Goal: Information Seeking & Learning: Learn about a topic

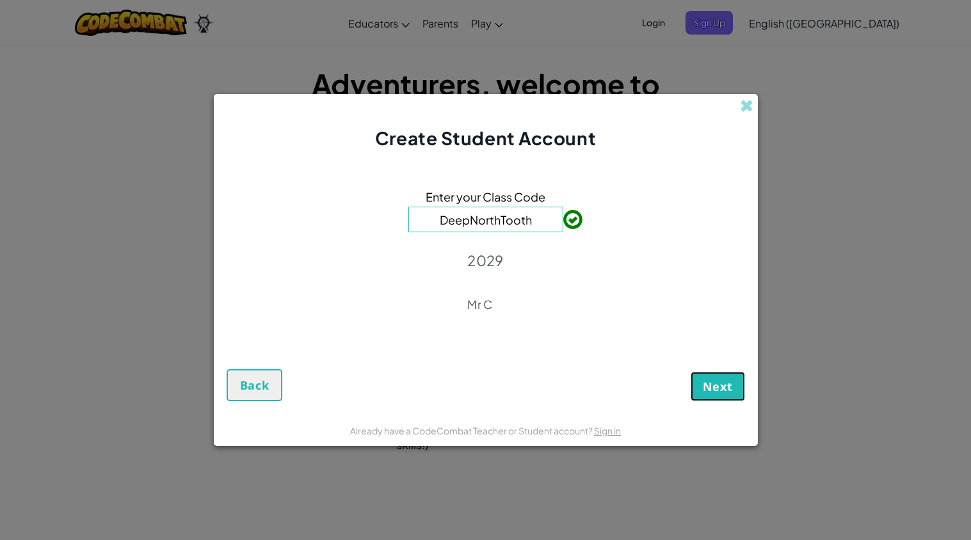
click at [707, 391] on span "Next" at bounding box center [718, 386] width 30 height 15
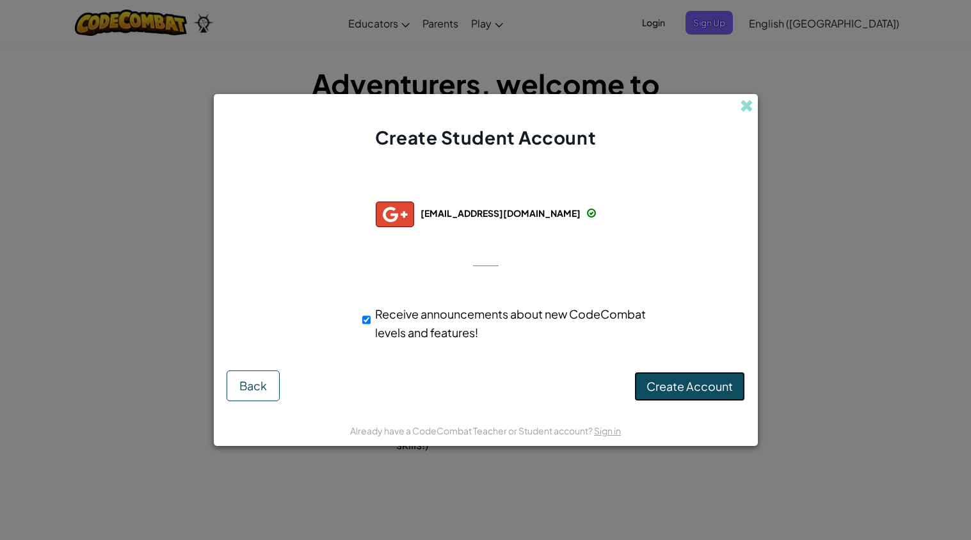
click at [670, 385] on span "Create Account" at bounding box center [690, 386] width 86 height 15
click at [701, 387] on button "Create Account" at bounding box center [689, 386] width 111 height 29
click at [700, 388] on div "Creating Account... Back" at bounding box center [486, 386] width 519 height 31
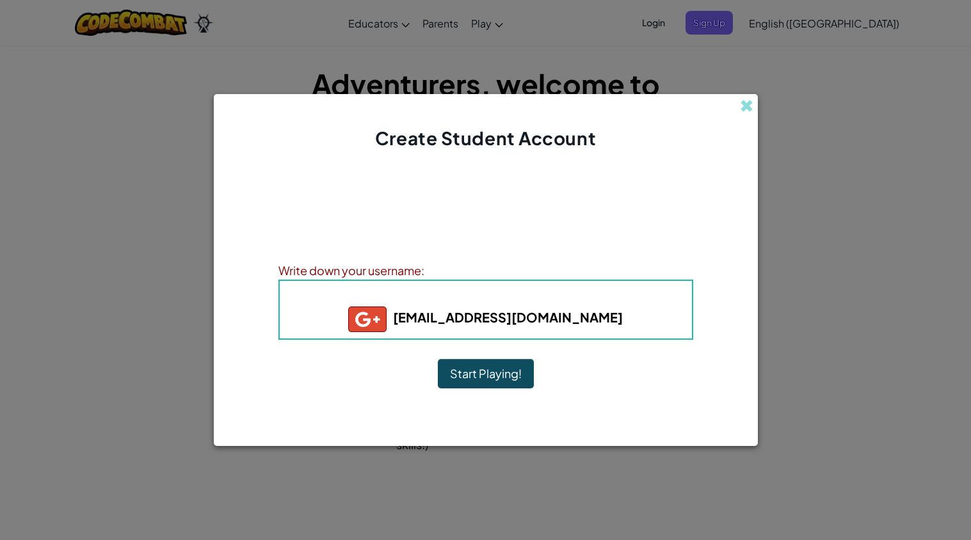
click at [493, 371] on button "Start Playing!" at bounding box center [486, 373] width 96 height 29
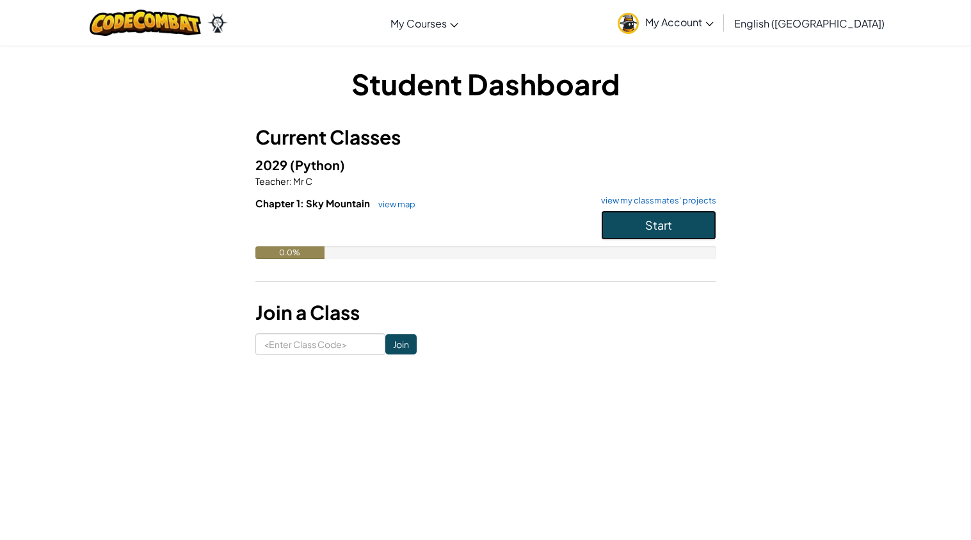
click at [640, 227] on button "Start" at bounding box center [658, 225] width 115 height 29
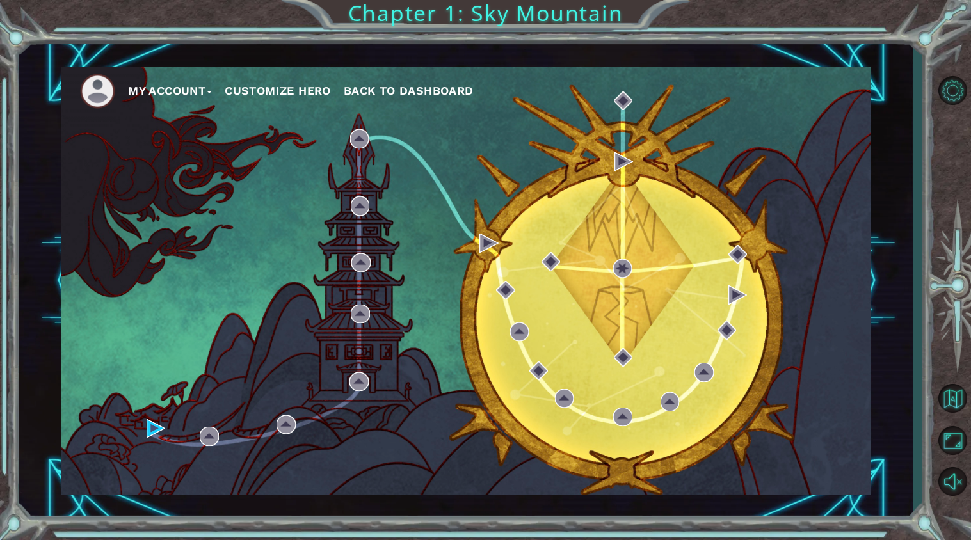
click at [417, 300] on div "My Account Customize Hero Back to Dashboard" at bounding box center [466, 281] width 811 height 428
click at [421, 302] on div "My Account Customize Hero Back to Dashboard" at bounding box center [466, 281] width 811 height 428
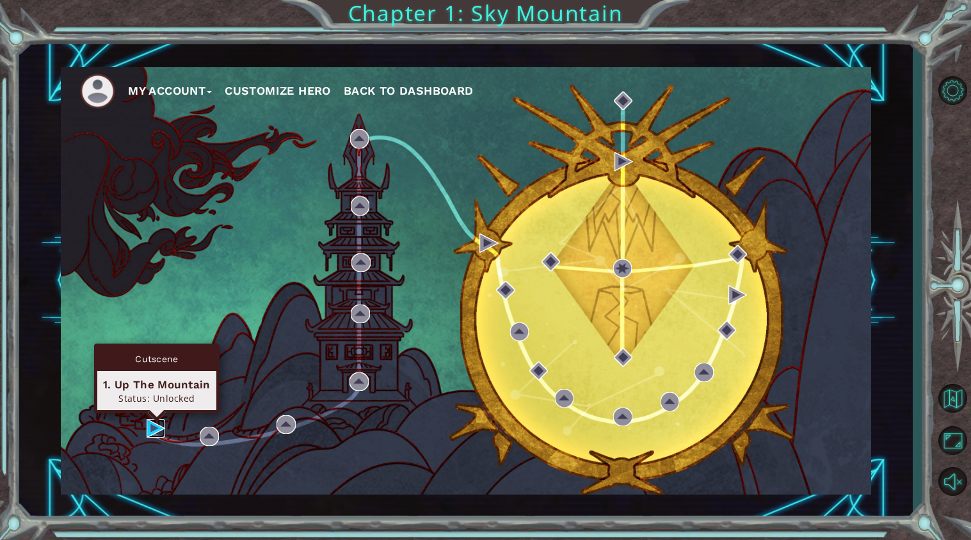
click at [150, 431] on img at bounding box center [156, 428] width 19 height 19
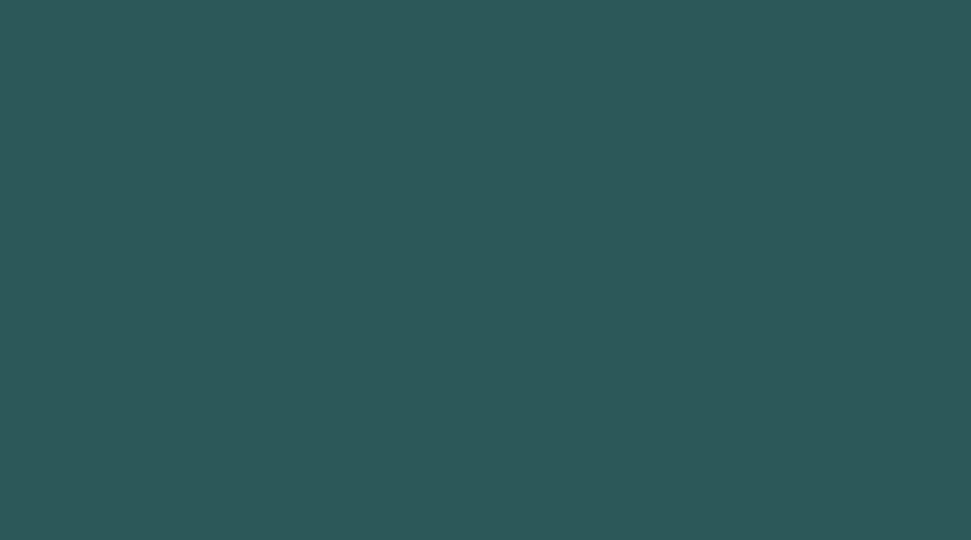
click at [152, 431] on body "Got it" at bounding box center [485, 270] width 971 height 540
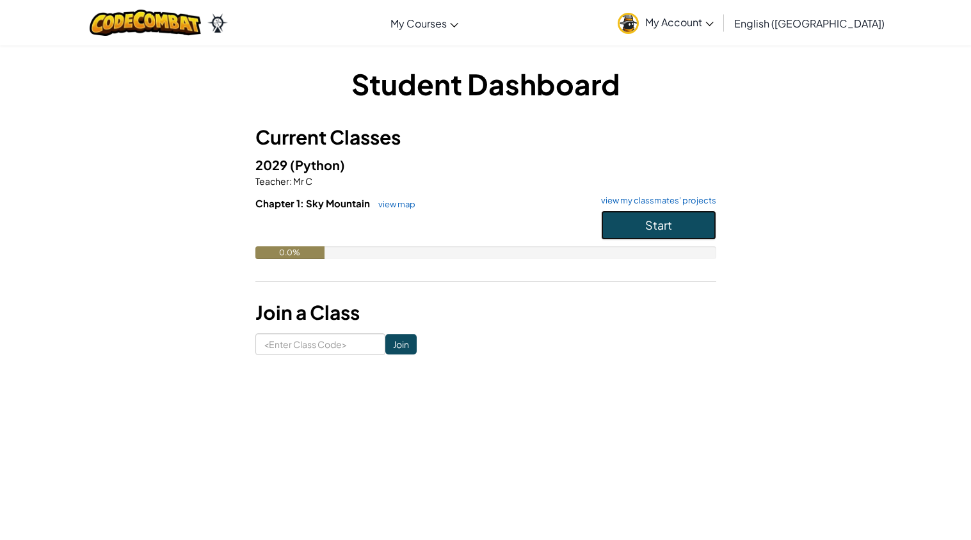
click at [650, 225] on span "Start" at bounding box center [658, 225] width 27 height 15
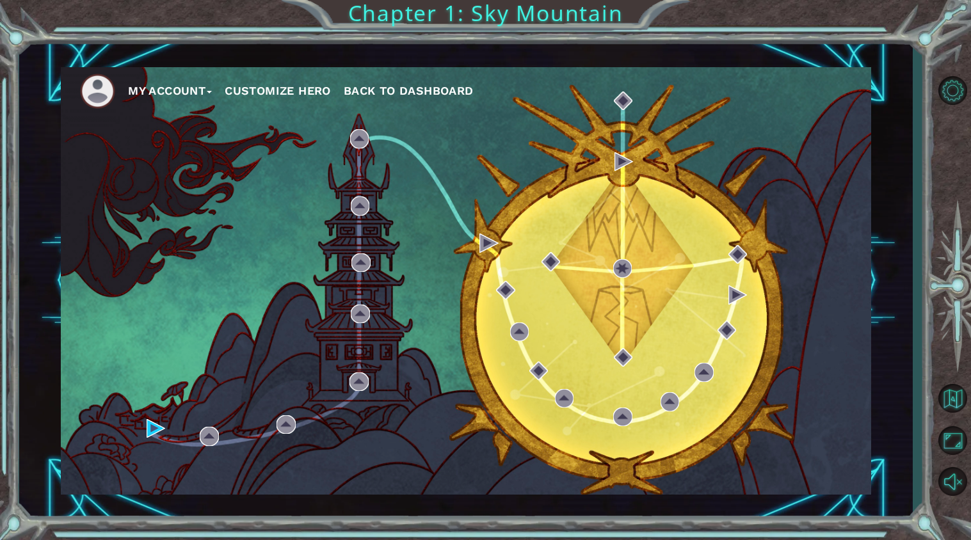
click at [274, 88] on button "Customize Hero" at bounding box center [278, 90] width 106 height 19
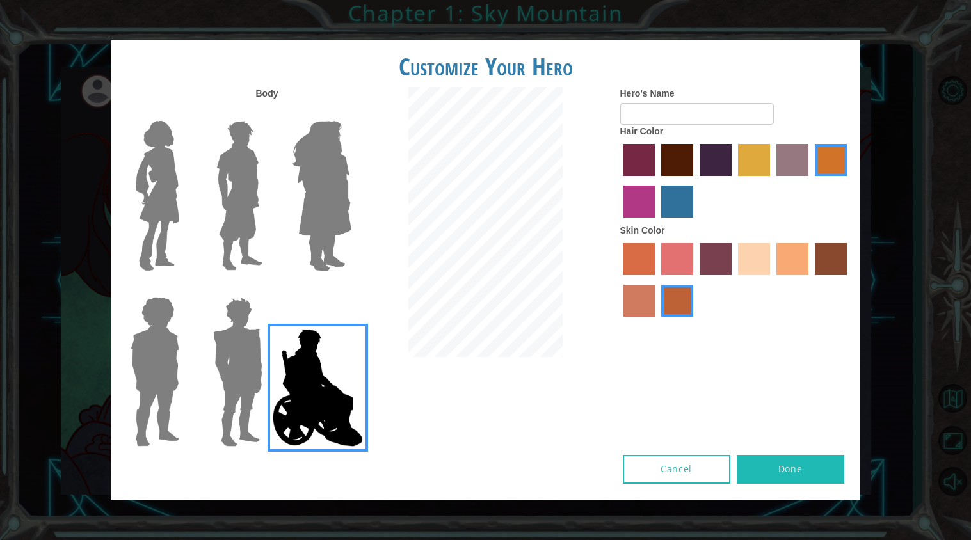
click at [252, 207] on img at bounding box center [239, 196] width 57 height 160
click at [268, 113] on input "Hero Lars" at bounding box center [268, 113] width 0 height 0
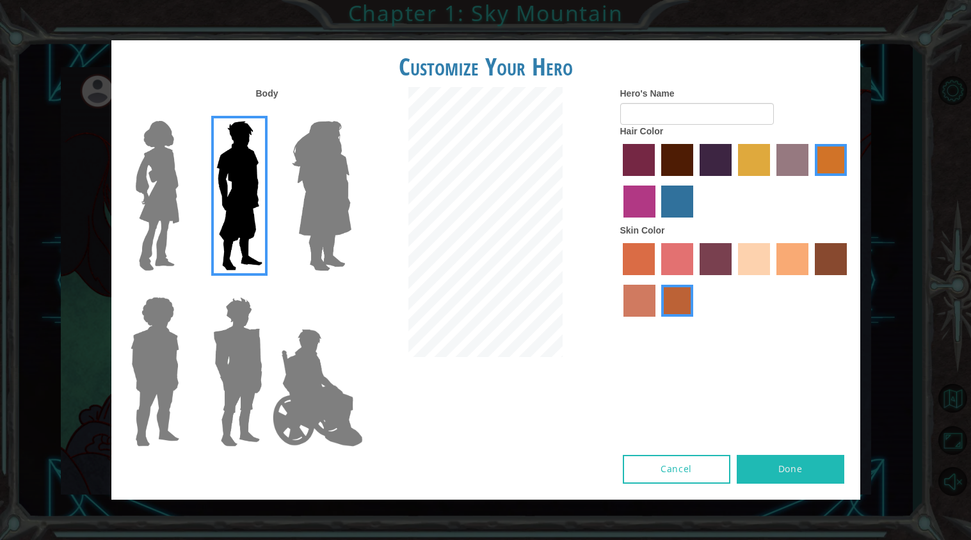
click at [681, 197] on label "lachmara hair color" at bounding box center [677, 202] width 32 height 32
click at [658, 222] on input "lachmara hair color" at bounding box center [658, 222] width 0 height 0
click at [828, 161] on label "gold drop hair color" at bounding box center [831, 160] width 32 height 32
click at [811, 181] on input "gold drop hair color" at bounding box center [811, 181] width 0 height 0
click at [630, 302] on label "burning sand skin color" at bounding box center [640, 301] width 32 height 32
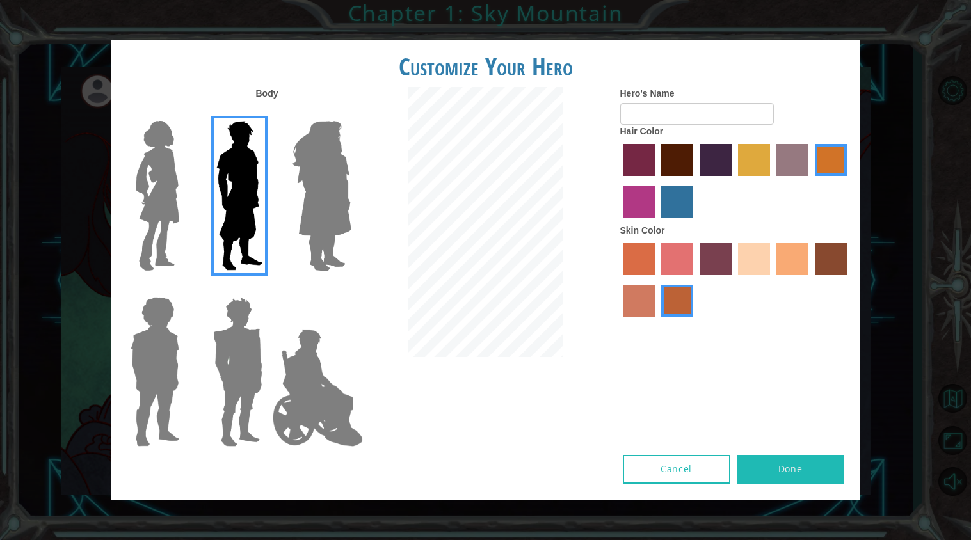
click at [849, 280] on input "burning sand skin color" at bounding box center [849, 280] width 0 height 0
click at [631, 301] on label "burning sand skin color" at bounding box center [640, 301] width 32 height 32
click at [849, 280] on input "burning sand skin color" at bounding box center [849, 280] width 0 height 0
click at [675, 296] on label "smoke tree skin color" at bounding box center [677, 301] width 32 height 32
click at [658, 321] on input "smoke tree skin color" at bounding box center [658, 321] width 0 height 0
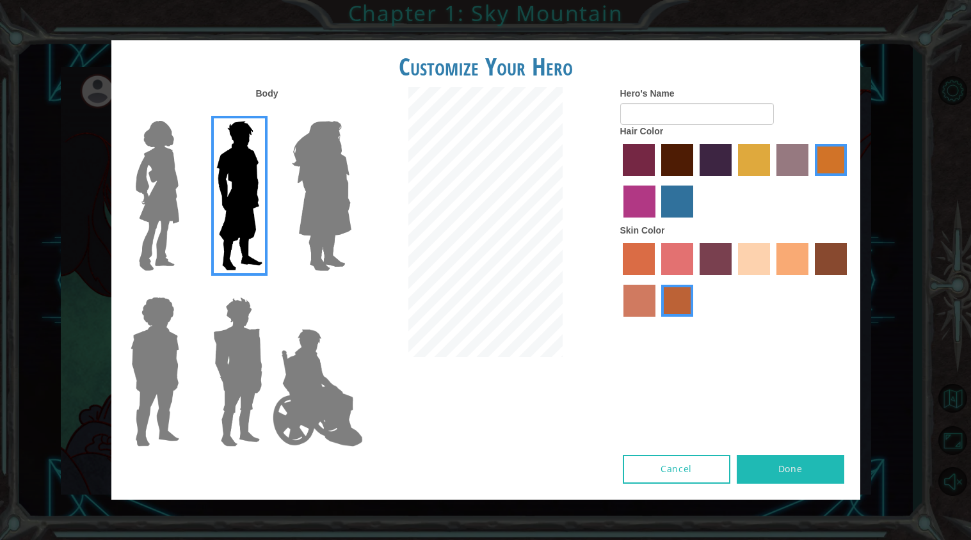
click at [775, 269] on div at bounding box center [735, 281] width 230 height 83
click at [780, 270] on label "tacao skin color" at bounding box center [793, 259] width 32 height 32
click at [772, 280] on input "tacao skin color" at bounding box center [772, 280] width 0 height 0
click at [820, 267] on label "karma skin color" at bounding box center [831, 259] width 32 height 32
click at [811, 280] on input "karma skin color" at bounding box center [811, 280] width 0 height 0
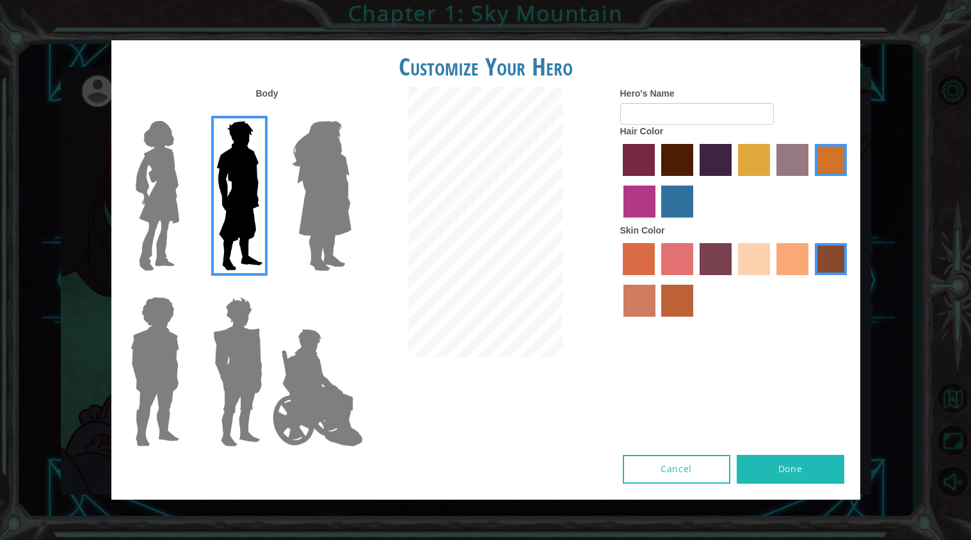
click at [644, 261] on label "sorbus skin color" at bounding box center [639, 259] width 32 height 32
click at [619, 280] on input "sorbus skin color" at bounding box center [619, 280] width 0 height 0
click at [646, 261] on label "sorbus skin color" at bounding box center [639, 259] width 32 height 32
click at [619, 280] on input "sorbus skin color" at bounding box center [619, 280] width 0 height 0
click at [642, 266] on label "sorbus skin color" at bounding box center [639, 259] width 32 height 32
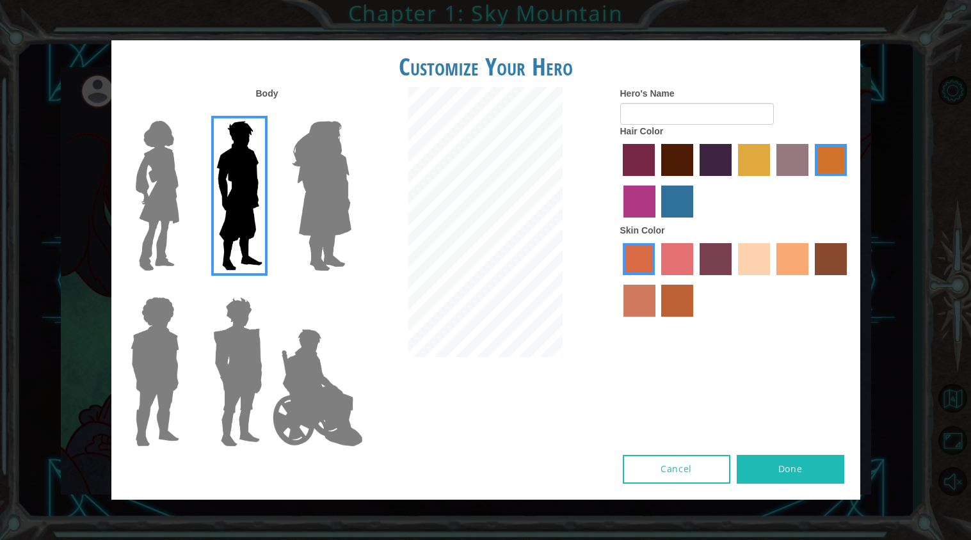
click at [619, 280] on input "sorbus skin color" at bounding box center [619, 280] width 0 height 0
click at [666, 302] on label "smoke tree skin color" at bounding box center [677, 301] width 32 height 32
click at [658, 321] on input "smoke tree skin color" at bounding box center [658, 321] width 0 height 0
click at [688, 110] on input "Hero's Name" at bounding box center [697, 114] width 154 height 22
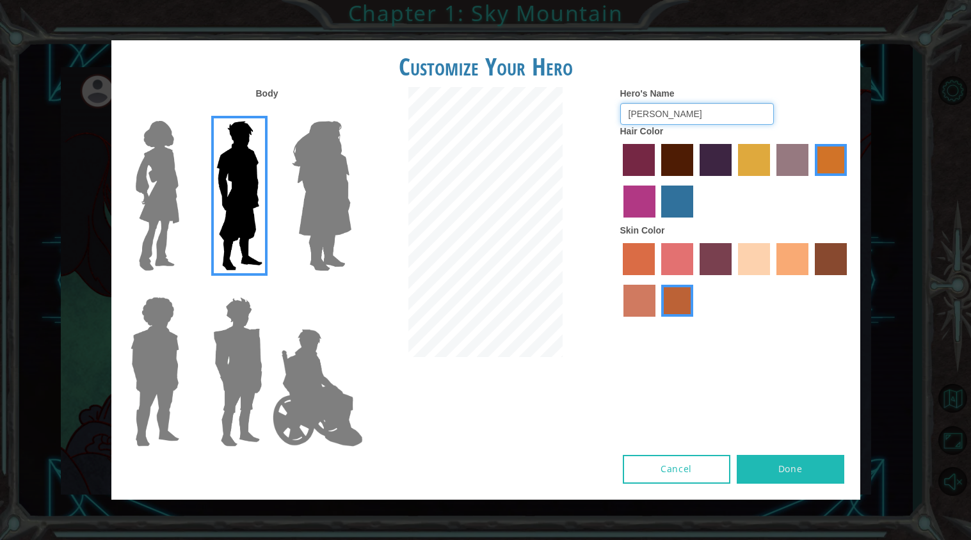
type input "[PERSON_NAME]"
click at [806, 471] on button "Done" at bounding box center [791, 469] width 108 height 29
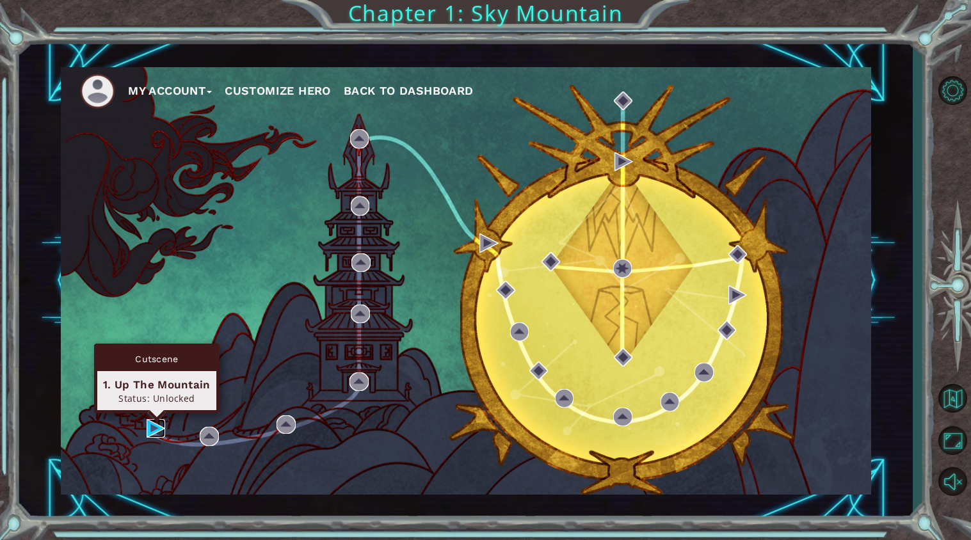
click at [156, 428] on img at bounding box center [156, 428] width 19 height 19
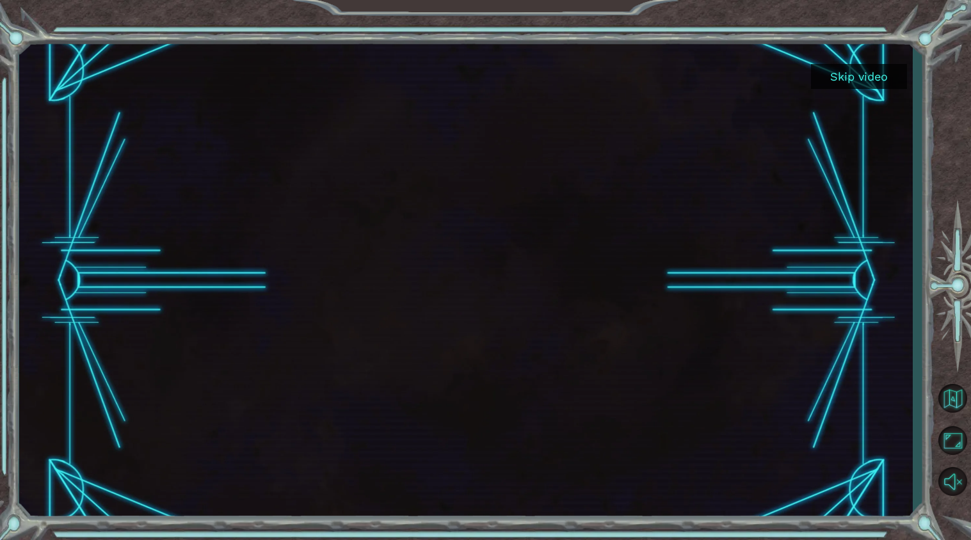
click at [152, 440] on div "Skip video" at bounding box center [466, 282] width 894 height 476
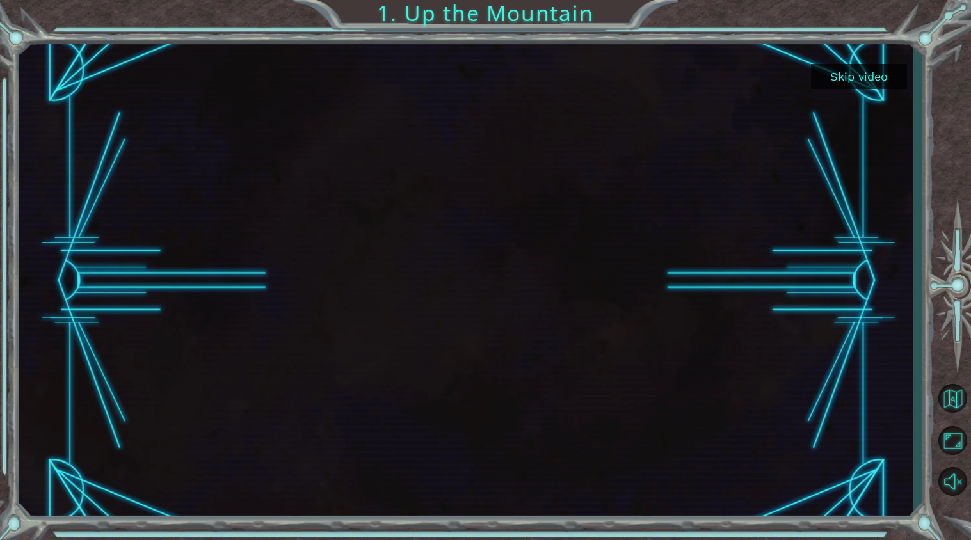
click at [861, 74] on button "Skip video" at bounding box center [859, 76] width 96 height 25
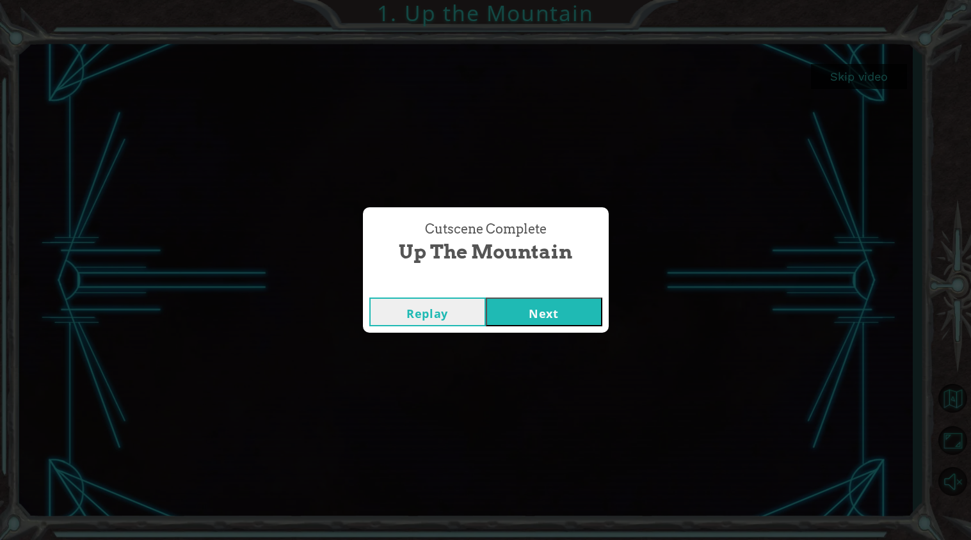
click at [547, 313] on button "Next" at bounding box center [544, 312] width 117 height 29
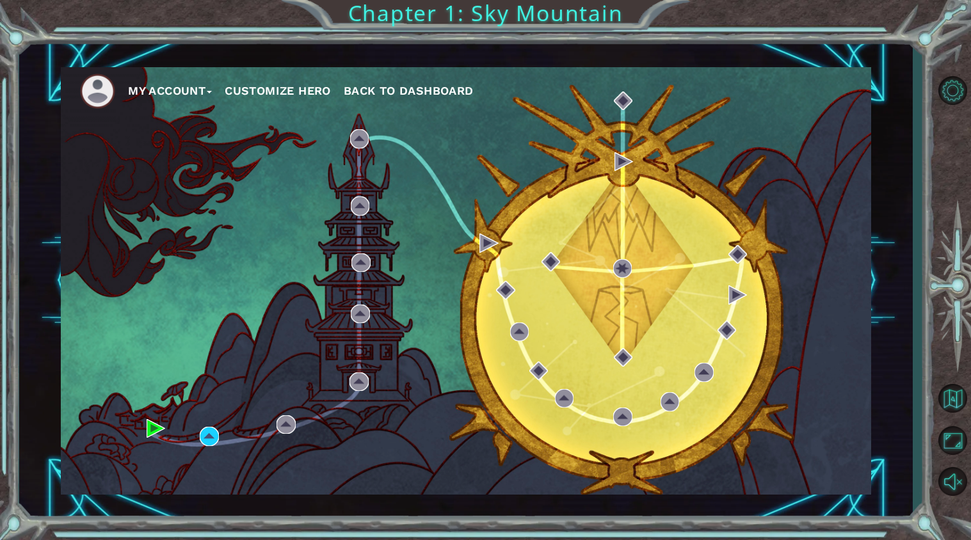
click at [167, 392] on div "My Account Customize Hero Back to Dashboard" at bounding box center [466, 281] width 811 height 428
click at [167, 393] on div "My Account Customize Hero Back to Dashboard" at bounding box center [466, 281] width 811 height 428
click at [277, 90] on button "Customize Hero" at bounding box center [278, 90] width 106 height 19
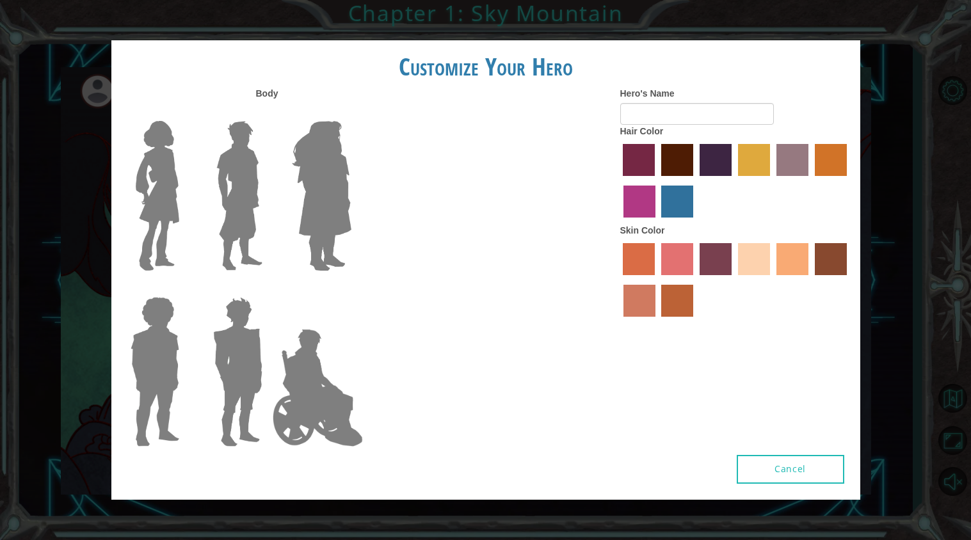
type input "[PERSON_NAME]"
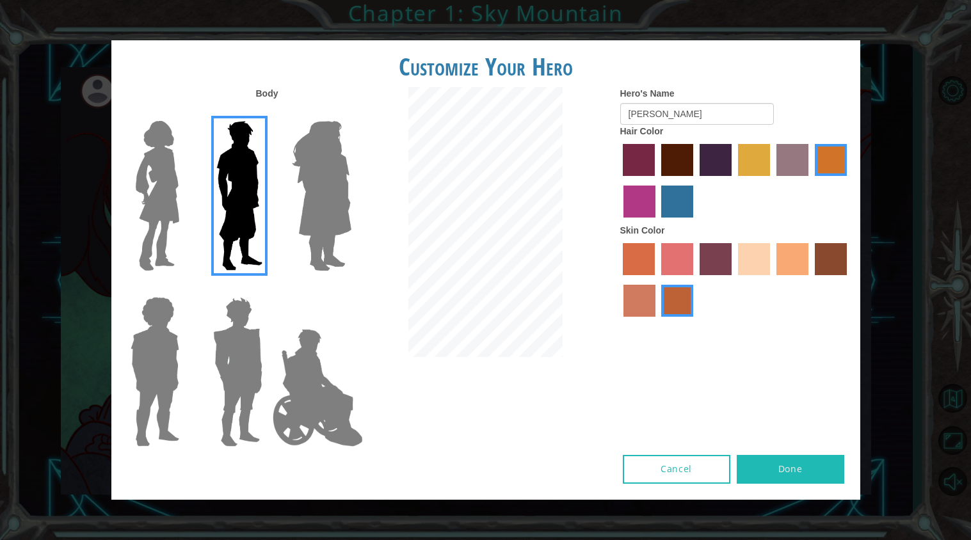
click at [807, 463] on button "Done" at bounding box center [791, 469] width 108 height 29
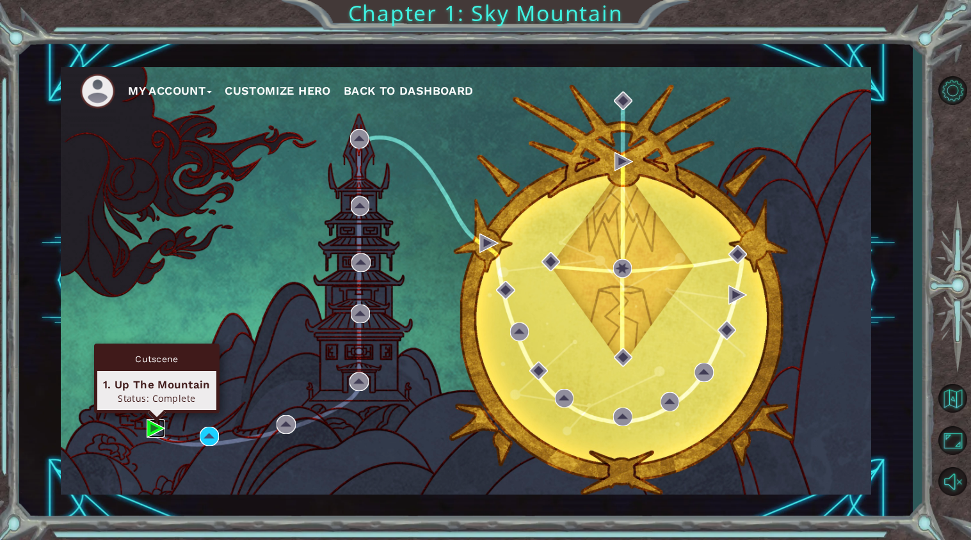
click at [152, 428] on img at bounding box center [156, 428] width 19 height 19
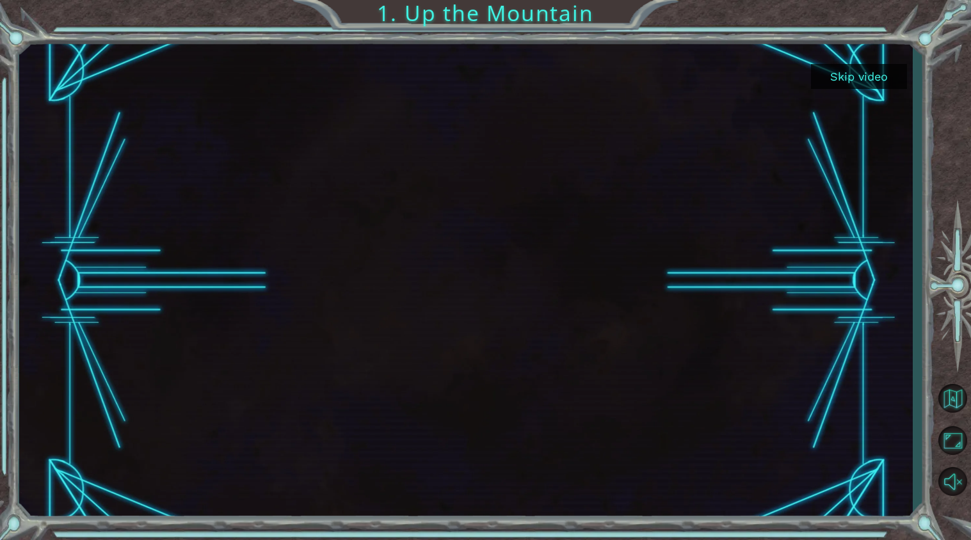
click at [850, 83] on button "Skip video" at bounding box center [859, 76] width 96 height 25
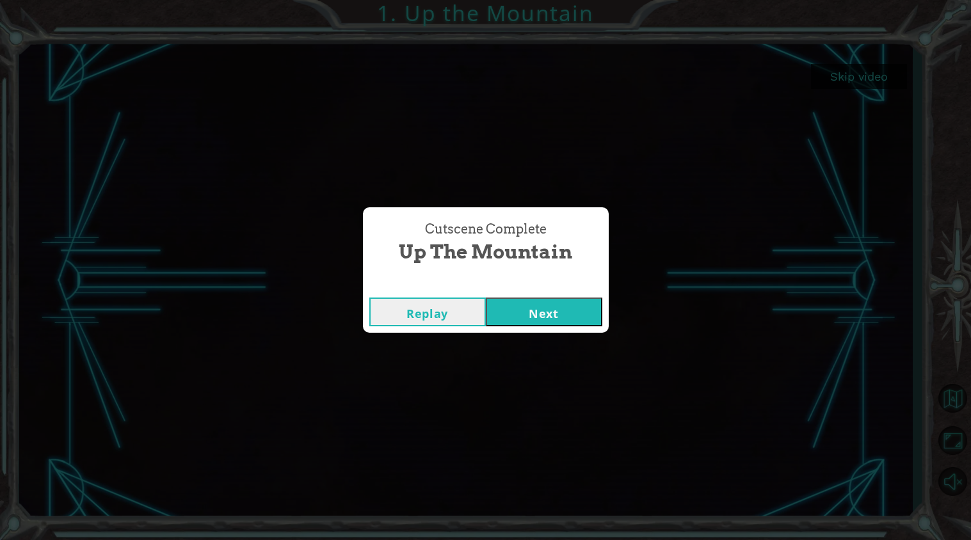
click at [558, 318] on button "Next" at bounding box center [544, 312] width 117 height 29
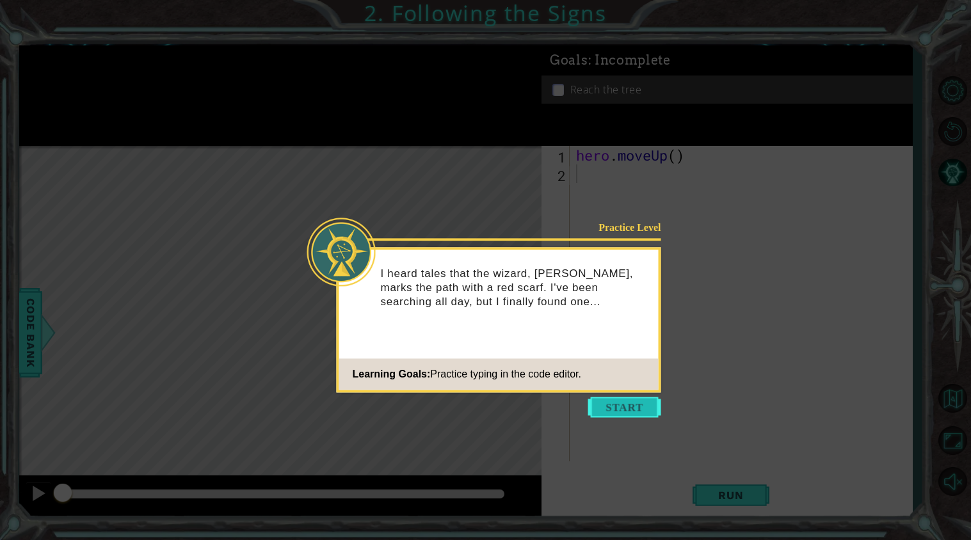
click at [612, 408] on button "Start" at bounding box center [624, 407] width 73 height 20
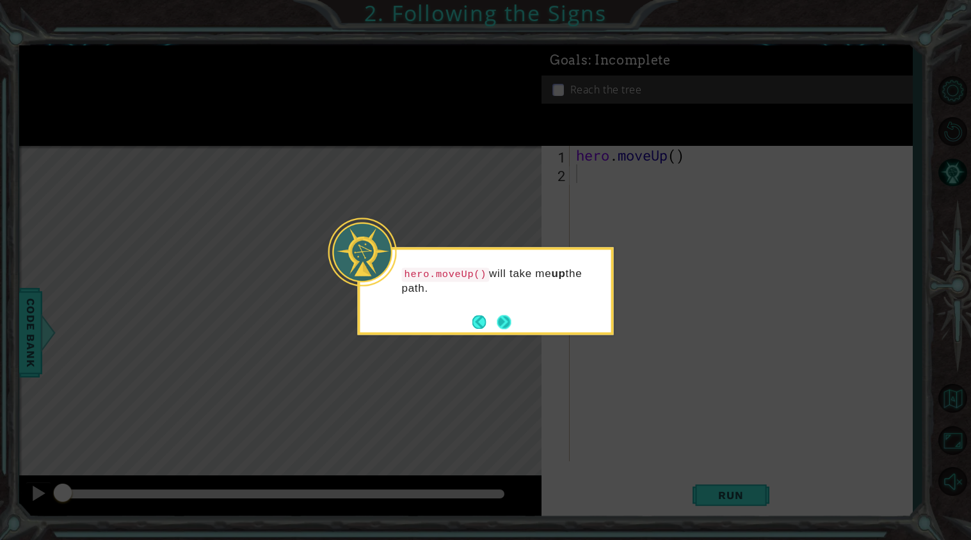
click at [504, 324] on button "Next" at bounding box center [504, 322] width 15 height 15
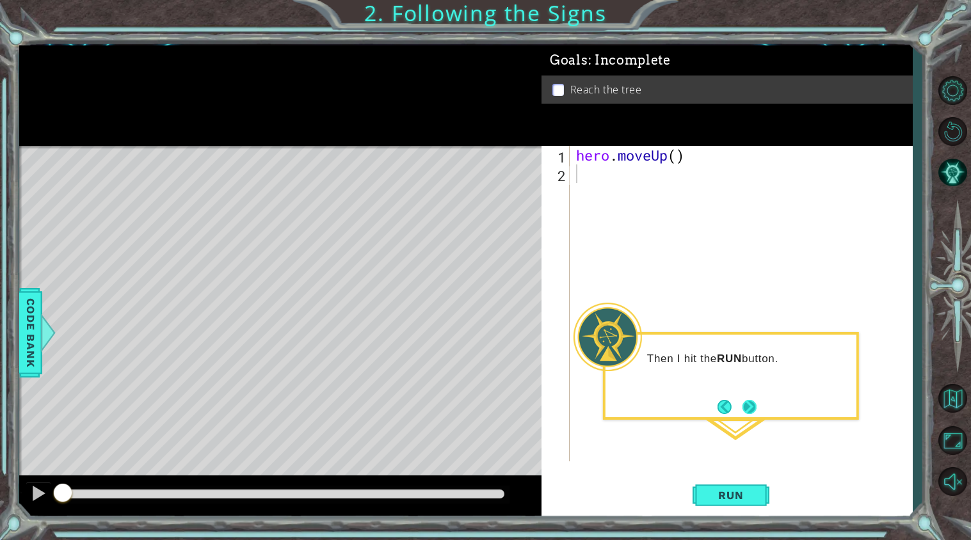
click at [745, 406] on button "Next" at bounding box center [750, 407] width 14 height 14
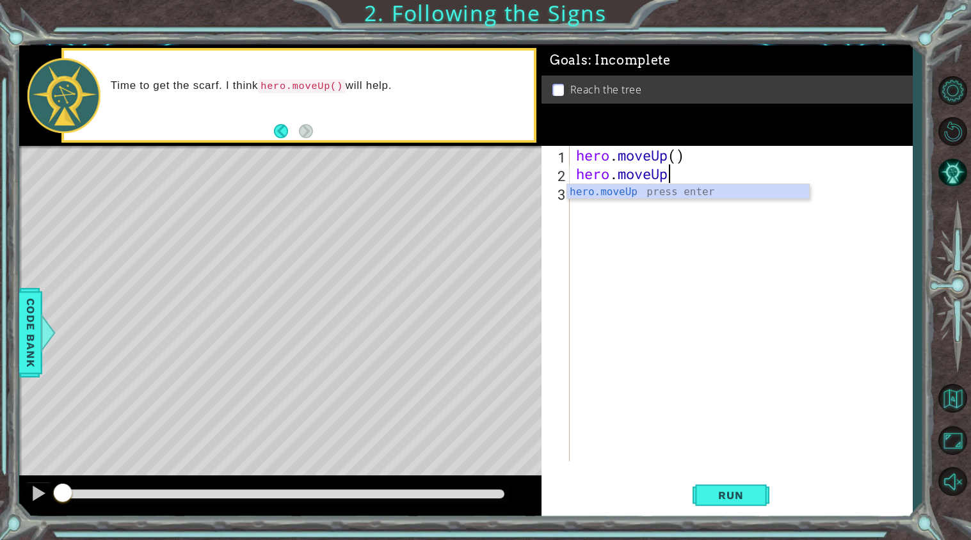
scroll to position [0, 3]
type textarea "hero.moveUp()"
click at [716, 497] on span "Run" at bounding box center [731, 495] width 51 height 13
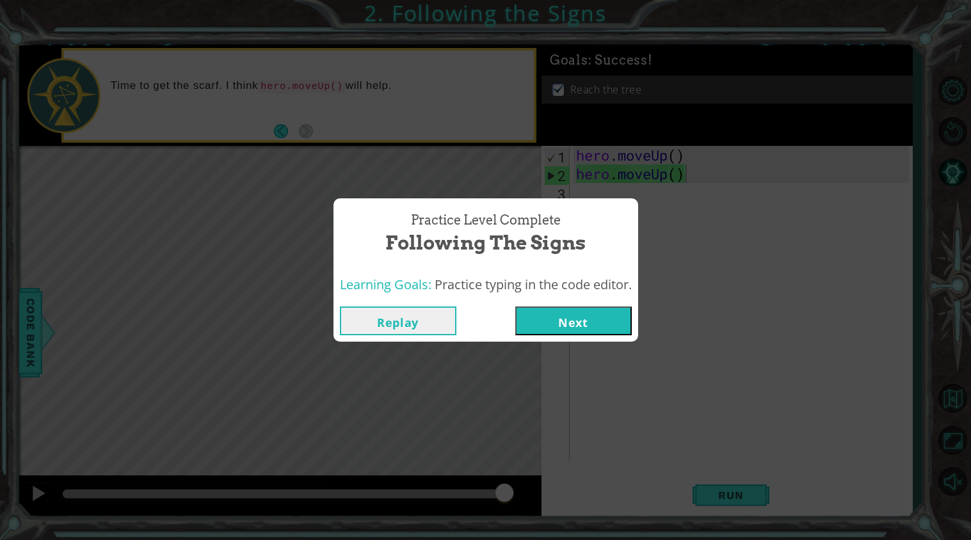
click at [571, 320] on button "Next" at bounding box center [573, 321] width 117 height 29
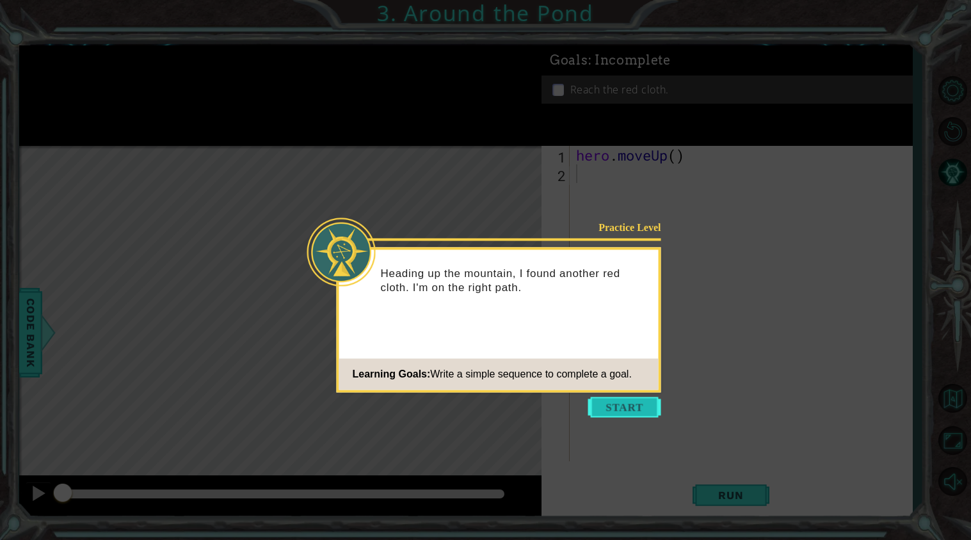
click at [611, 401] on button "Start" at bounding box center [624, 407] width 73 height 20
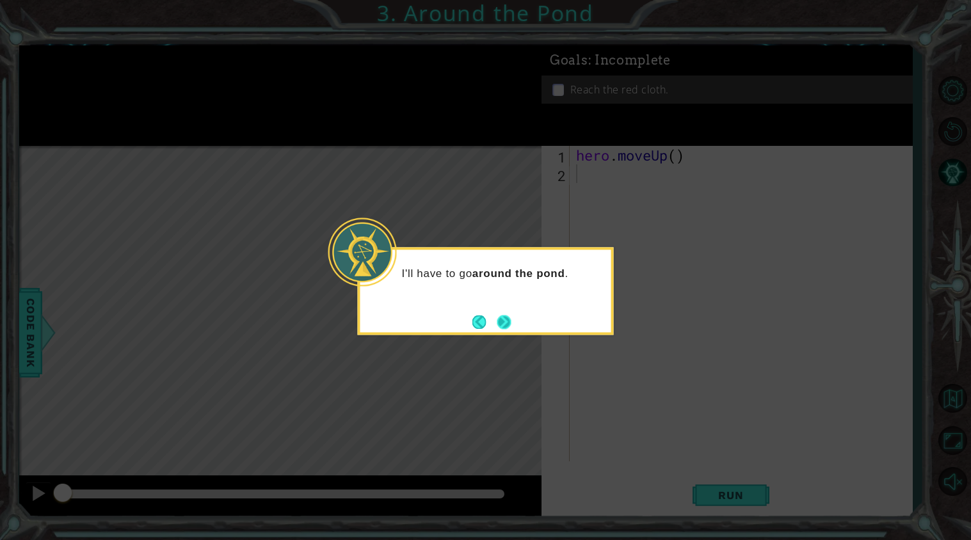
click at [508, 327] on button "Next" at bounding box center [504, 322] width 14 height 14
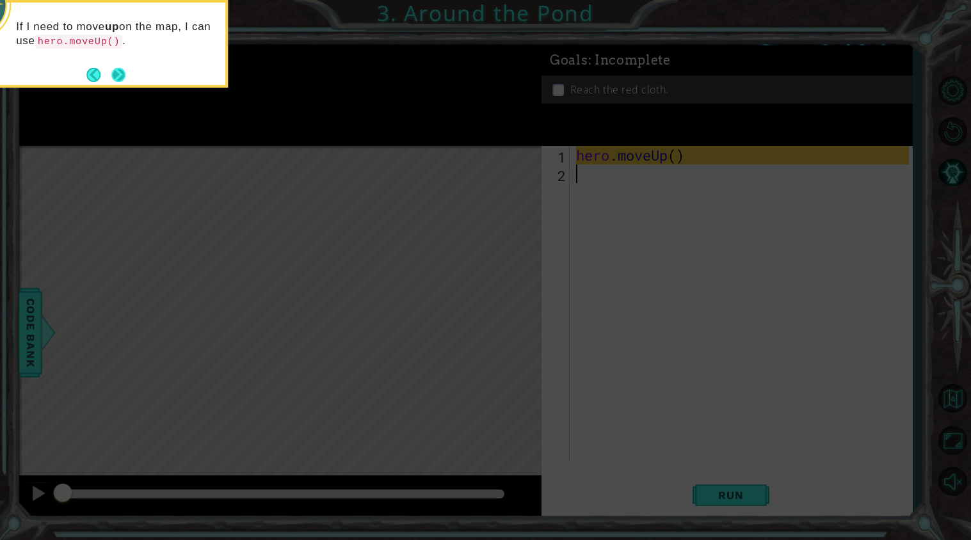
click at [115, 76] on button "Next" at bounding box center [118, 75] width 14 height 14
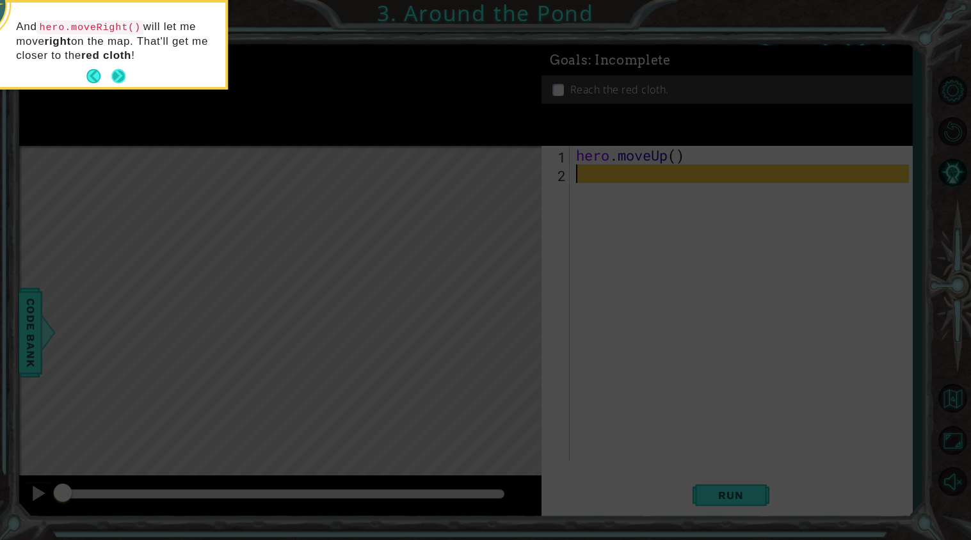
click at [116, 76] on button "Next" at bounding box center [118, 76] width 14 height 14
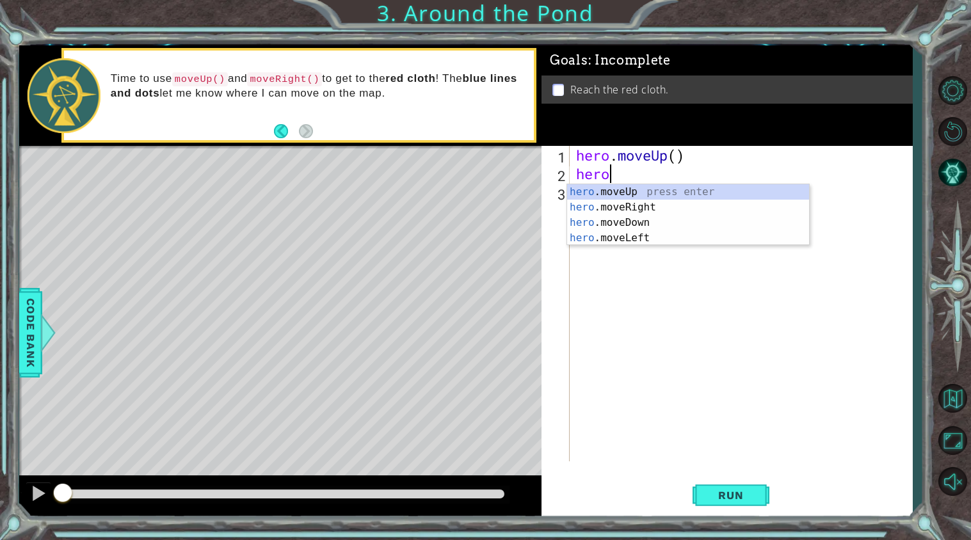
type textarea "hero."
click at [646, 207] on div "hero. moveUp press enter hero. moveRight press enter hero. moveDown press enter…" at bounding box center [688, 230] width 242 height 92
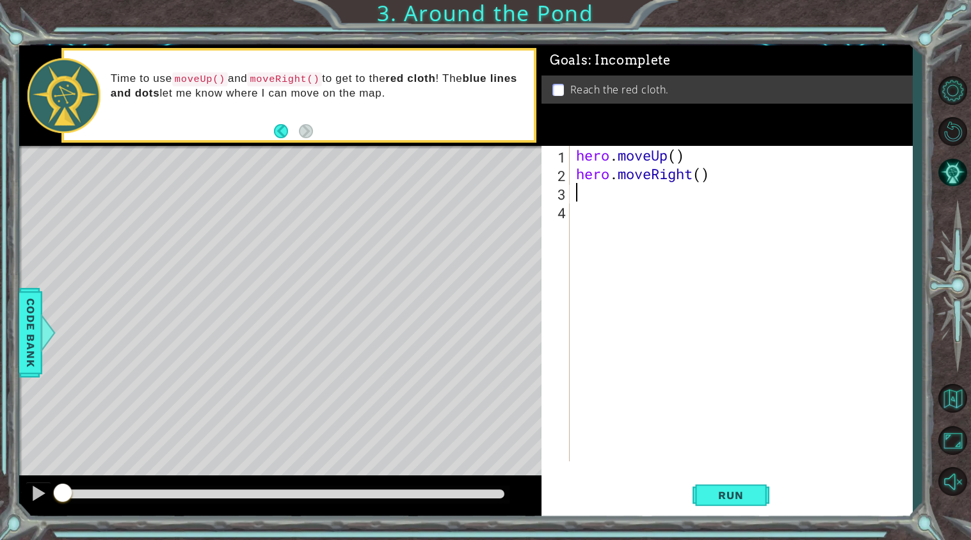
click at [625, 204] on div "hero . moveUp ( ) hero . moveRight ( )" at bounding box center [745, 322] width 342 height 353
click at [595, 195] on div "hero . moveUp ( ) hero . moveRight ( )" at bounding box center [745, 322] width 342 height 353
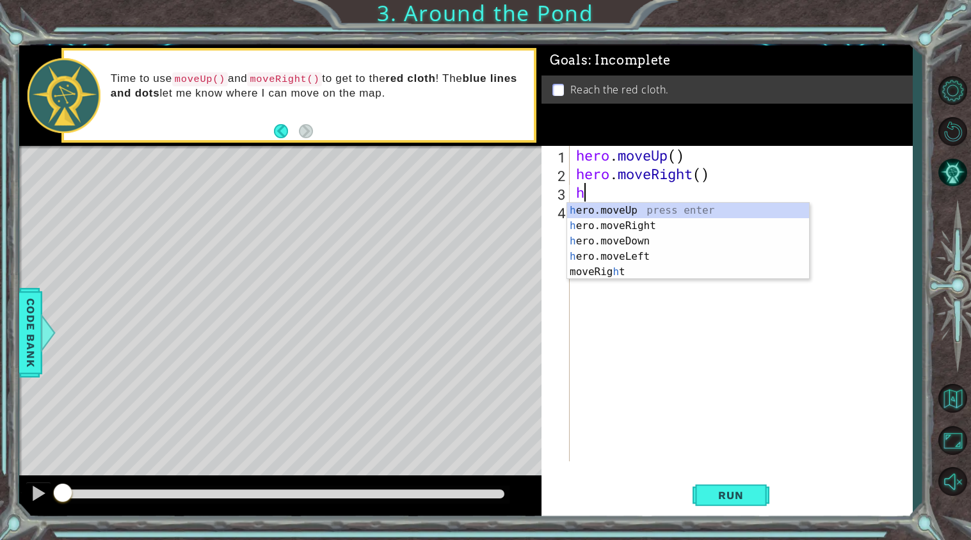
type textarea "he"
click at [624, 207] on div "he ro.moveUp press enter he ro.moveRight press enter he ro.moveDown press enter…" at bounding box center [688, 249] width 242 height 92
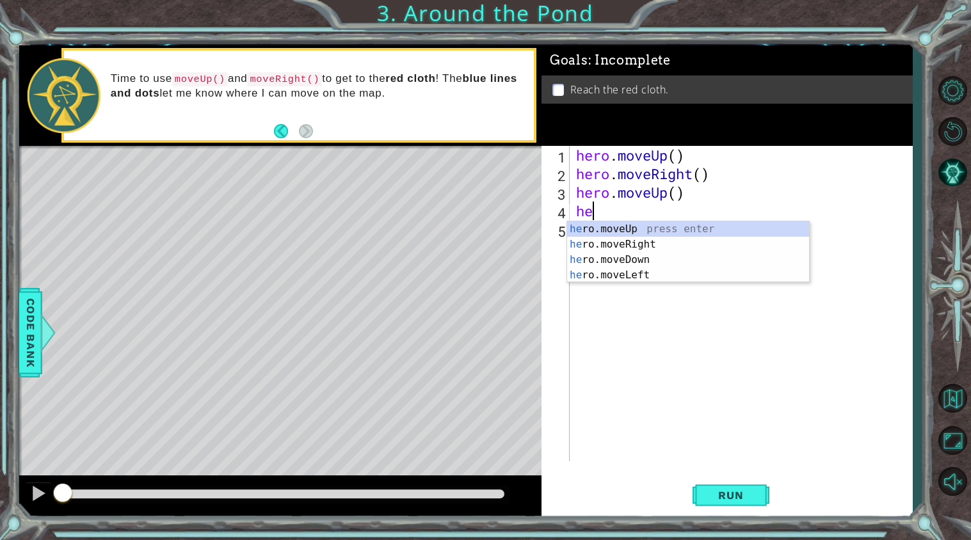
type textarea "her"
click at [648, 225] on div "her o.moveUp press enter her o.moveRight press enter her o.moveDown press enter…" at bounding box center [688, 268] width 242 height 92
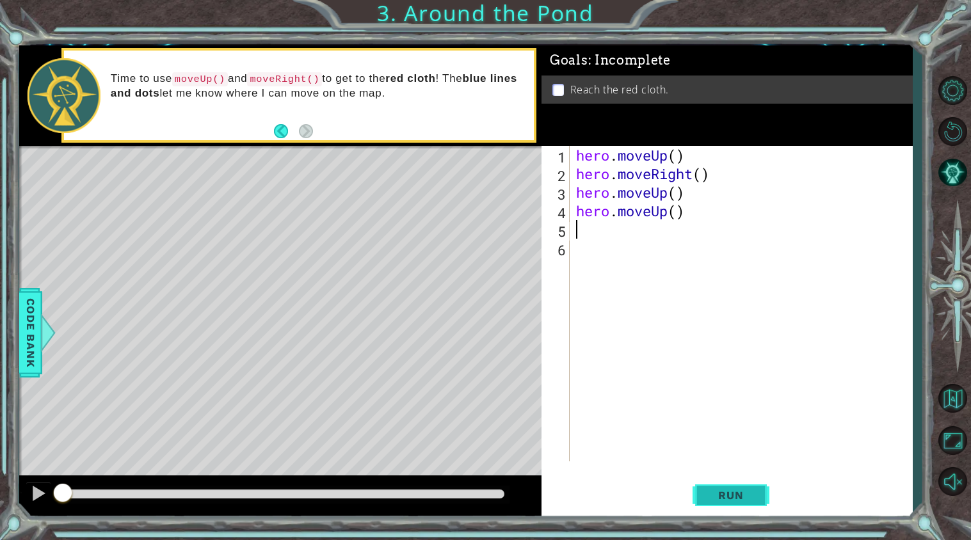
click at [739, 491] on span "Run" at bounding box center [731, 495] width 51 height 13
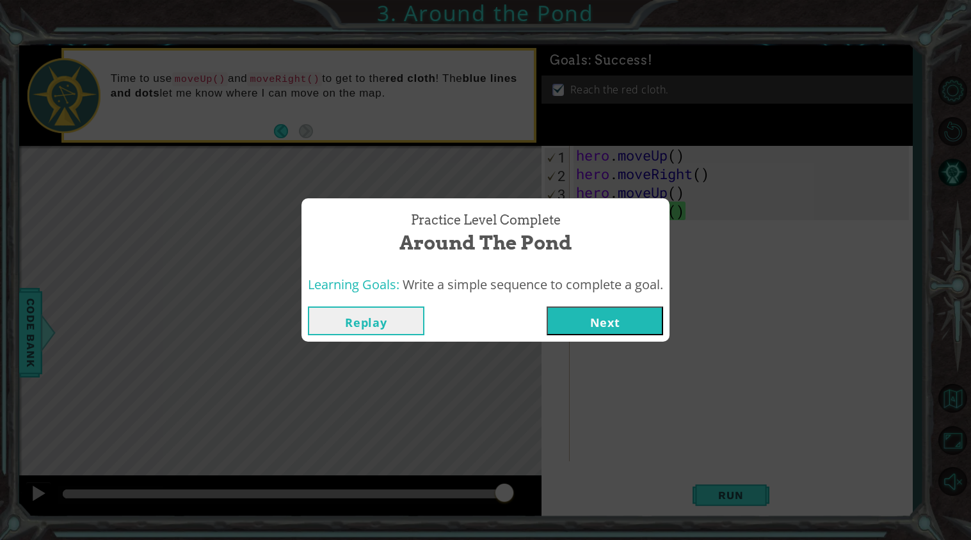
click at [627, 319] on button "Next" at bounding box center [605, 321] width 117 height 29
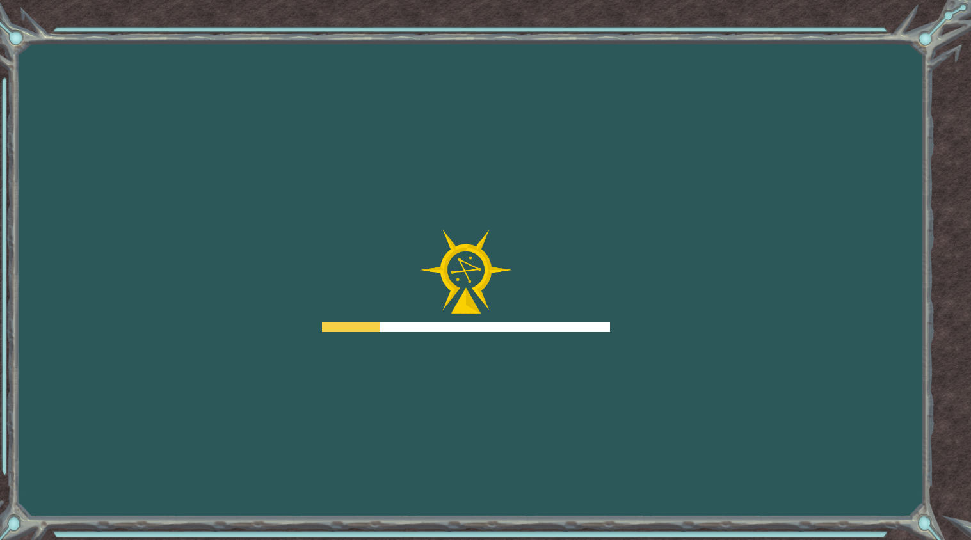
click at [625, 318] on div "Goals Error loading from server. Try refreshing the page. You'll need to join a…" at bounding box center [485, 270] width 971 height 540
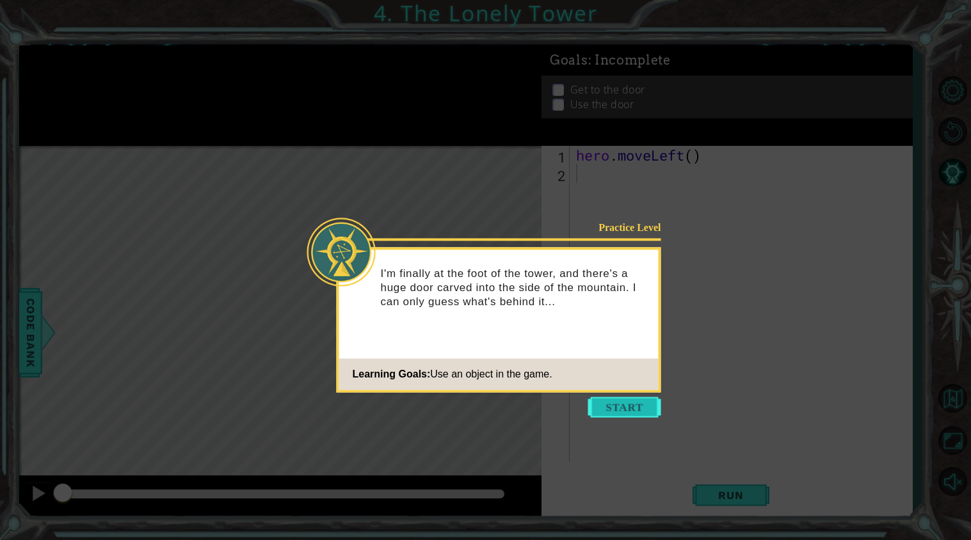
click at [620, 406] on button "Start" at bounding box center [624, 407] width 73 height 20
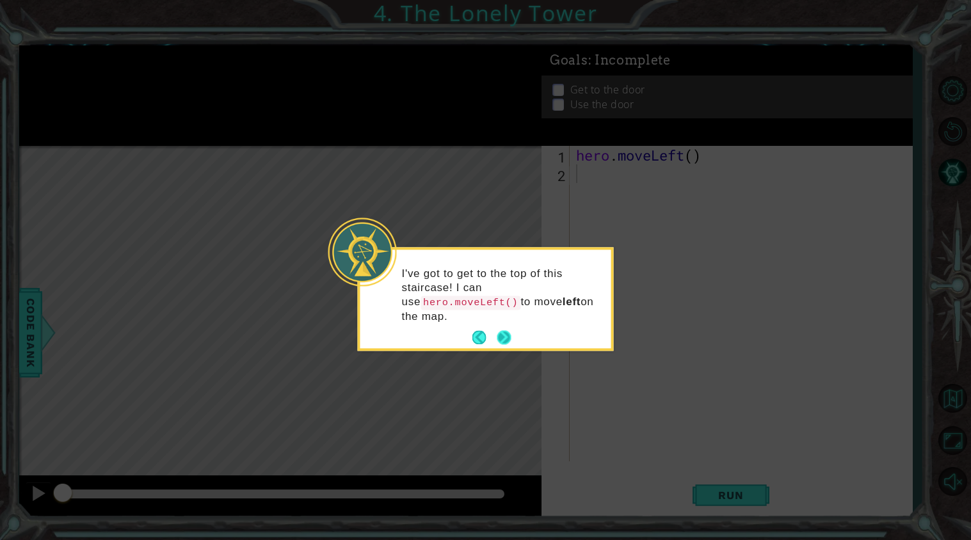
click at [506, 336] on button "Next" at bounding box center [504, 338] width 14 height 14
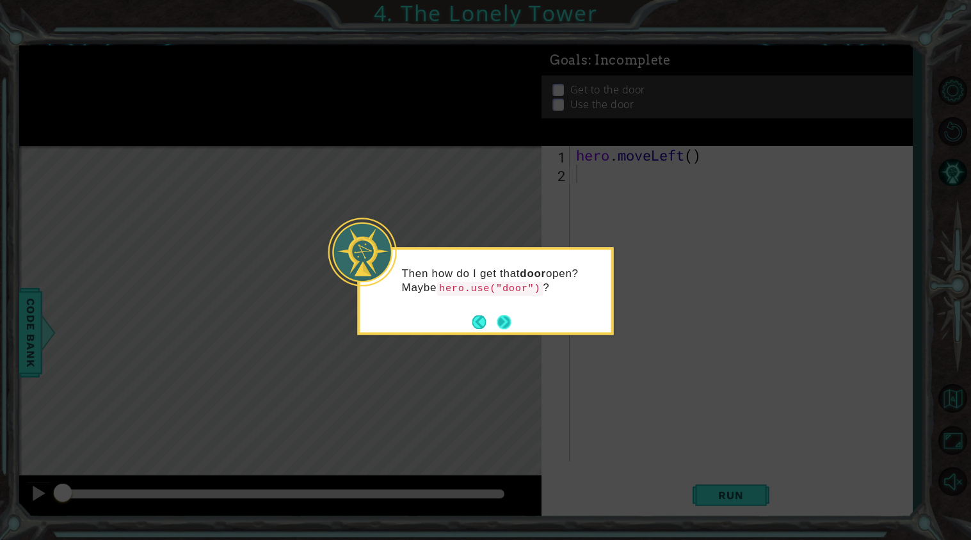
click at [505, 320] on button "Next" at bounding box center [504, 322] width 14 height 14
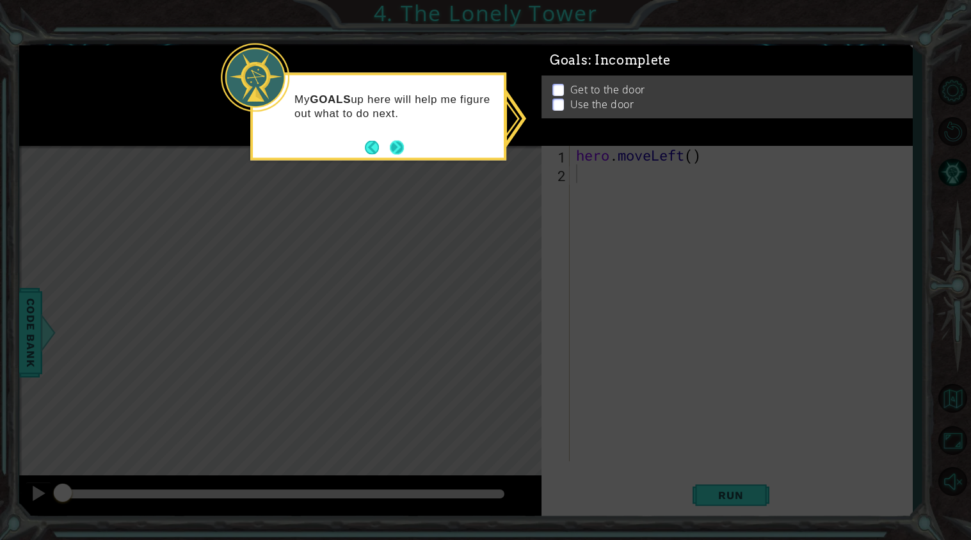
click at [395, 151] on button "Next" at bounding box center [397, 147] width 14 height 14
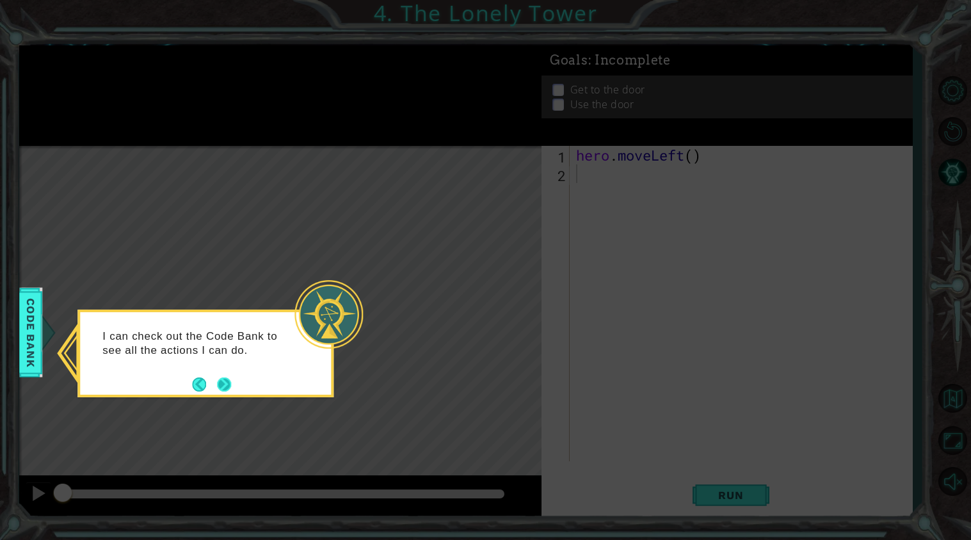
click at [223, 383] on button "Next" at bounding box center [224, 385] width 14 height 14
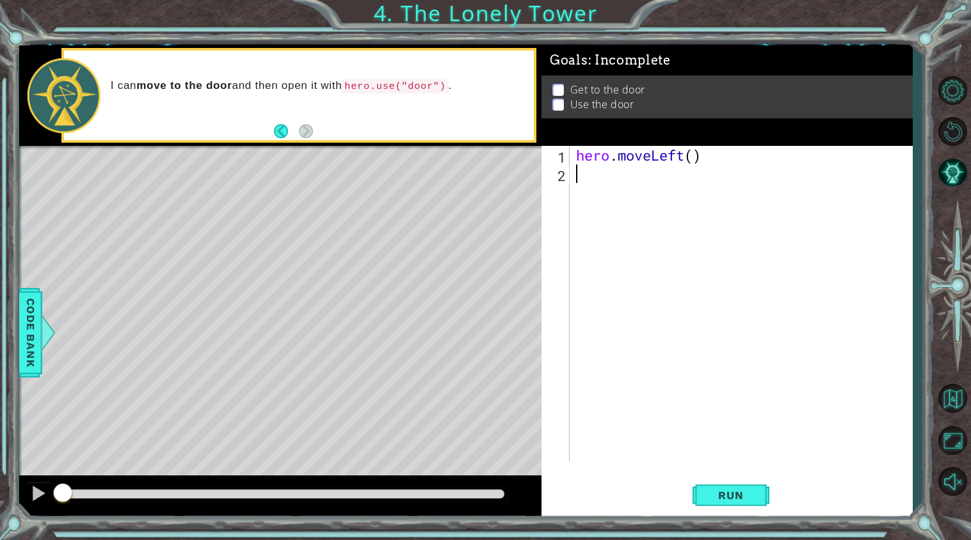
click at [598, 177] on div "hero . moveLeft ( )" at bounding box center [745, 322] width 342 height 353
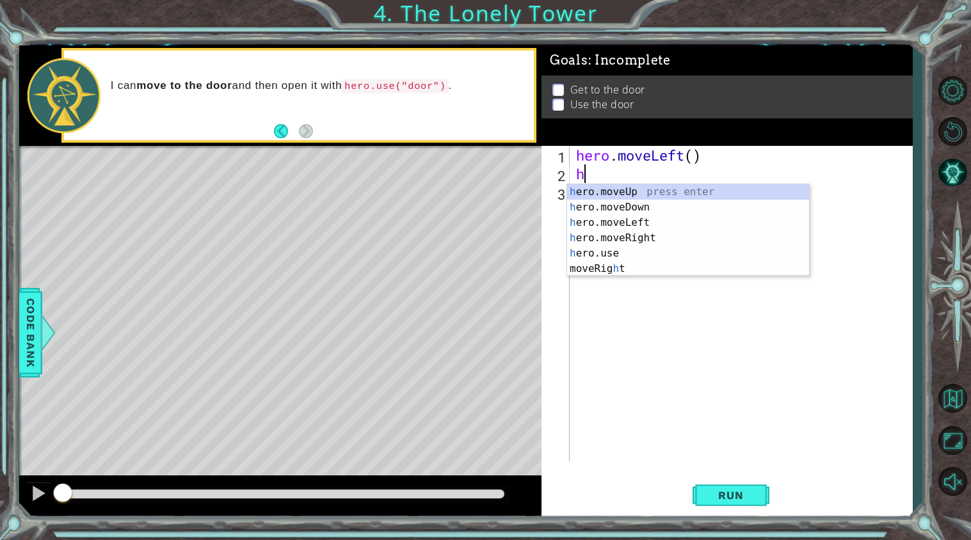
type textarea "he"
click at [634, 223] on div "he ro.moveUp press enter he ro.moveDown press enter he ro.moveLeft press enter …" at bounding box center [688, 238] width 242 height 108
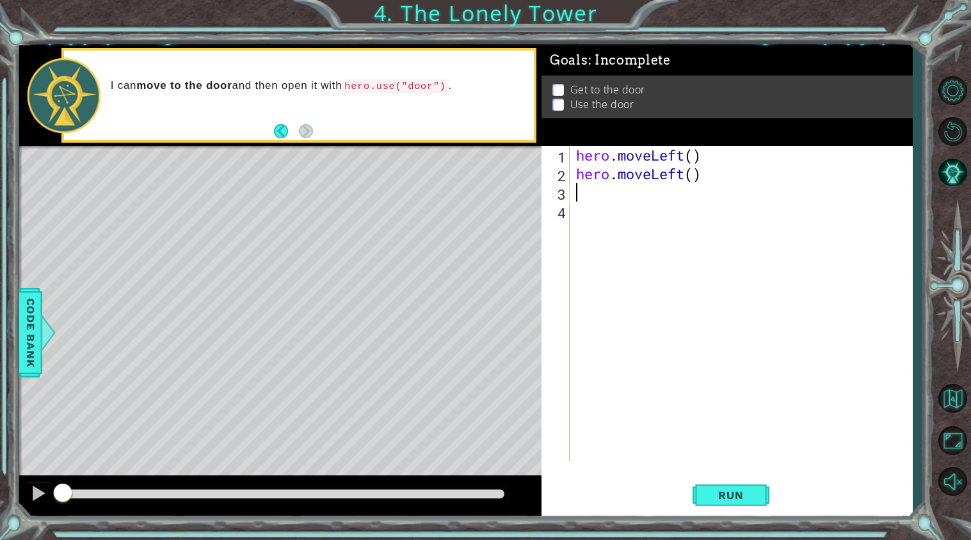
type textarea "h"
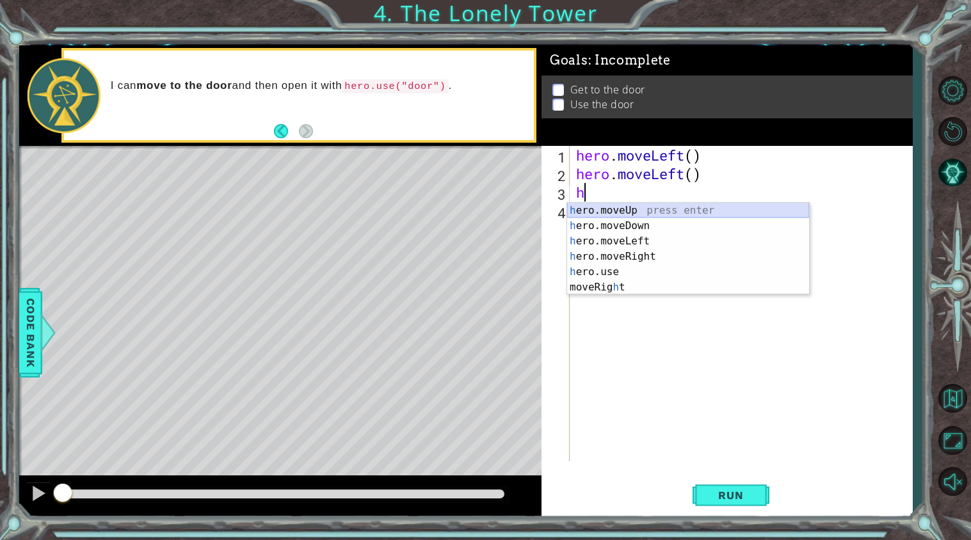
click at [654, 210] on div "h ero.moveUp press enter h ero.moveDown press enter h ero.moveLeft press enter …" at bounding box center [688, 264] width 242 height 123
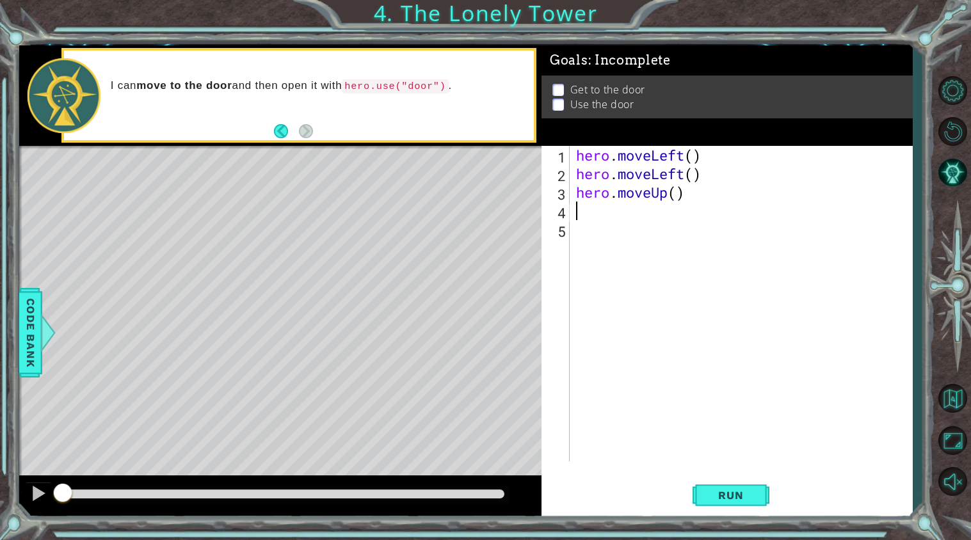
type textarea "s"
type textarea "h"
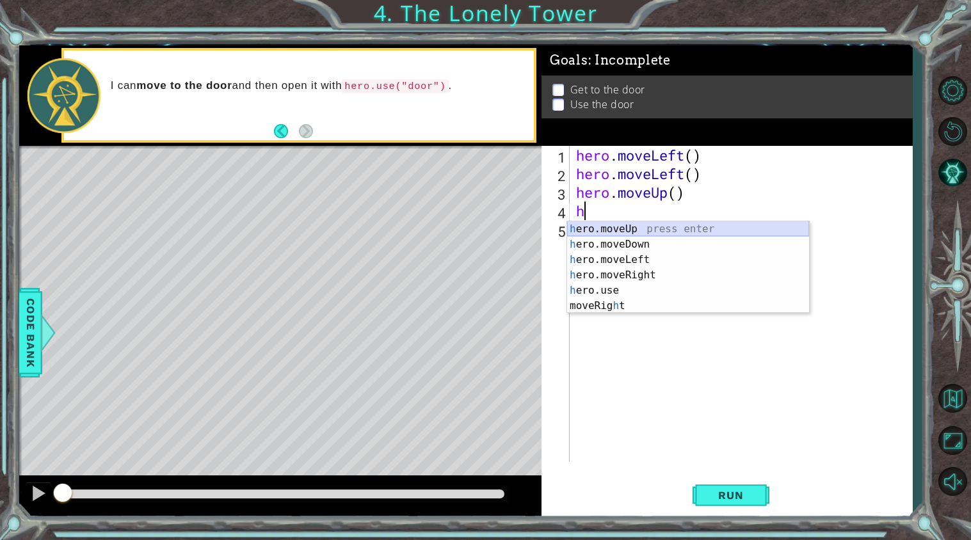
click at [670, 229] on div "h ero.moveUp press enter h ero.moveDown press enter h ero.moveLeft press enter …" at bounding box center [688, 283] width 242 height 123
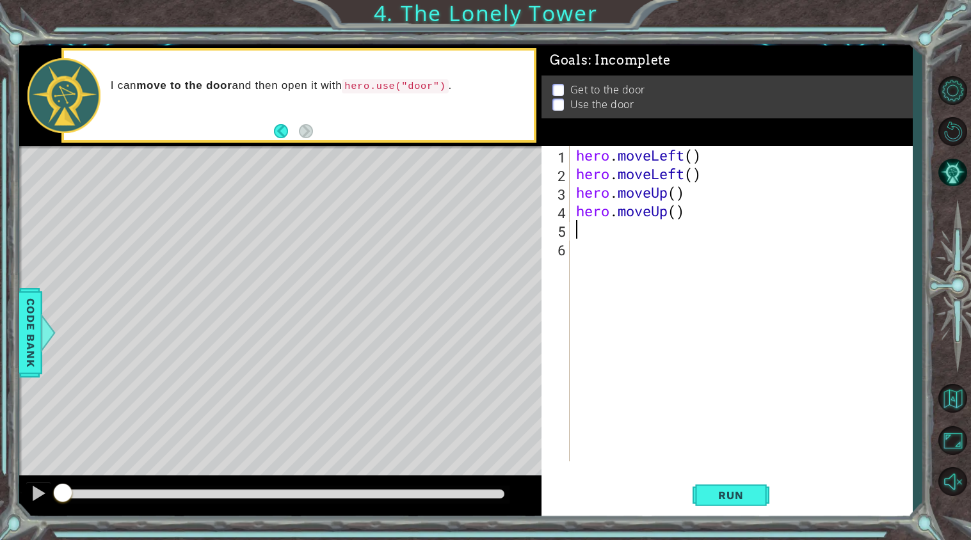
type textarea "h"
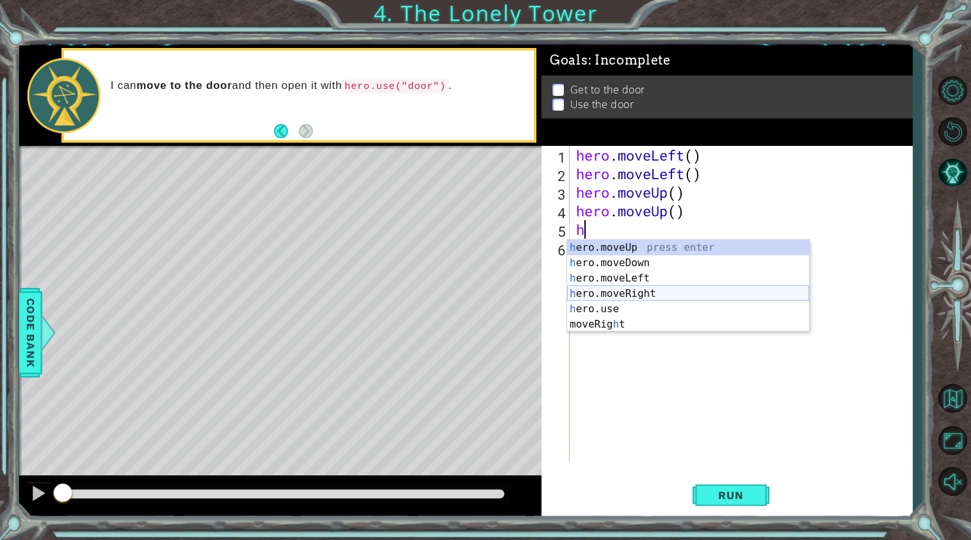
click at [649, 287] on div "h ero.moveUp press enter h ero.moveDown press enter h ero.moveLeft press enter …" at bounding box center [688, 301] width 242 height 123
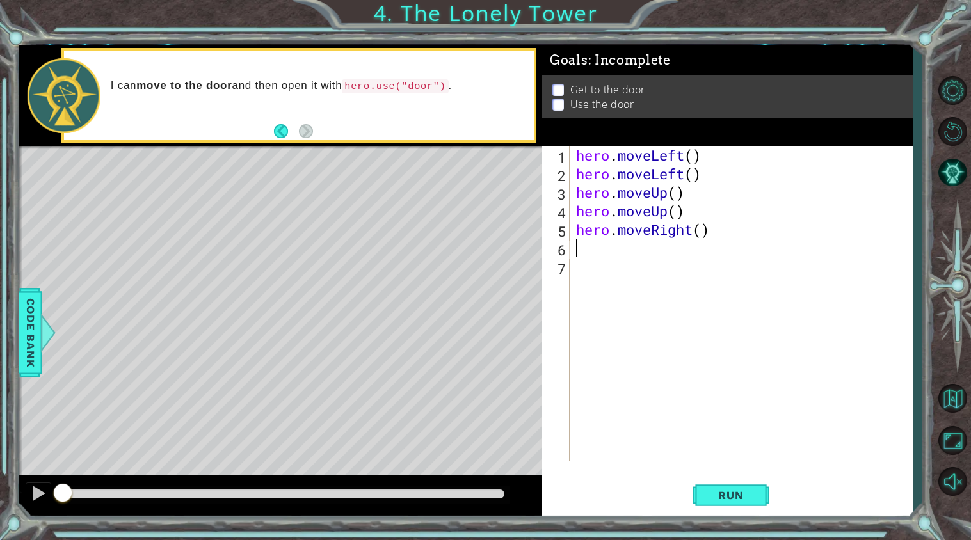
type textarea "h"
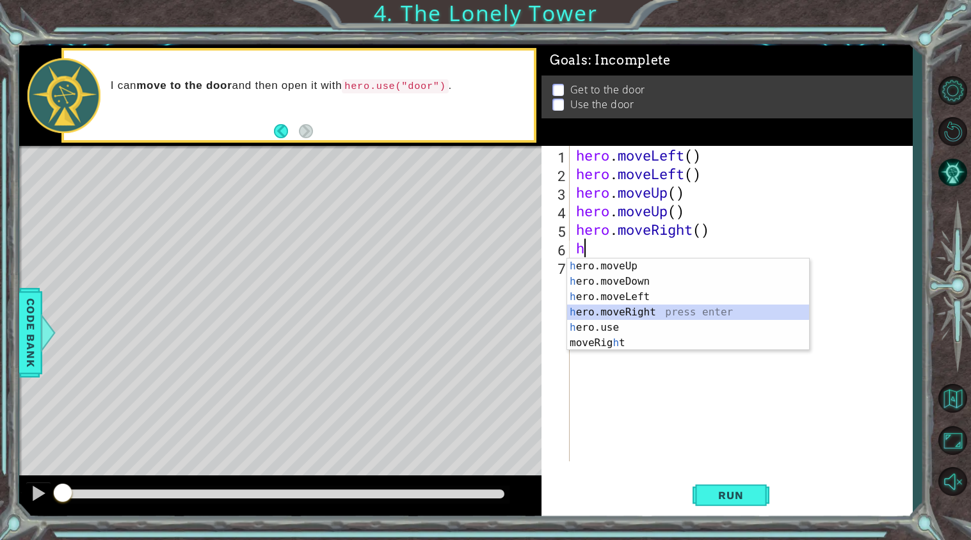
click at [658, 311] on div "h ero.moveUp press enter h ero.moveDown press enter h ero.moveLeft press enter …" at bounding box center [688, 320] width 242 height 123
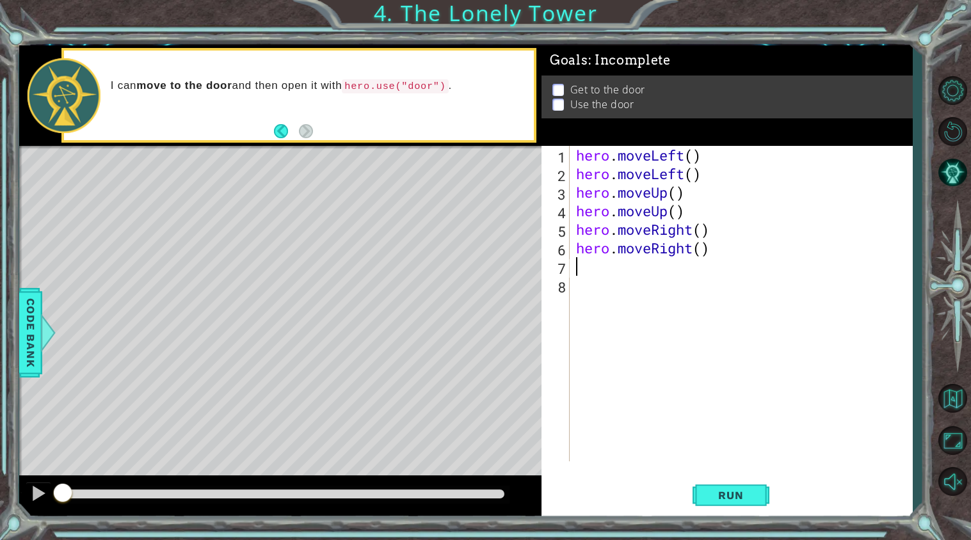
click at [639, 289] on div "hero . moveLeft ( ) hero . moveLeft ( ) hero . moveUp ( ) hero . moveUp ( ) her…" at bounding box center [745, 322] width 342 height 353
click at [621, 272] on div "hero . moveLeft ( ) hero . moveLeft ( ) hero . moveUp ( ) hero . moveUp ( ) her…" at bounding box center [745, 322] width 342 height 353
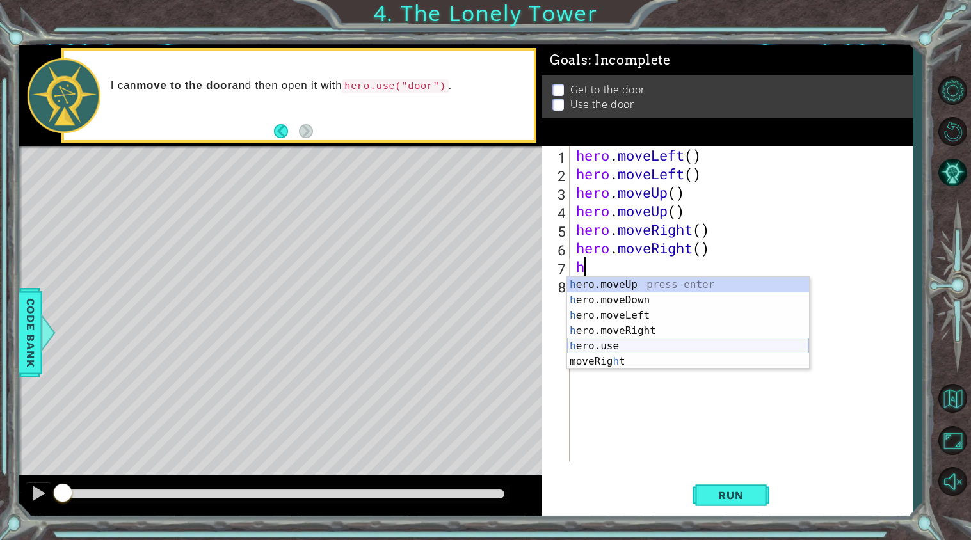
click at [629, 342] on div "h ero.moveUp press enter h ero.moveDown press enter h ero.moveLeft press enter …" at bounding box center [688, 338] width 242 height 123
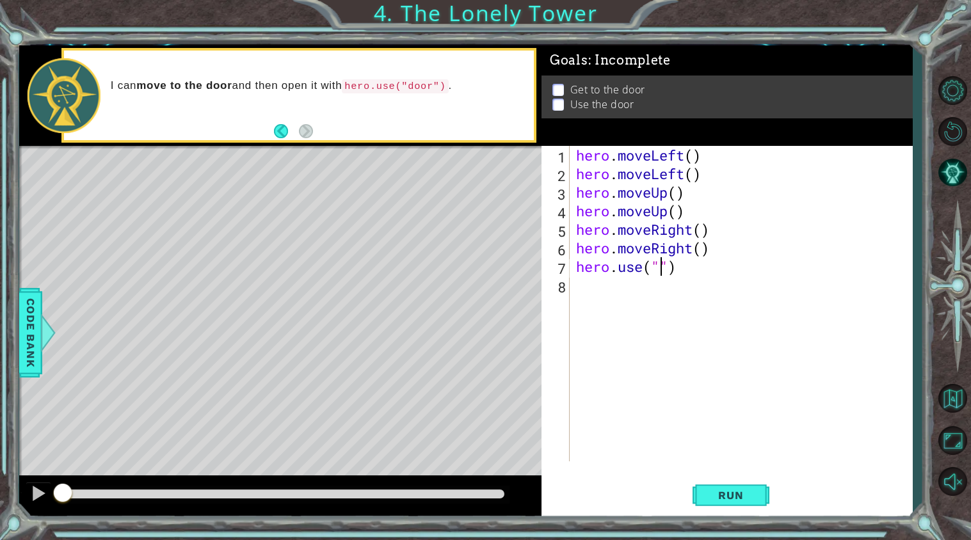
scroll to position [0, 4]
type textarea "hero.use("door")"
click at [670, 303] on div "hero . moveLeft ( ) hero . moveLeft ( ) hero . moveUp ( ) hero . moveUp ( ) her…" at bounding box center [745, 322] width 342 height 353
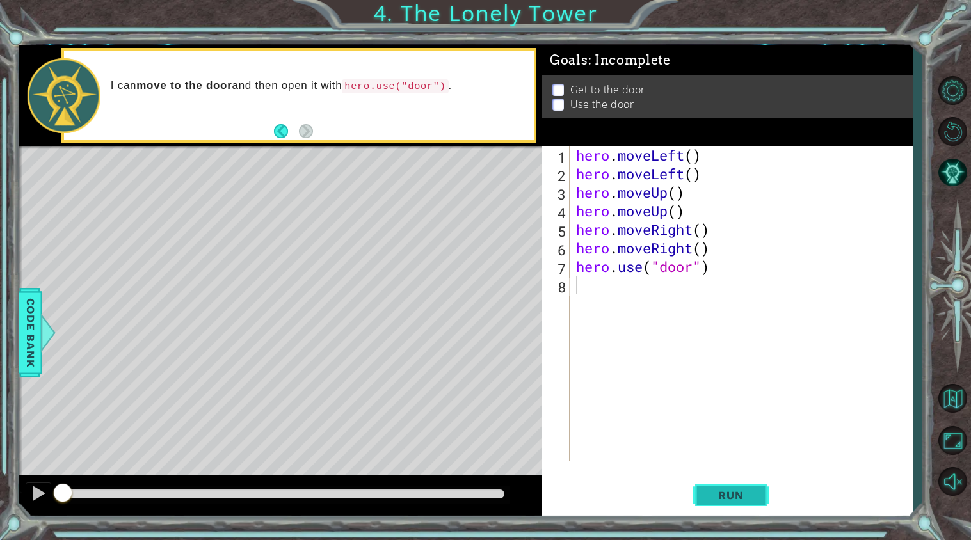
click at [718, 496] on span "Run" at bounding box center [731, 495] width 51 height 13
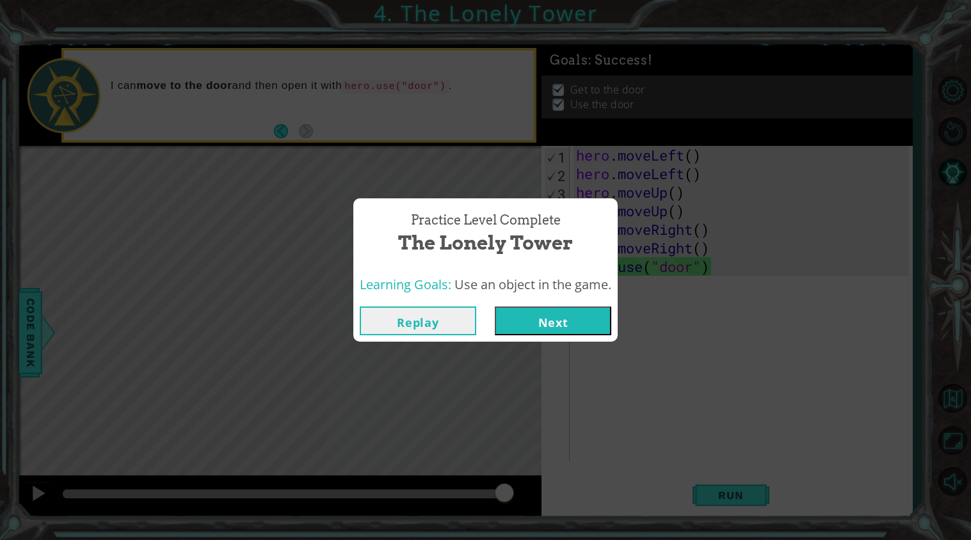
click at [597, 311] on button "Next" at bounding box center [553, 321] width 117 height 29
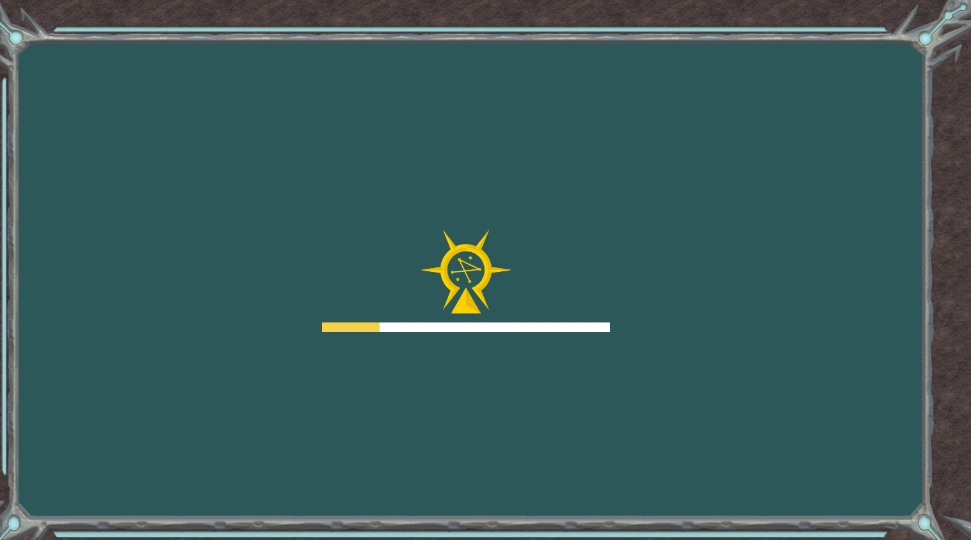
click at [551, 350] on div "Goals Error loading from server. Try refreshing the page. You'll need to join a…" at bounding box center [485, 270] width 971 height 540
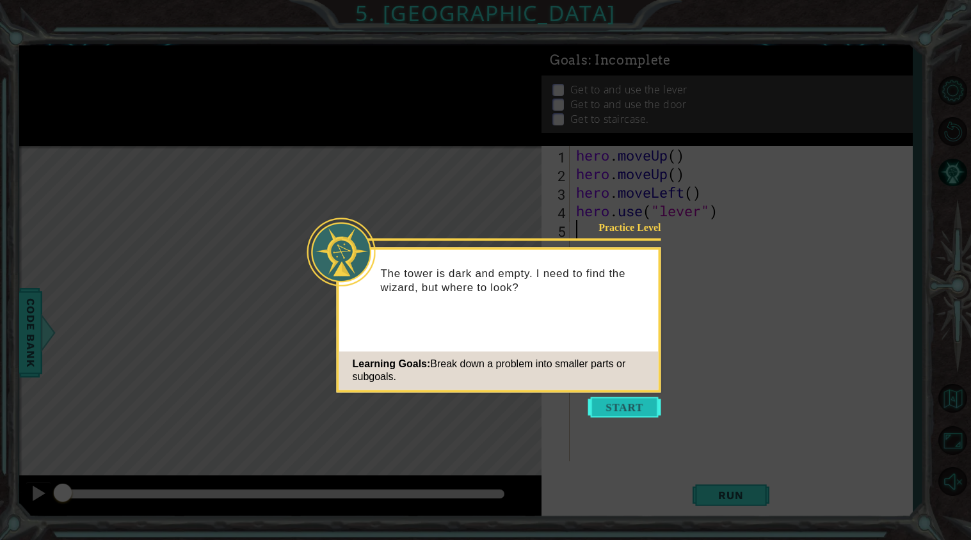
click at [620, 410] on button "Start" at bounding box center [624, 407] width 73 height 20
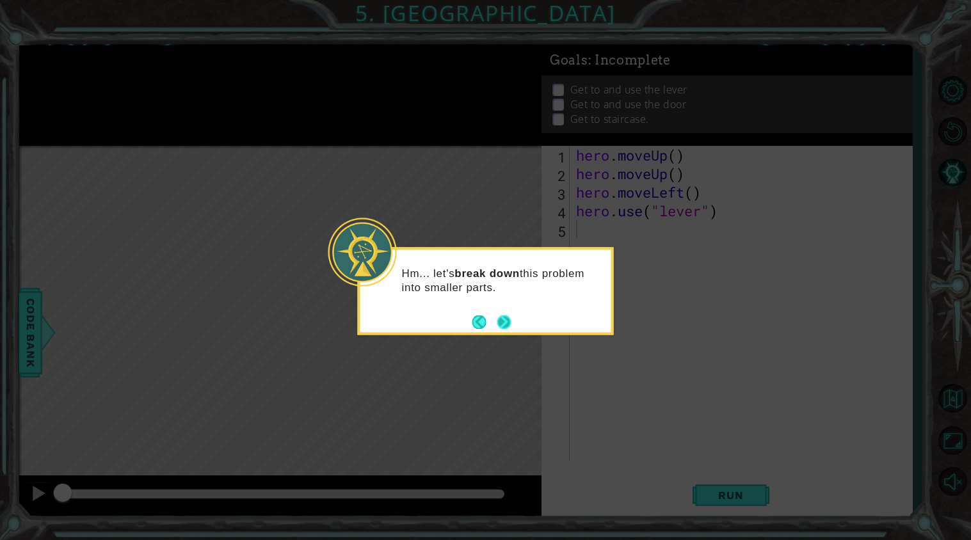
click at [503, 324] on button "Next" at bounding box center [503, 321] width 19 height 19
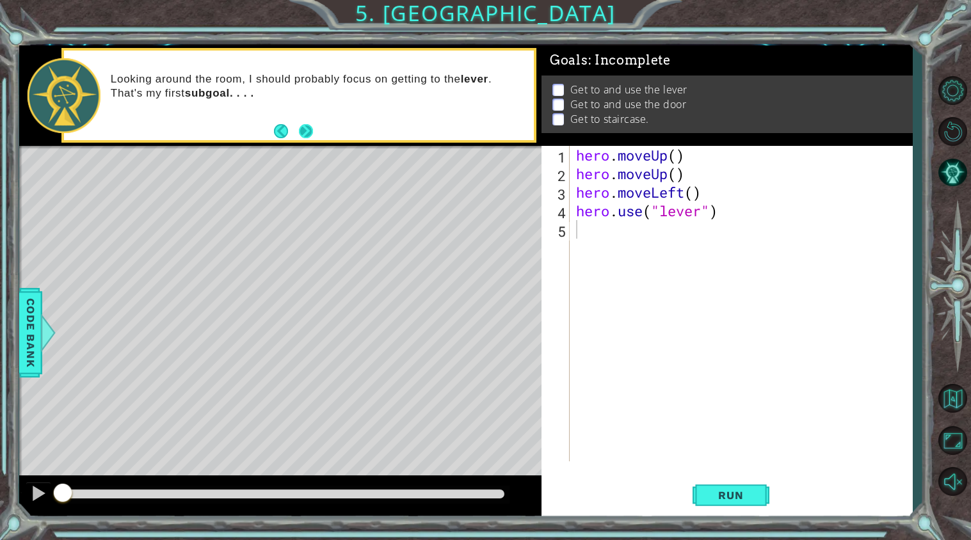
click at [302, 130] on button "Next" at bounding box center [306, 131] width 14 height 14
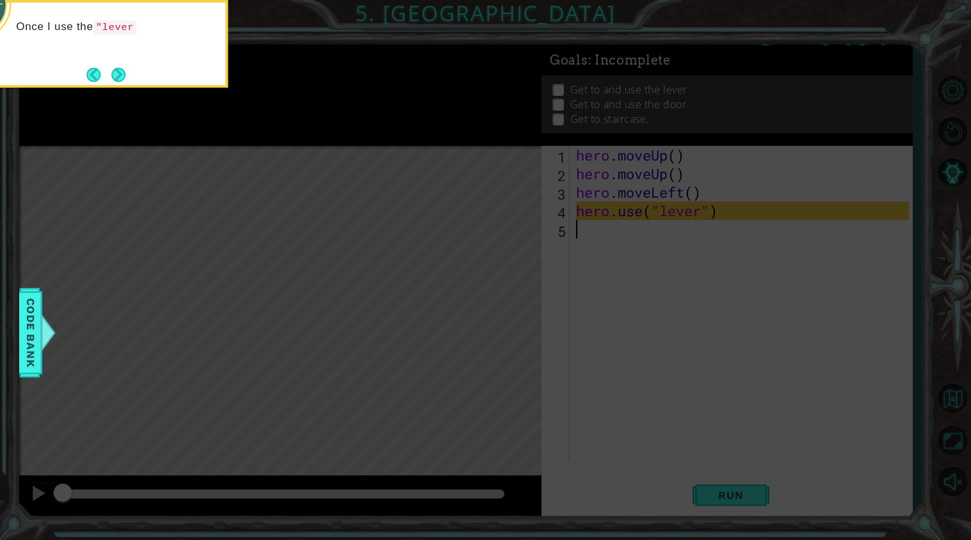
click at [302, 151] on icon at bounding box center [485, 84] width 971 height 914
click at [117, 78] on button "Next" at bounding box center [118, 76] width 14 height 14
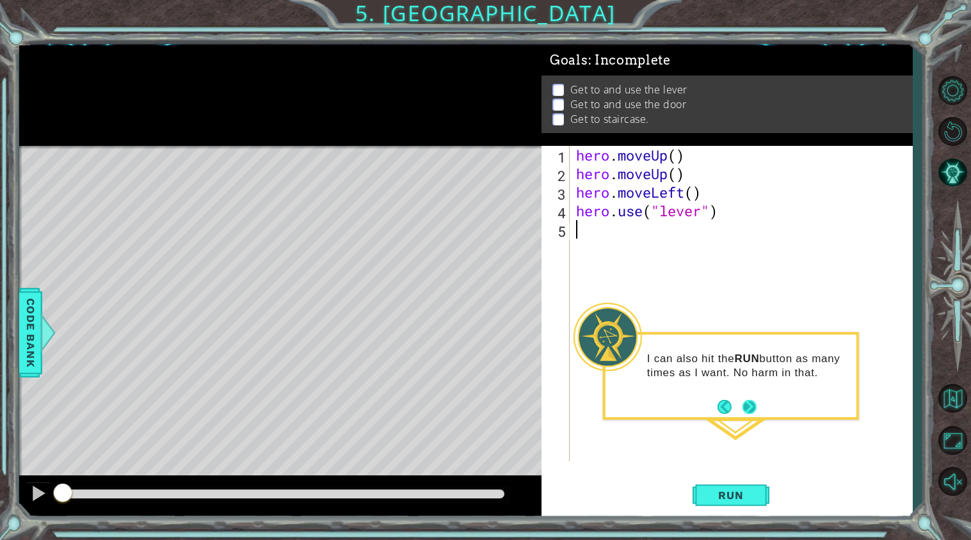
click at [748, 410] on button "Next" at bounding box center [750, 407] width 14 height 14
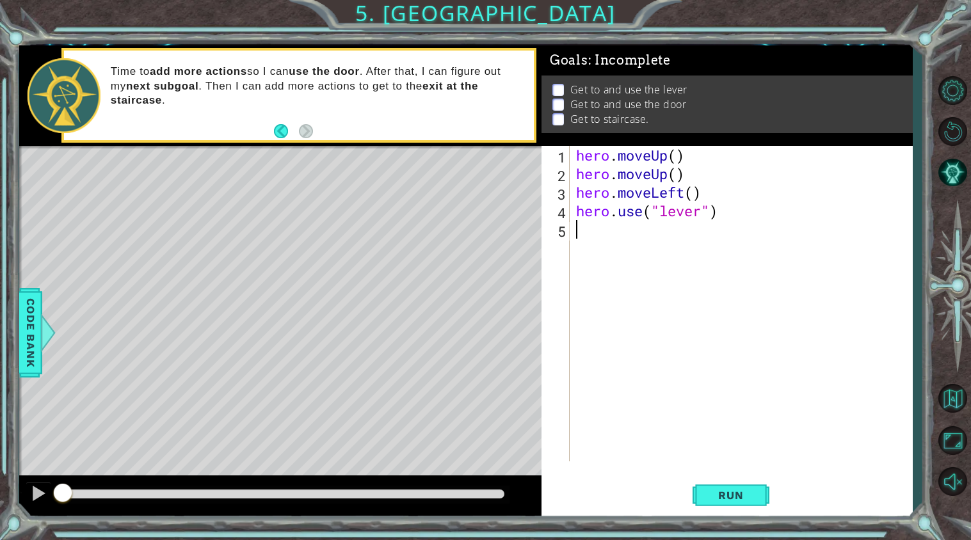
click at [591, 236] on div "hero . moveUp ( ) hero . moveUp ( ) hero . moveLeft ( ) hero . use ( "lever" )" at bounding box center [745, 322] width 342 height 353
type textarea "h"
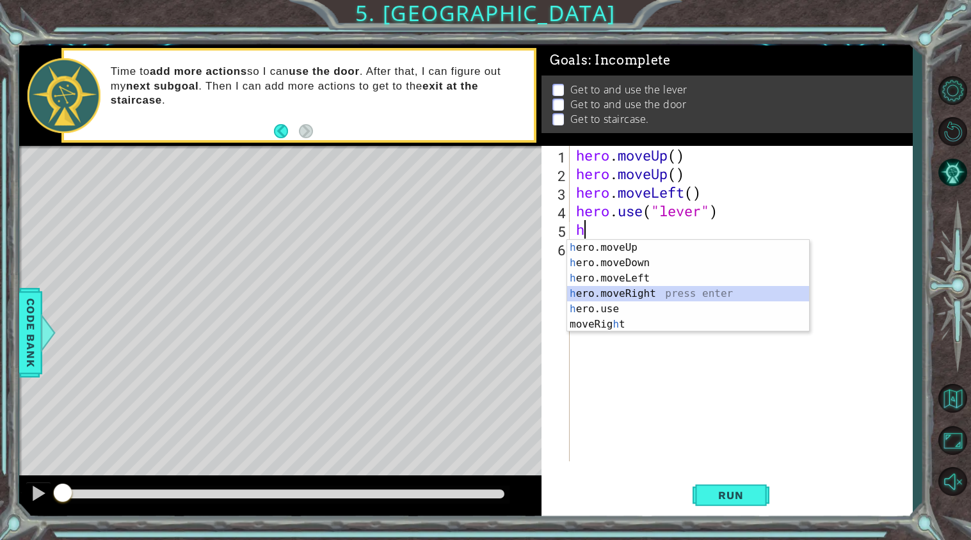
click at [667, 288] on div "h ero.moveUp press enter h ero.moveDown press enter h ero.moveLeft press enter …" at bounding box center [688, 301] width 242 height 123
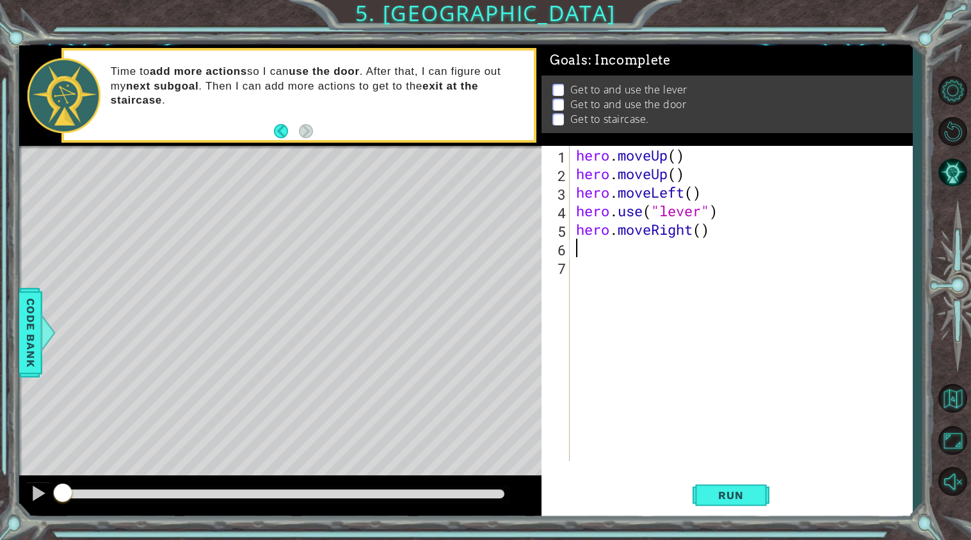
type textarea "h"
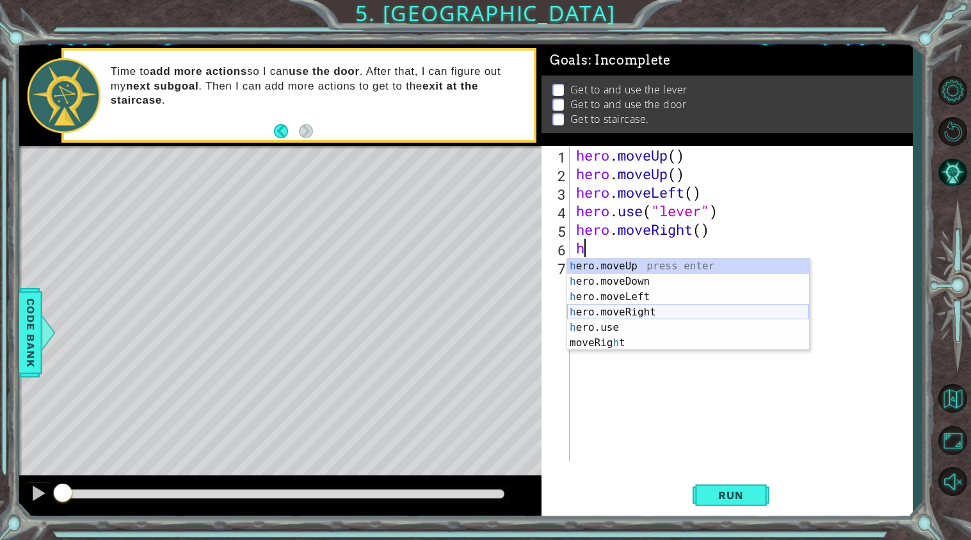
click at [642, 310] on div "h ero.moveUp press enter h ero.moveDown press enter h ero.moveLeft press enter …" at bounding box center [688, 320] width 242 height 123
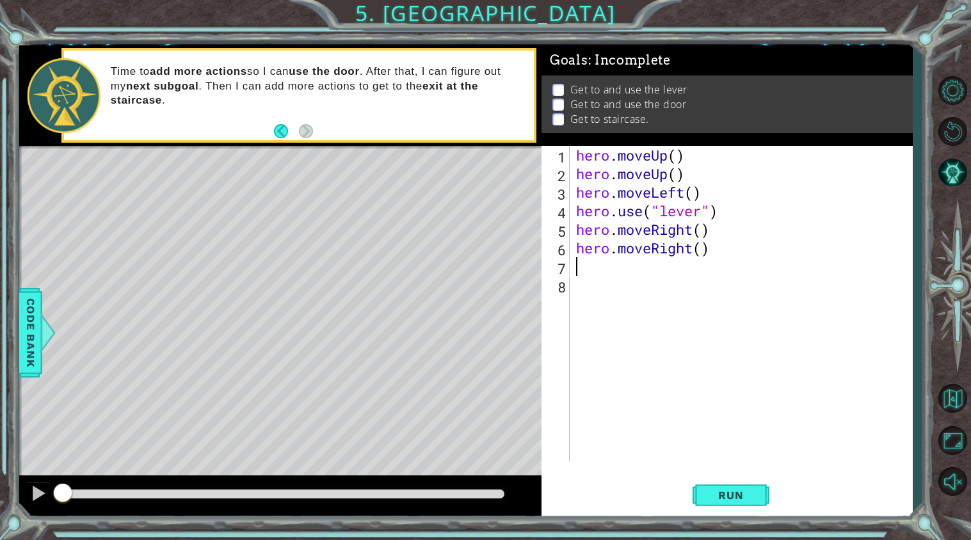
type textarea "h"
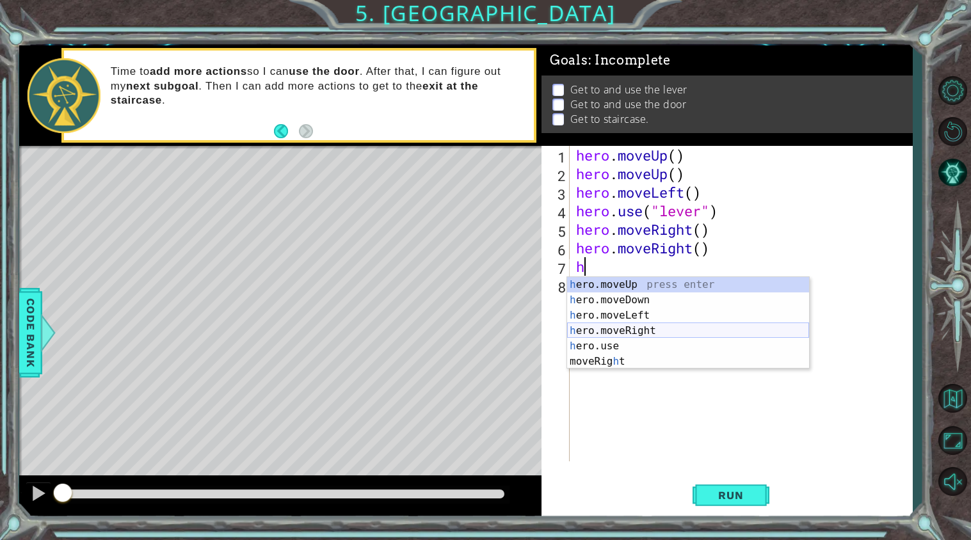
click at [644, 327] on div "h ero.moveUp press enter h ero.moveDown press enter h ero.moveLeft press enter …" at bounding box center [688, 338] width 242 height 123
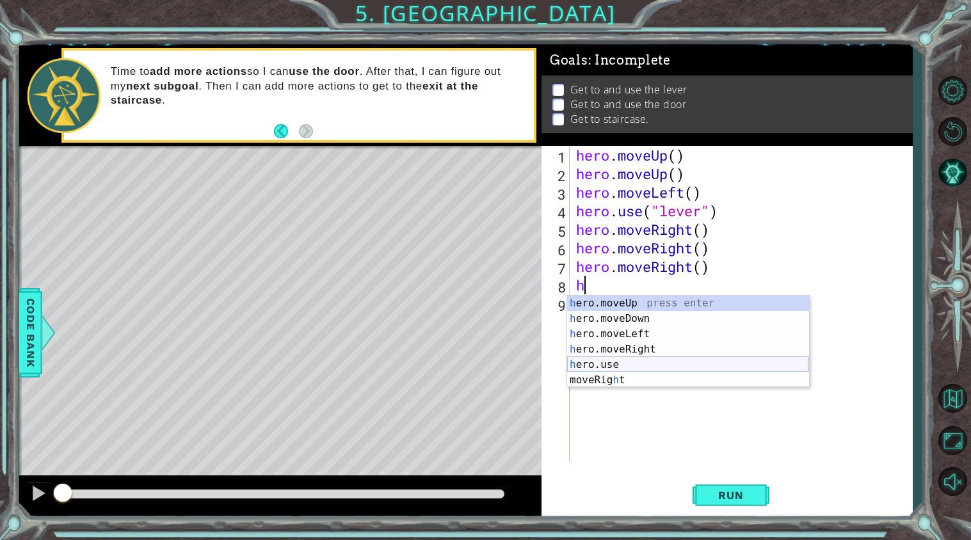
click at [650, 360] on div "h ero.moveUp press enter h ero.moveDown press enter h ero.moveLeft press enter …" at bounding box center [688, 357] width 242 height 123
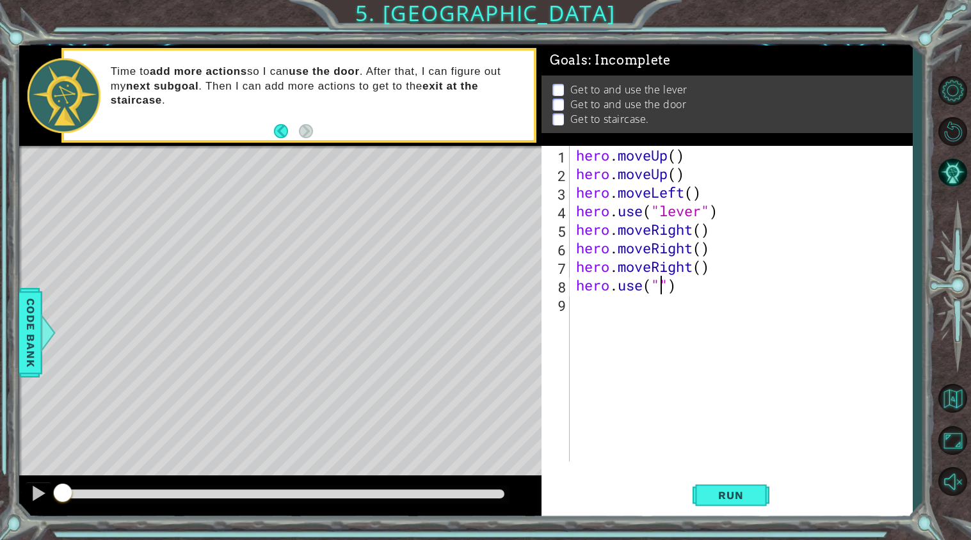
scroll to position [0, 4]
type textarea "hero.use("door")"
click at [605, 314] on div "hero . moveUp ( ) hero . moveUp ( ) hero . moveLeft ( ) hero . use ( "lever" ) …" at bounding box center [745, 322] width 342 height 353
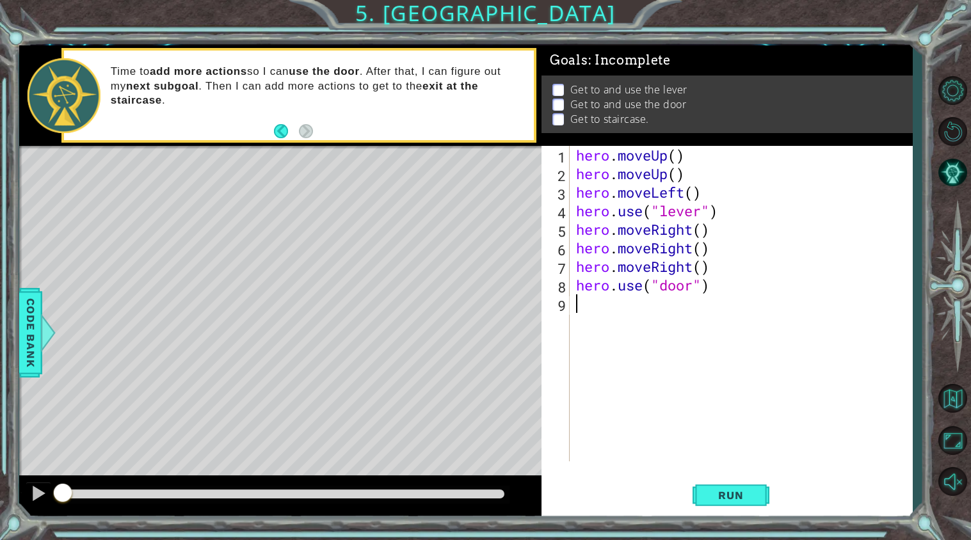
type textarea "h"
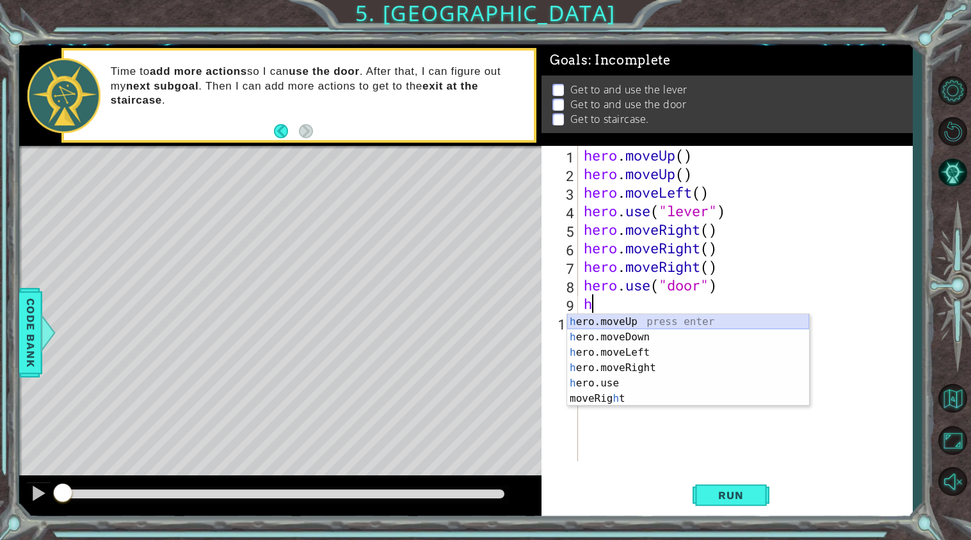
click at [607, 318] on div "h ero.moveUp press enter h ero.moveDown press enter h ero.moveLeft press enter …" at bounding box center [688, 375] width 242 height 123
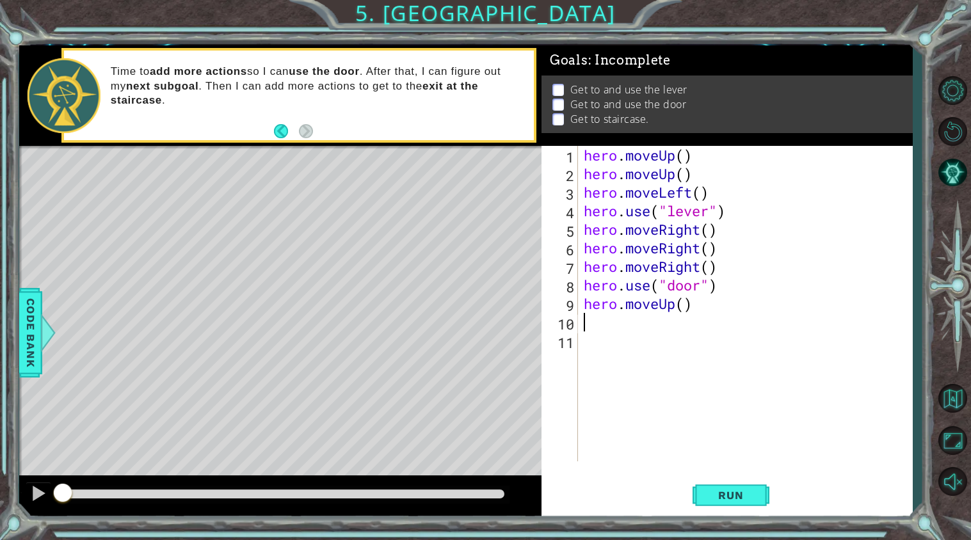
type textarea "h"
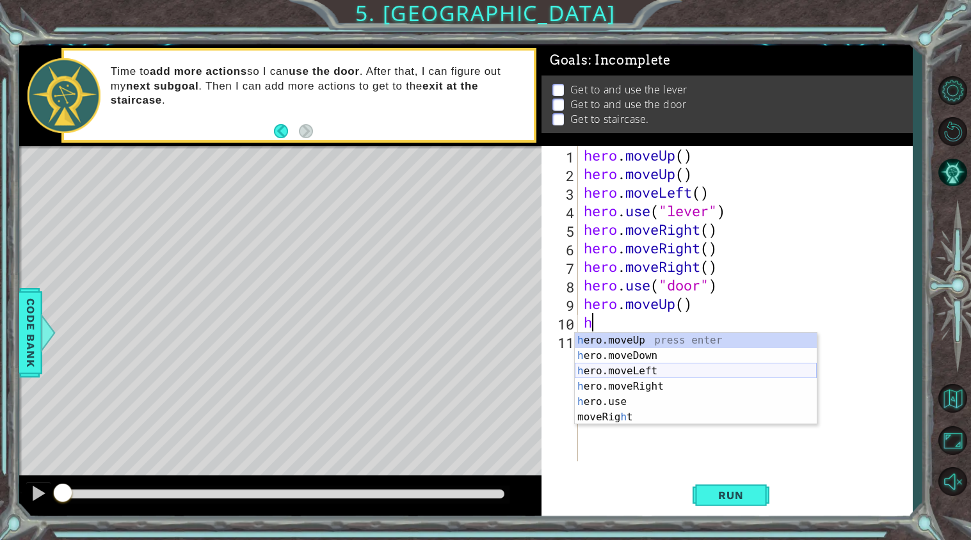
click at [633, 373] on div "h ero.moveUp press enter h ero.moveDown press enter h ero.moveLeft press enter …" at bounding box center [696, 394] width 242 height 123
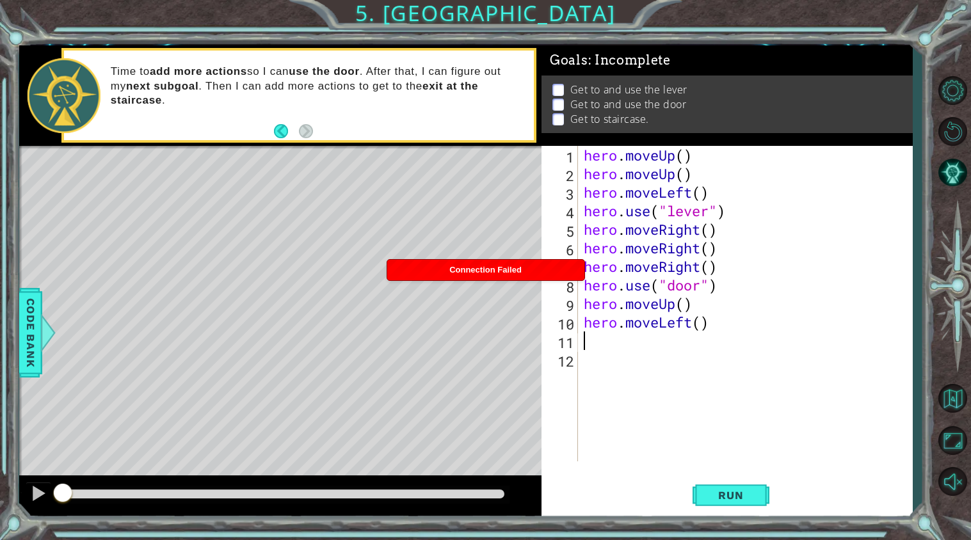
type textarea "h"
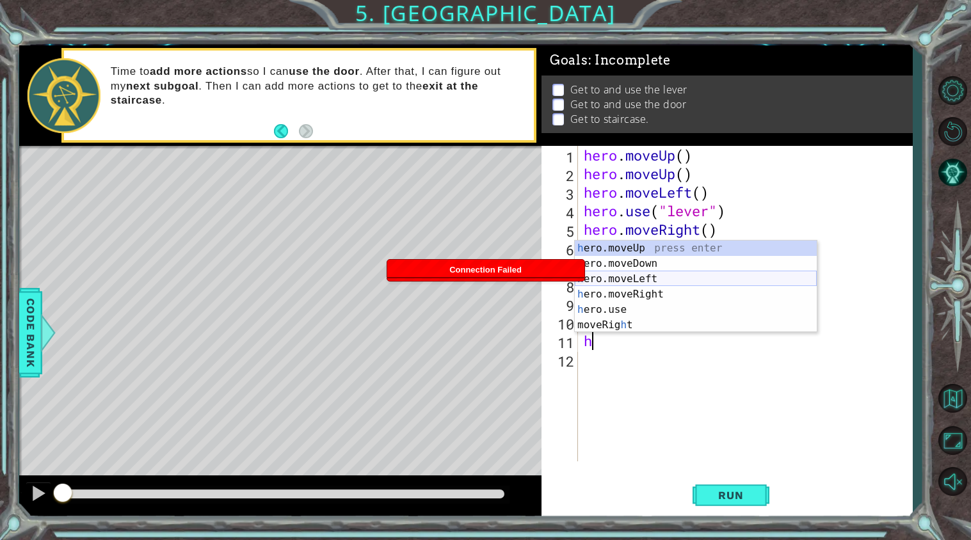
click at [604, 275] on div "h ero.moveUp press enter h ero.moveDown press enter h ero.moveLeft press enter …" at bounding box center [696, 302] width 242 height 123
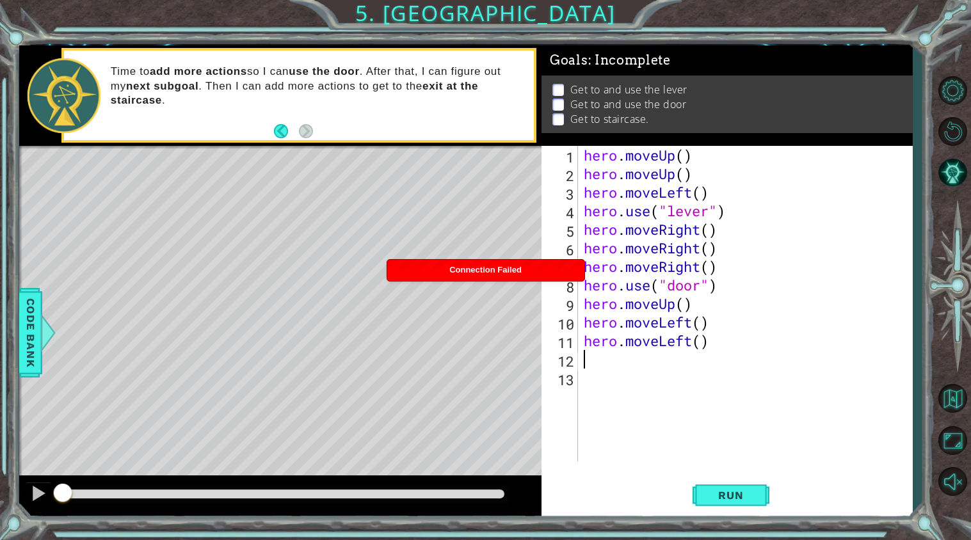
click at [717, 346] on div "hero . moveUp ( ) hero . moveUp ( ) hero . moveLeft ( ) hero . use ( "lever" ) …" at bounding box center [748, 322] width 334 height 353
type textarea "hero.moveLeft()"
click at [588, 361] on div "hero . moveUp ( ) hero . moveUp ( ) hero . moveLeft ( ) hero . use ( "lever" ) …" at bounding box center [748, 322] width 334 height 353
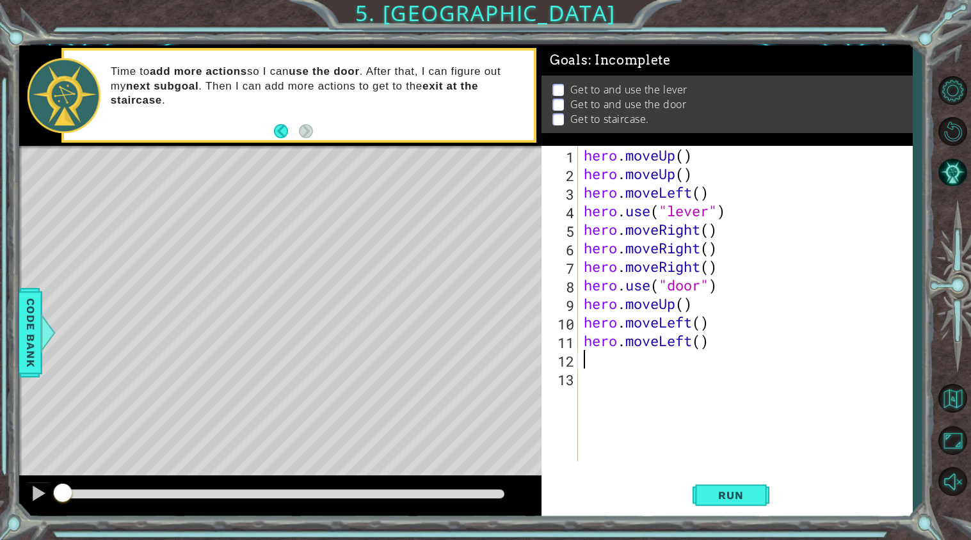
type textarea "h"
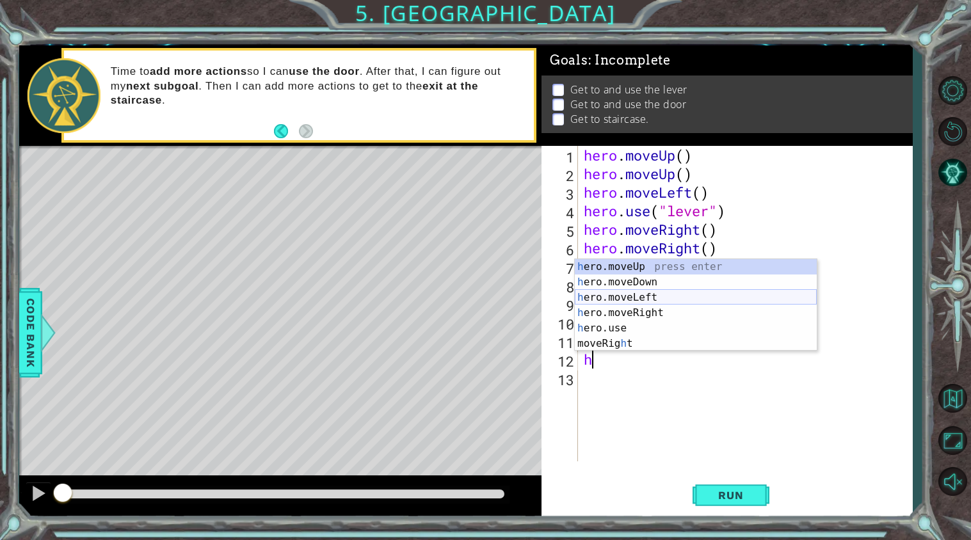
click at [626, 298] on div "h ero.moveUp press enter h ero.moveDown press enter h ero.moveLeft press enter …" at bounding box center [696, 320] width 242 height 123
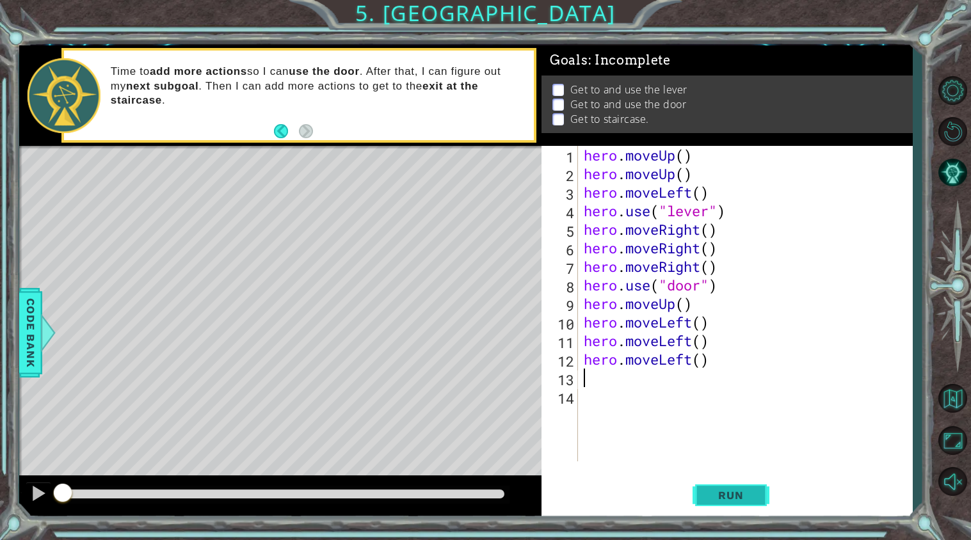
click at [704, 492] on button "Run" at bounding box center [731, 495] width 77 height 37
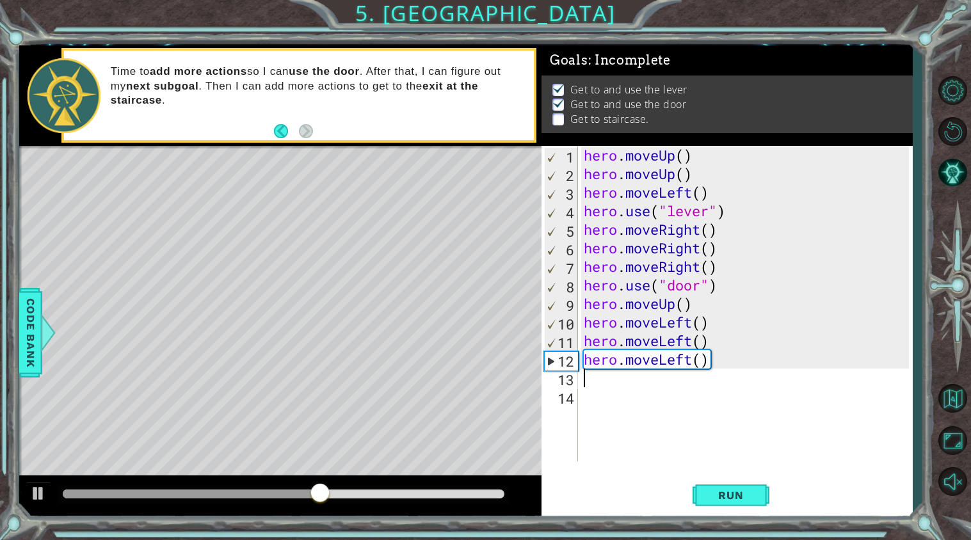
click at [731, 359] on div "hero . moveUp ( ) hero . moveUp ( ) hero . moveLeft ( ) hero . use ( "lever" ) …" at bounding box center [748, 322] width 334 height 353
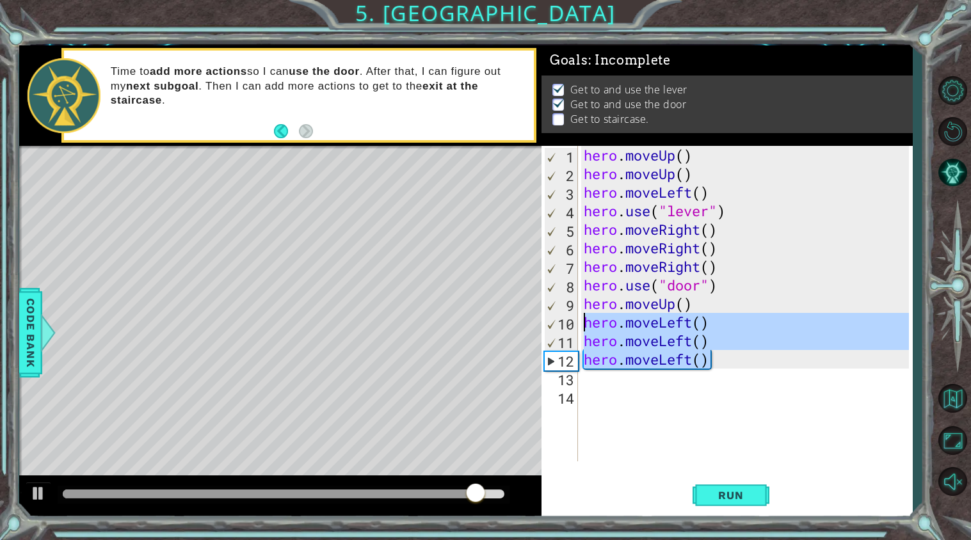
drag, startPoint x: 725, startPoint y: 364, endPoint x: 588, endPoint y: 322, distance: 142.6
click at [588, 322] on div "hero . moveUp ( ) hero . moveUp ( ) hero . moveLeft ( ) hero . use ( "lever" ) …" at bounding box center [748, 322] width 334 height 353
type textarea "hero.moveLeft() hero.moveLeft()"
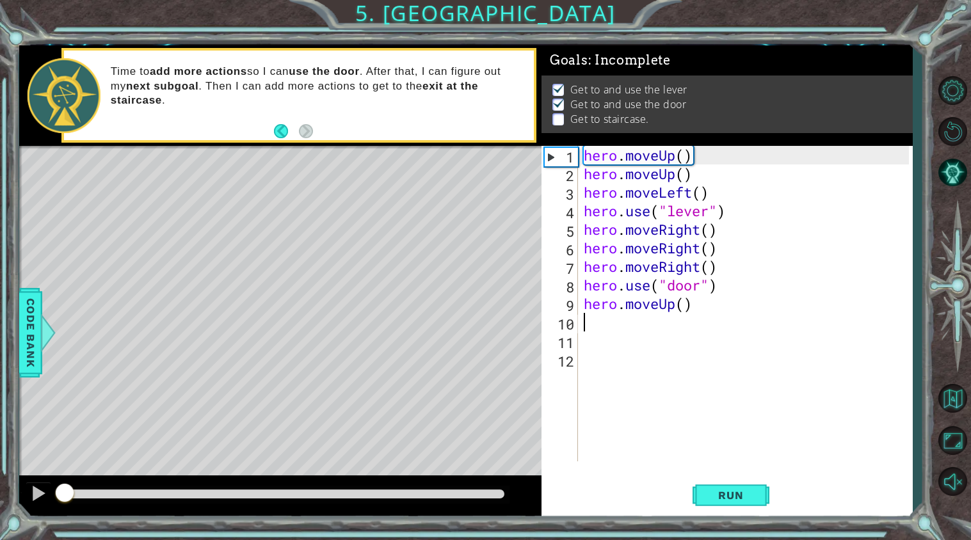
drag, startPoint x: 508, startPoint y: 494, endPoint x: 40, endPoint y: 524, distance: 468.9
click at [40, 524] on div "1 ההההההההההההההההההההההההההההההההההההההההההההההההההההההההההההההההההההההההההההה…" at bounding box center [485, 270] width 971 height 540
click at [604, 334] on div "hero . moveUp ( ) hero . moveUp ( ) hero . moveLeft ( ) hero . use ( "lever" ) …" at bounding box center [748, 322] width 334 height 353
click at [604, 329] on div "hero . moveUp ( ) hero . moveUp ( ) hero . moveLeft ( ) hero . use ( "lever" ) …" at bounding box center [748, 322] width 334 height 353
type textarea "h"
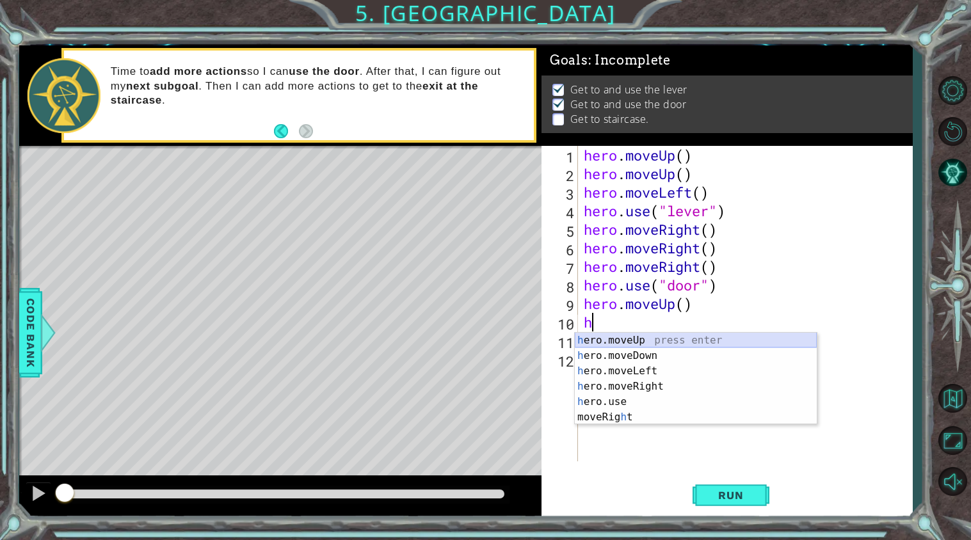
click at [626, 336] on div "h ero.moveUp press enter h ero.moveDown press enter h ero.moveLeft press enter …" at bounding box center [696, 394] width 242 height 123
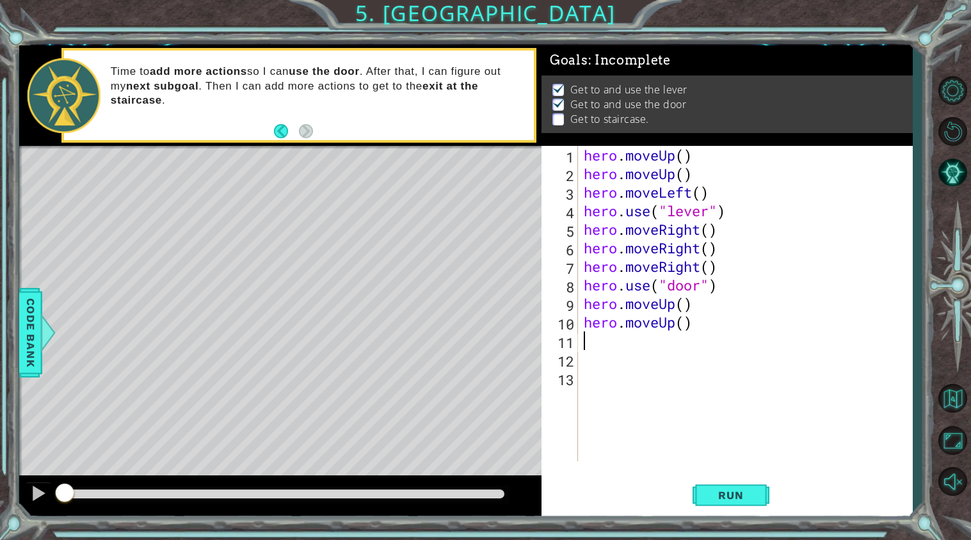
click at [618, 343] on div "hero . moveUp ( ) hero . moveUp ( ) hero . moveLeft ( ) hero . use ( "lever" ) …" at bounding box center [748, 322] width 334 height 353
type textarea "h"
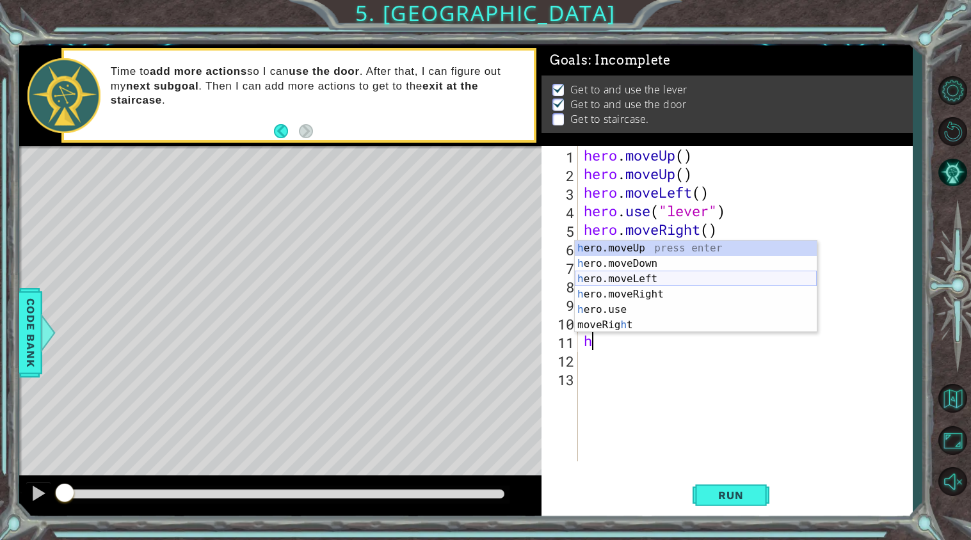
click at [640, 280] on div "h ero.moveUp press enter h ero.moveDown press enter h ero.moveLeft press enter …" at bounding box center [696, 302] width 242 height 123
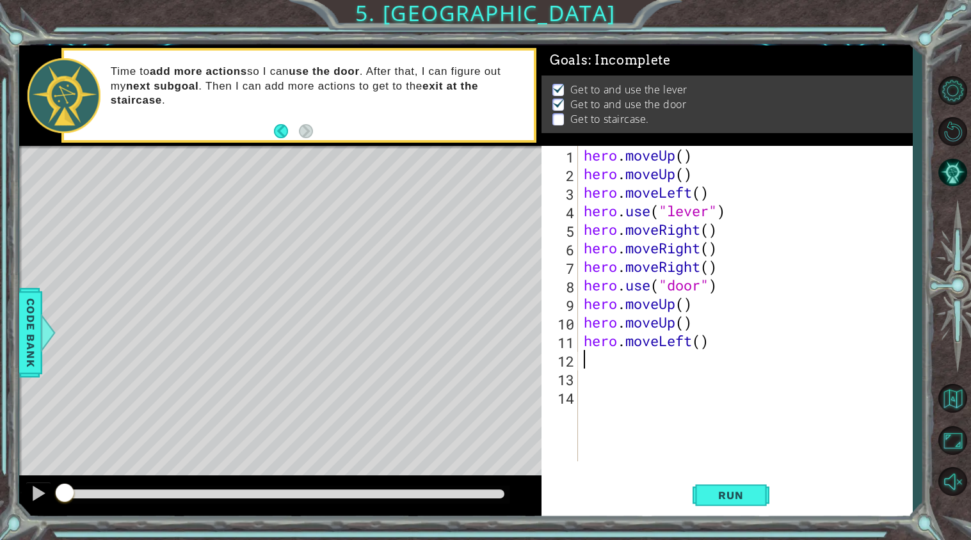
click at [702, 346] on div "hero . moveUp ( ) hero . moveUp ( ) hero . moveLeft ( ) hero . use ( "lever" ) …" at bounding box center [748, 322] width 334 height 353
type textarea "hero.moveLeft(3)"
click at [749, 489] on span "Run" at bounding box center [731, 495] width 51 height 13
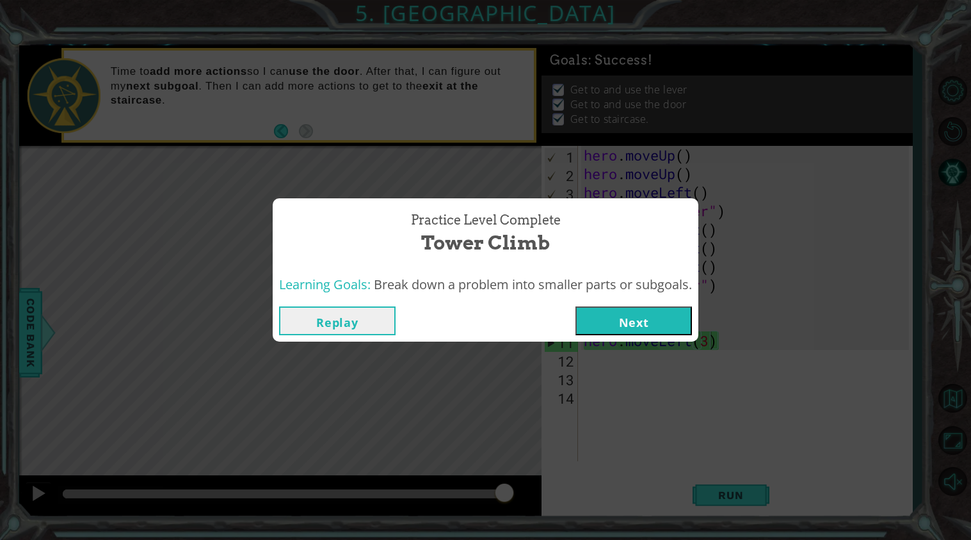
click at [631, 312] on button "Next" at bounding box center [634, 321] width 117 height 29
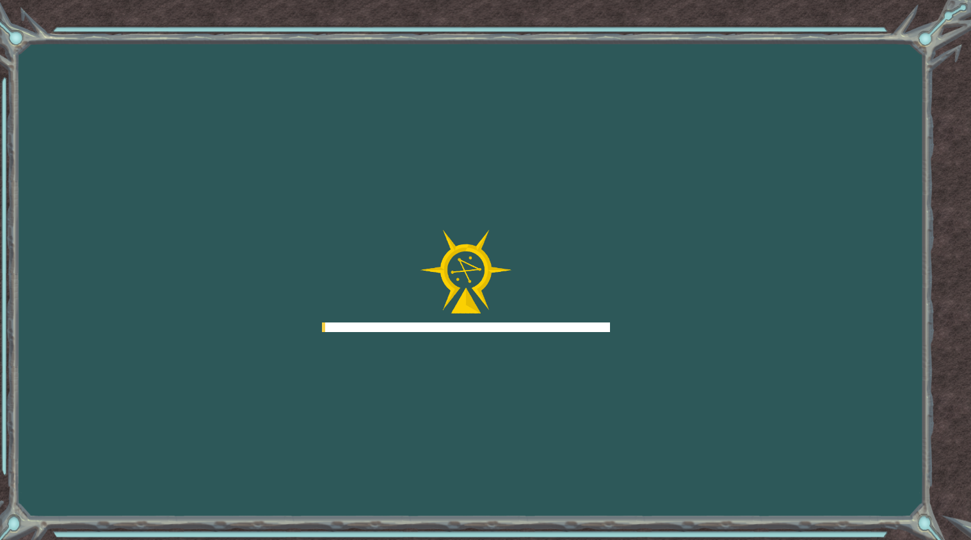
click at [629, 312] on div "Goals Error loading from server. Try refreshing the page. You'll need to join a…" at bounding box center [485, 270] width 971 height 540
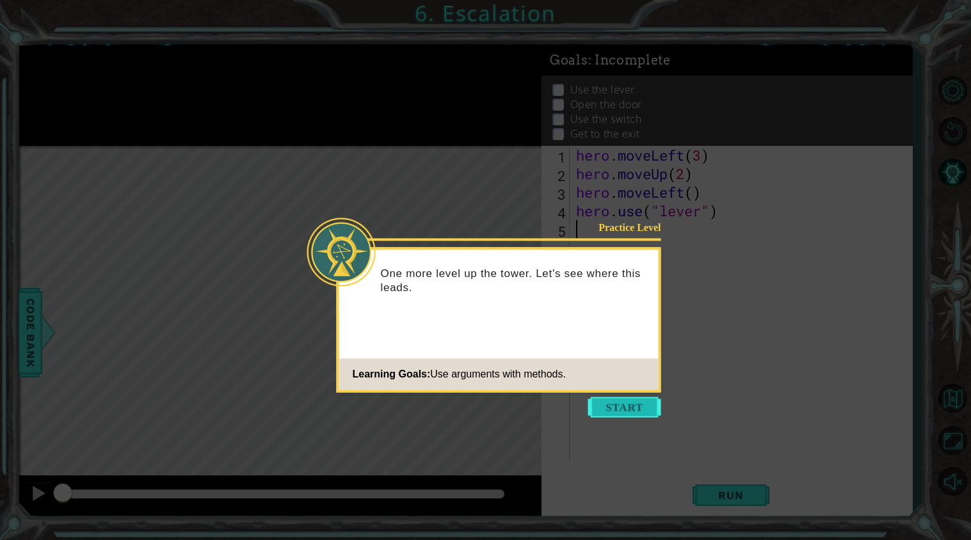
click at [610, 403] on button "Start" at bounding box center [624, 407] width 73 height 20
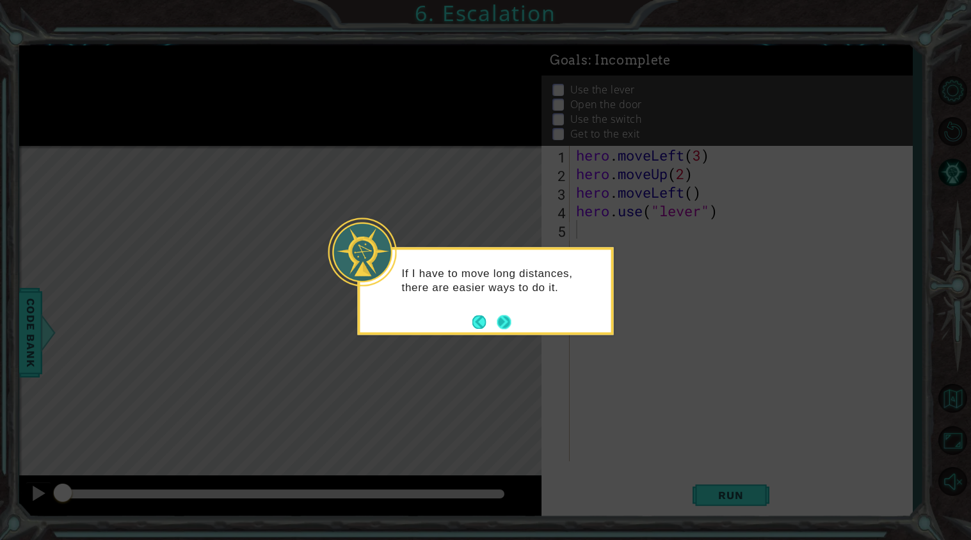
click at [508, 323] on button "Next" at bounding box center [504, 322] width 14 height 14
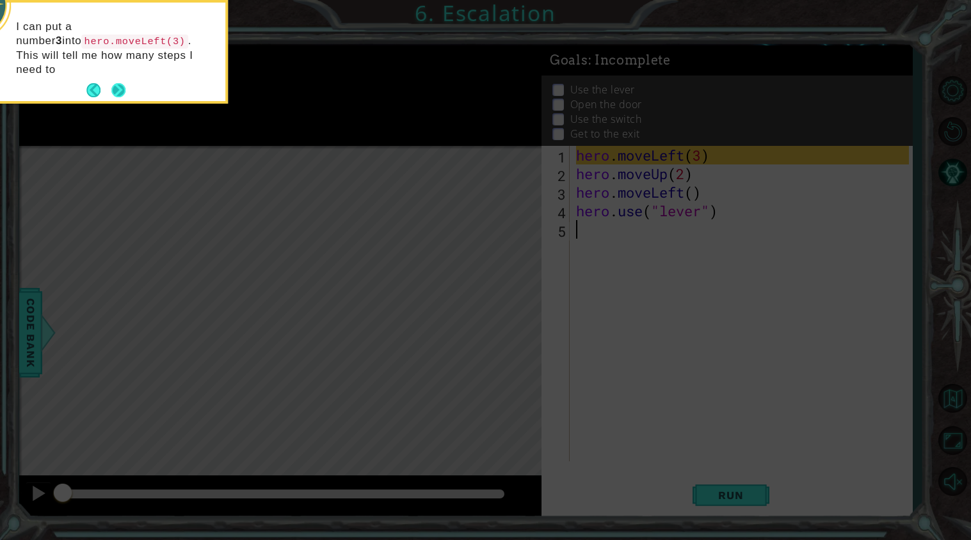
click at [119, 83] on button "Next" at bounding box center [118, 90] width 15 height 15
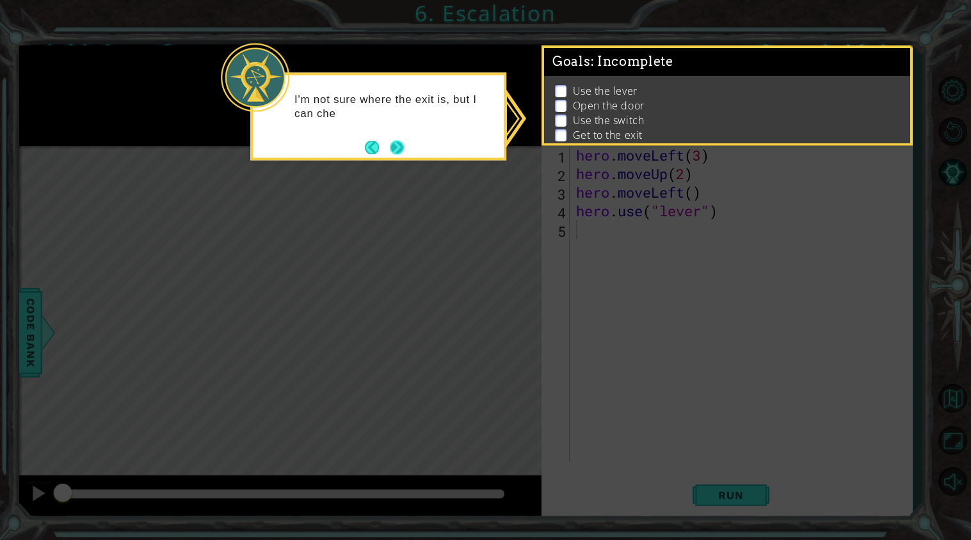
click at [397, 148] on button "Next" at bounding box center [396, 147] width 15 height 15
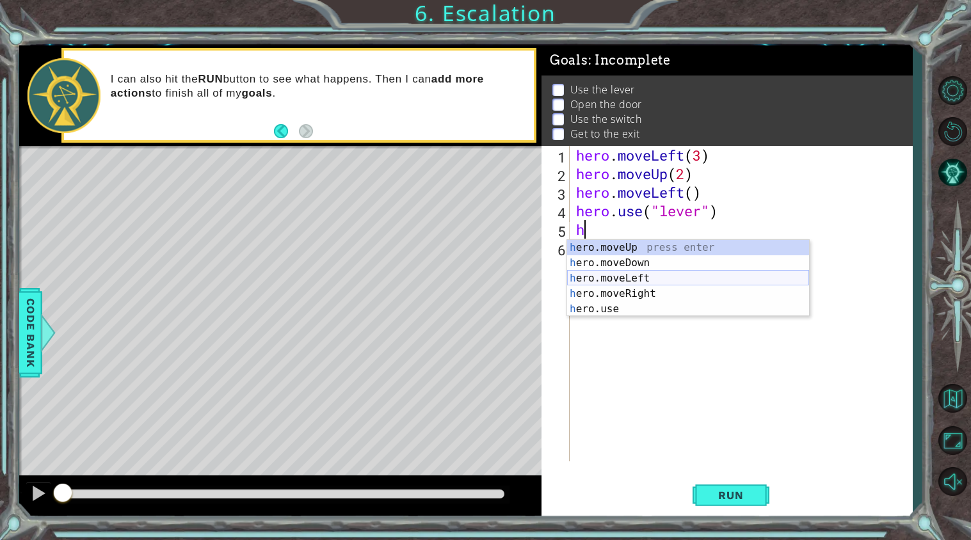
click at [643, 276] on div "h ero.moveUp press enter h ero.moveDown press enter h ero.moveLeft press enter …" at bounding box center [688, 294] width 242 height 108
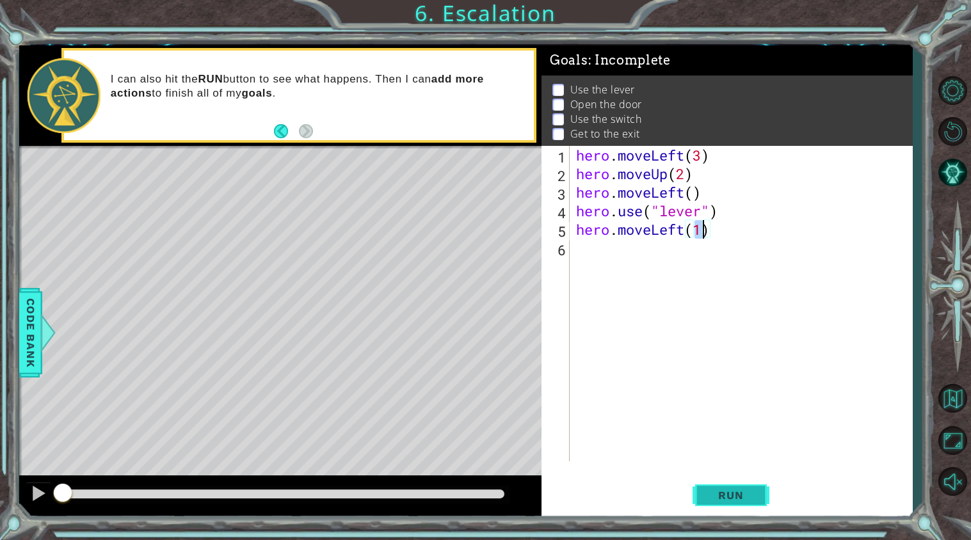
type textarea "hero.moveLeft(1)"
click at [723, 497] on span "Run" at bounding box center [731, 495] width 51 height 13
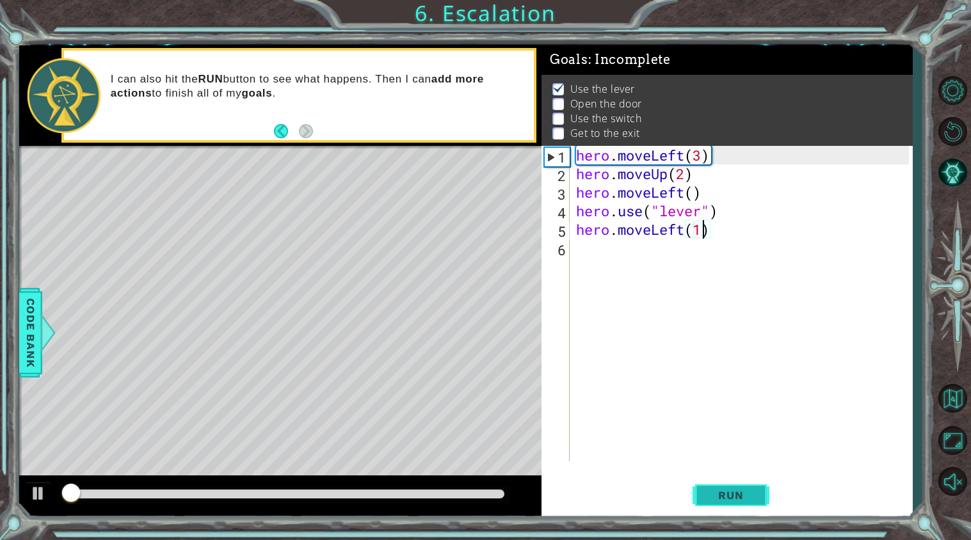
scroll to position [1, 0]
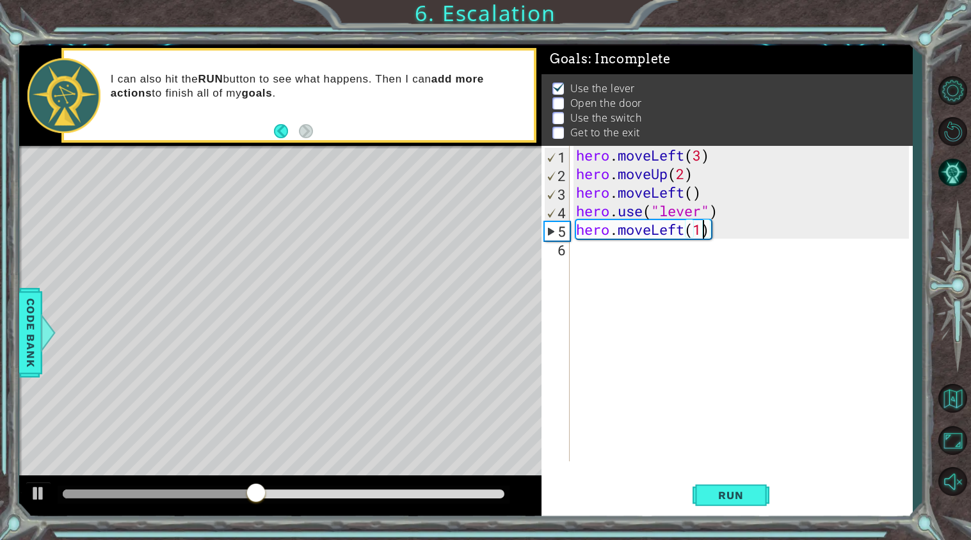
click at [586, 252] on div "hero . moveLeft ( 3 ) hero . moveUp ( 2 ) hero . moveLeft ( ) hero . use ( "lev…" at bounding box center [745, 322] width 342 height 353
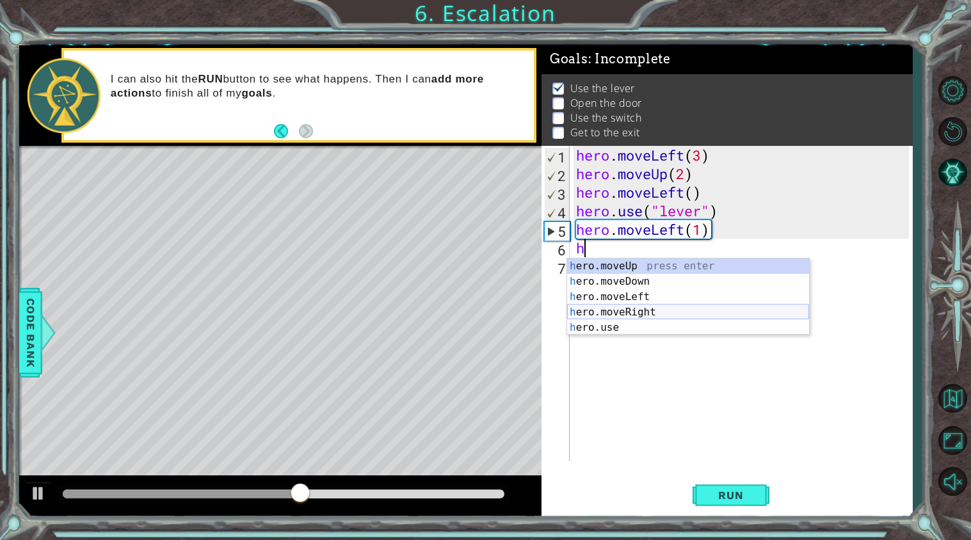
click at [618, 323] on div "h ero.moveUp press enter h ero.moveDown press enter h ero.moveLeft press enter …" at bounding box center [688, 313] width 242 height 108
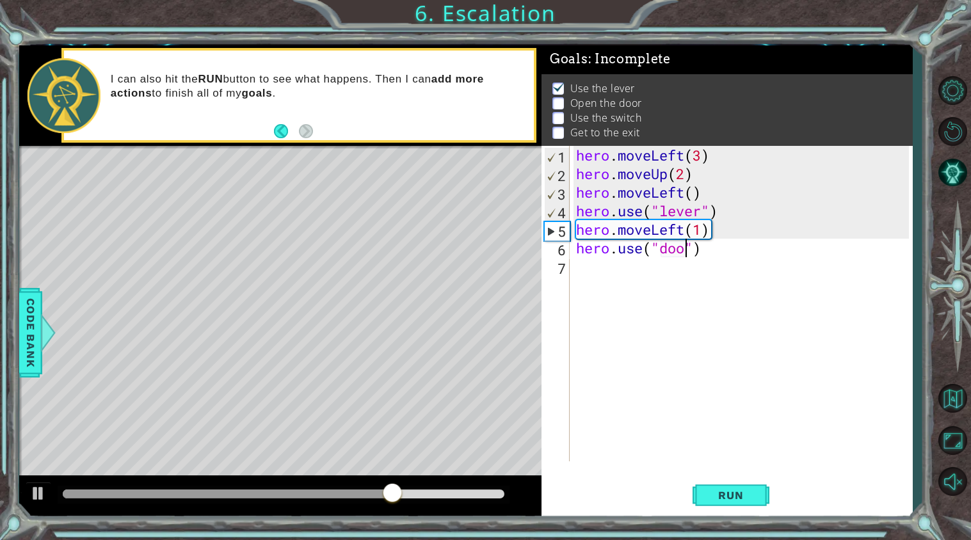
scroll to position [0, 4]
type textarea "hero.use("door")"
click at [732, 506] on button "Run" at bounding box center [731, 495] width 77 height 37
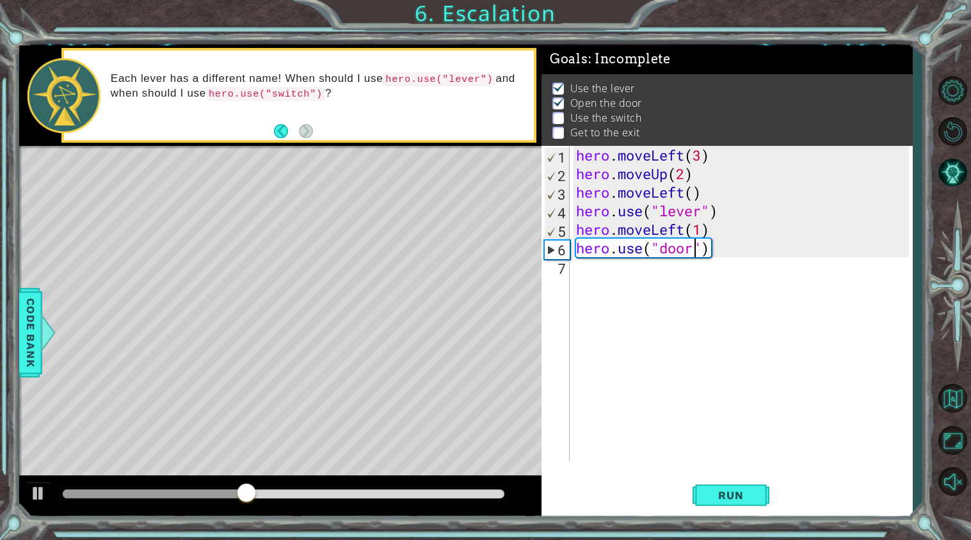
click at [596, 276] on div "hero . moveLeft ( 3 ) hero . moveUp ( 2 ) hero . moveLeft ( ) hero . use ( "lev…" at bounding box center [745, 322] width 342 height 353
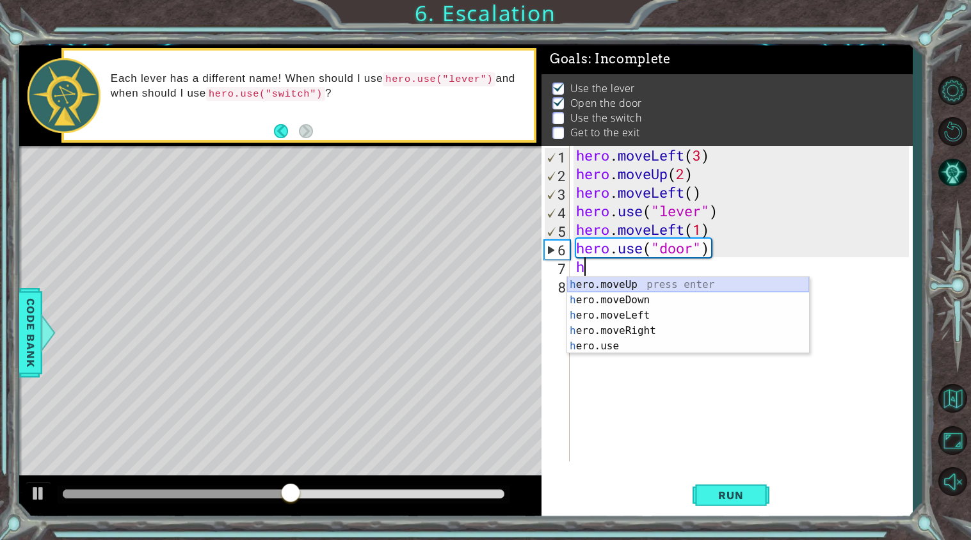
click at [625, 285] on div "h ero.moveUp press enter h ero.moveDown press enter h ero.moveLeft press enter …" at bounding box center [688, 331] width 242 height 108
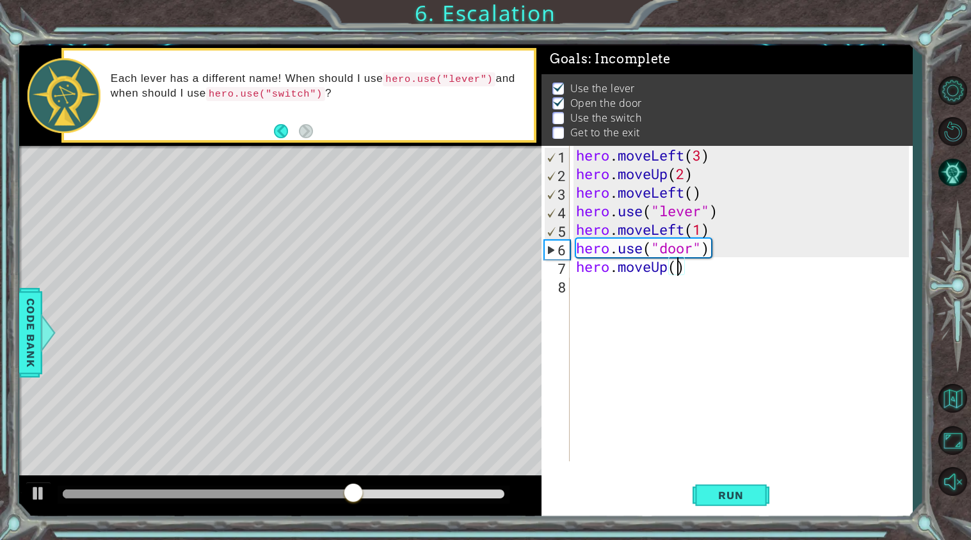
type textarea "hero.moveUp(2)"
click at [613, 296] on div "hero . moveLeft ( 3 ) hero . moveUp ( 2 ) hero . moveLeft ( ) hero . use ( "lev…" at bounding box center [745, 322] width 342 height 353
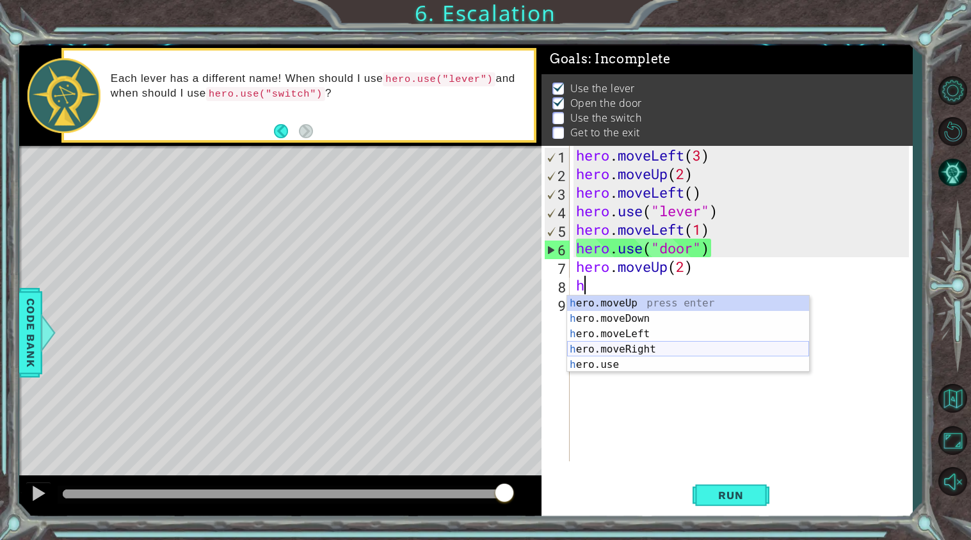
click at [625, 348] on div "h ero.moveUp press enter h ero.moveDown press enter h ero.moveLeft press enter …" at bounding box center [688, 350] width 242 height 108
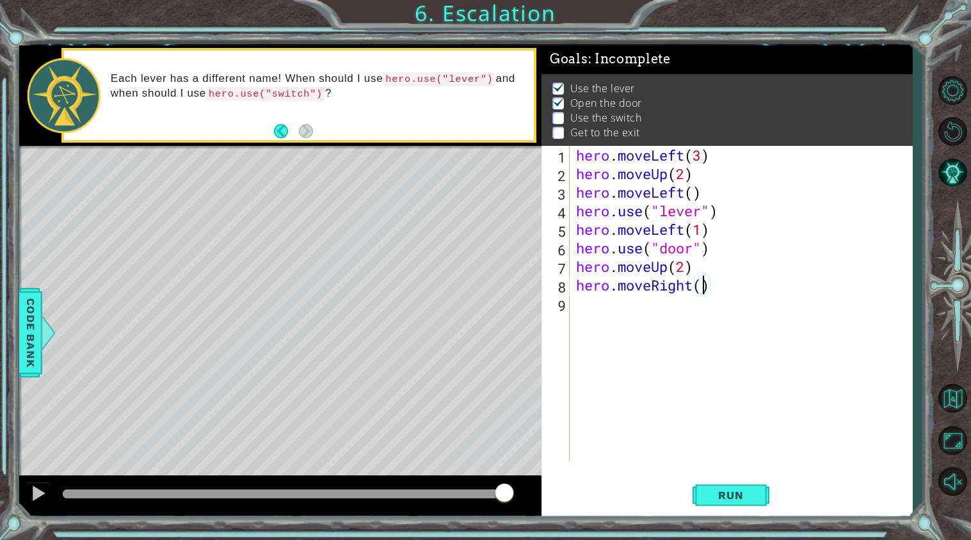
type textarea "hero.moveRight(2)"
click at [595, 312] on div "hero . moveLeft ( 3 ) hero . moveUp ( 2 ) hero . moveLeft ( ) hero . use ( "lev…" at bounding box center [745, 322] width 342 height 353
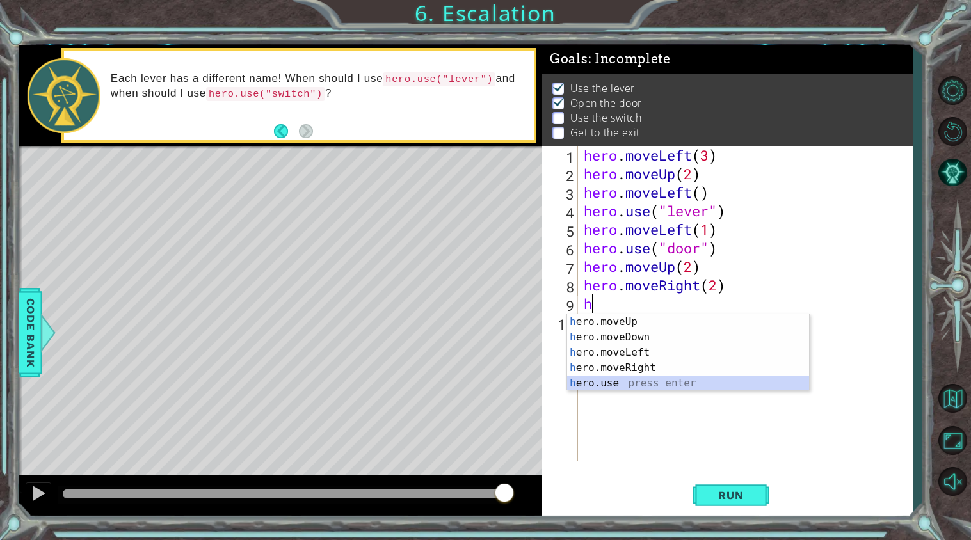
click at [640, 378] on div "h ero.moveUp press enter h ero.moveDown press enter h ero.moveLeft press enter …" at bounding box center [688, 368] width 242 height 108
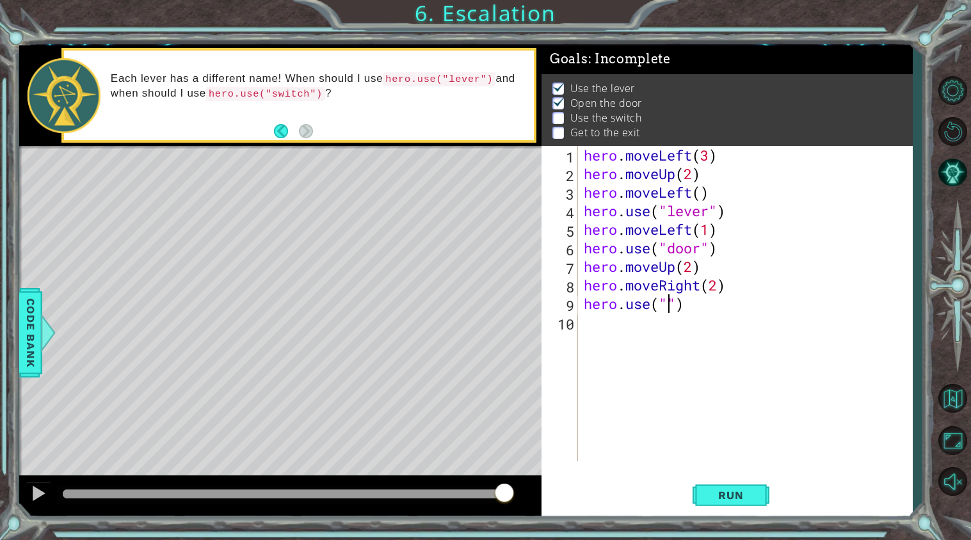
scroll to position [0, 4]
type textarea "hero.use("swich")"
click at [596, 327] on div "hero . moveLeft ( 3 ) hero . moveUp ( 2 ) hero . moveLeft ( ) hero . use ( "lev…" at bounding box center [748, 322] width 334 height 353
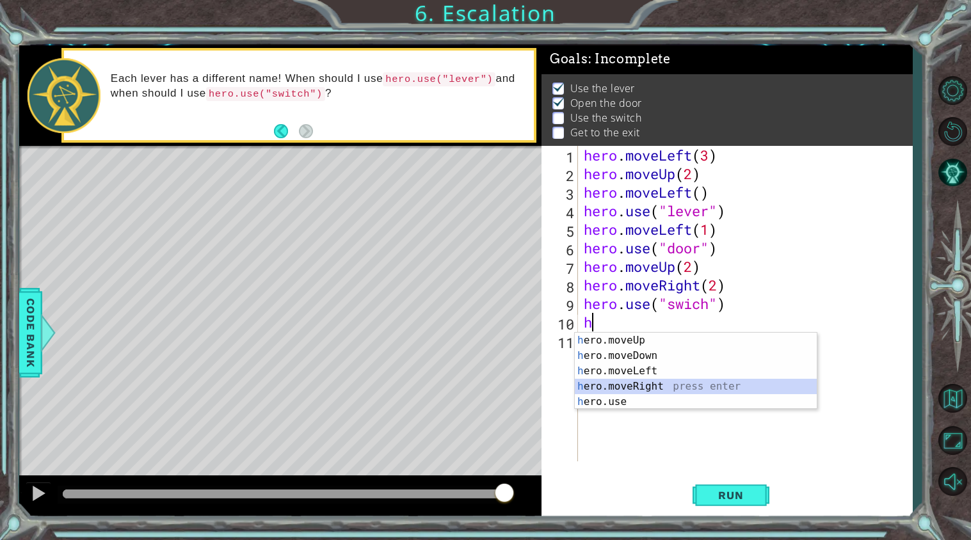
click at [631, 387] on div "h ero.moveUp press enter h ero.moveDown press enter h ero.moveLeft press enter …" at bounding box center [696, 387] width 242 height 108
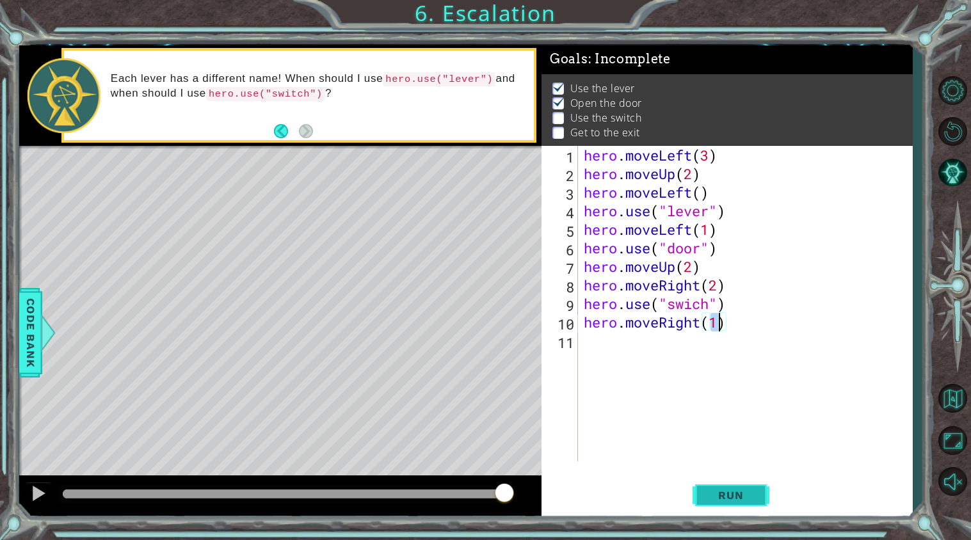
click at [714, 492] on span "Run" at bounding box center [731, 495] width 51 height 13
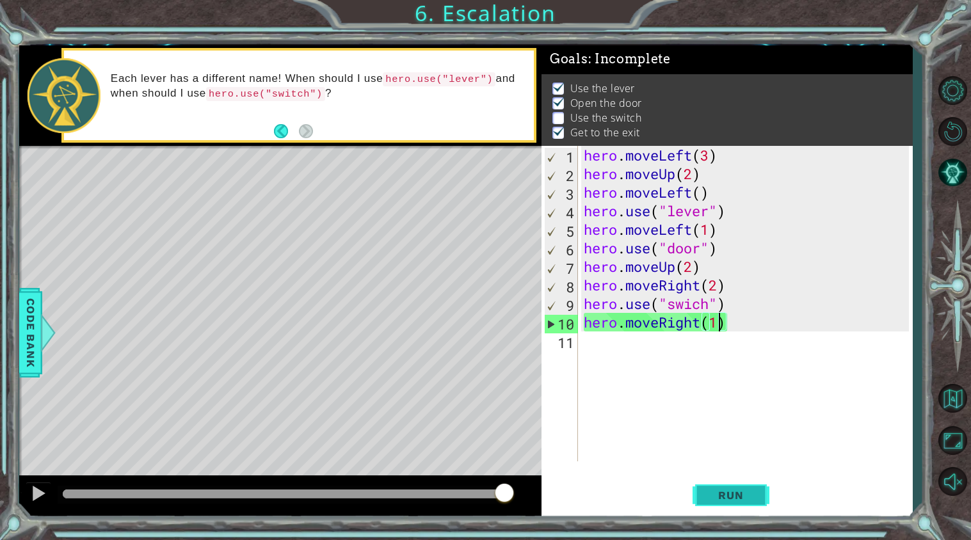
click at [706, 505] on button "Run" at bounding box center [731, 495] width 77 height 37
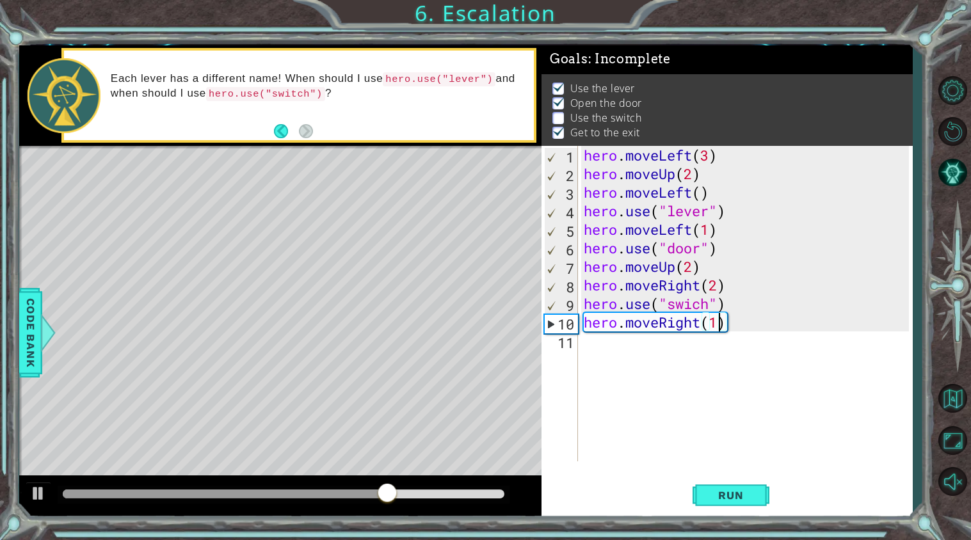
click at [692, 305] on div "hero . moveLeft ( 3 ) hero . moveUp ( 2 ) hero . moveLeft ( ) hero . use ( "lev…" at bounding box center [748, 322] width 334 height 353
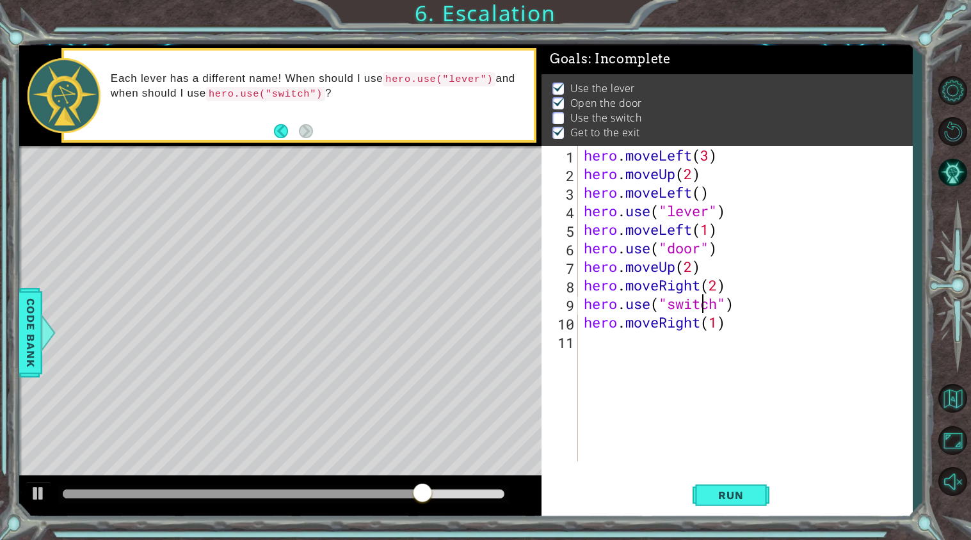
scroll to position [0, 5]
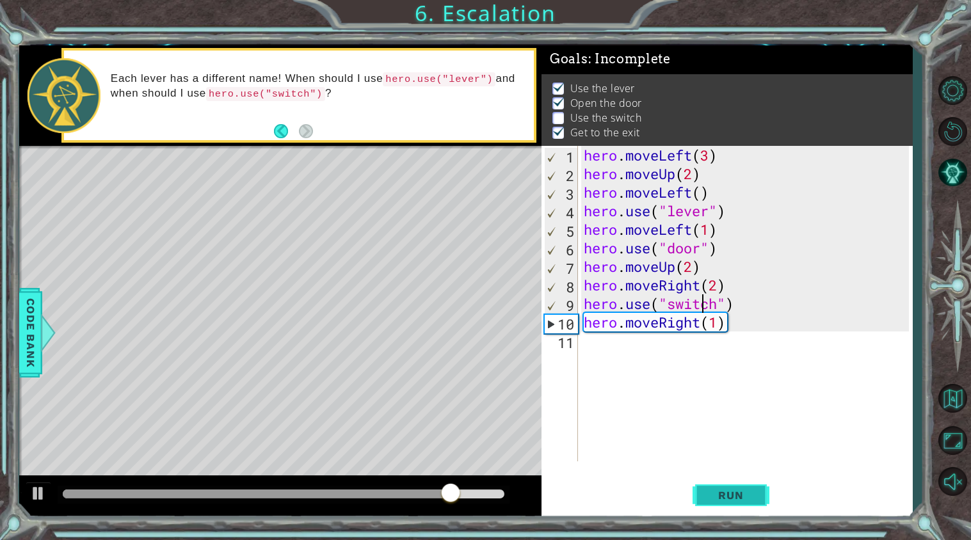
type textarea "hero.use("switch")"
click at [739, 499] on span "Run" at bounding box center [731, 495] width 51 height 13
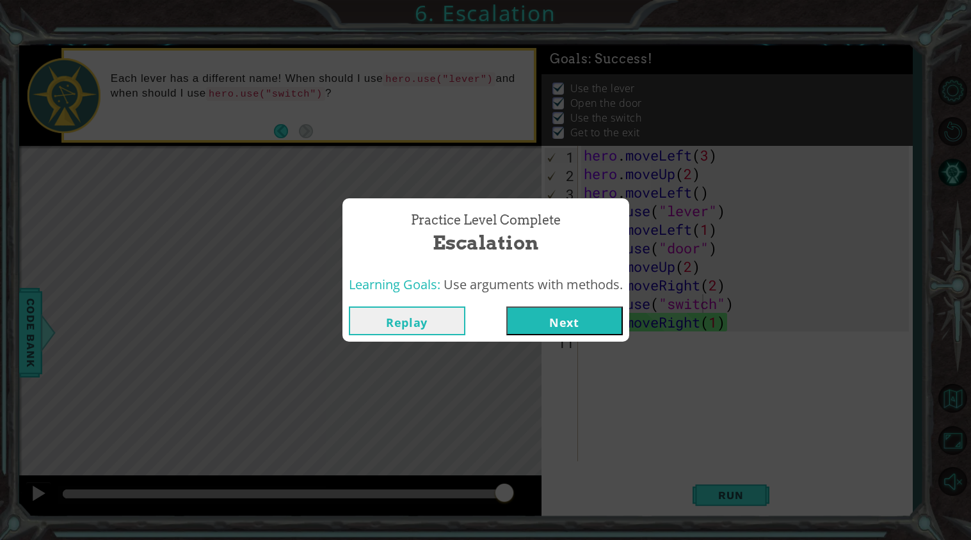
click at [563, 314] on button "Next" at bounding box center [564, 321] width 117 height 29
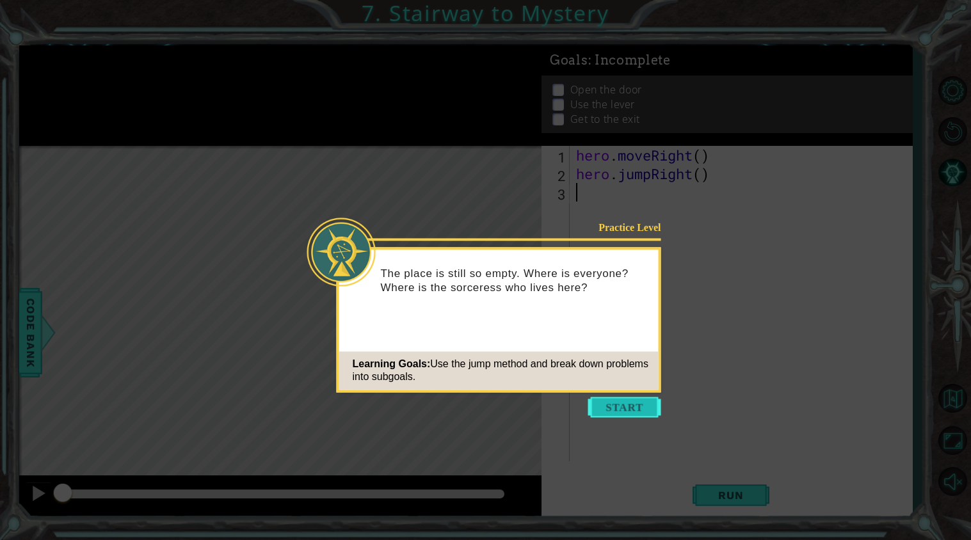
click at [617, 406] on button "Start" at bounding box center [624, 407] width 73 height 20
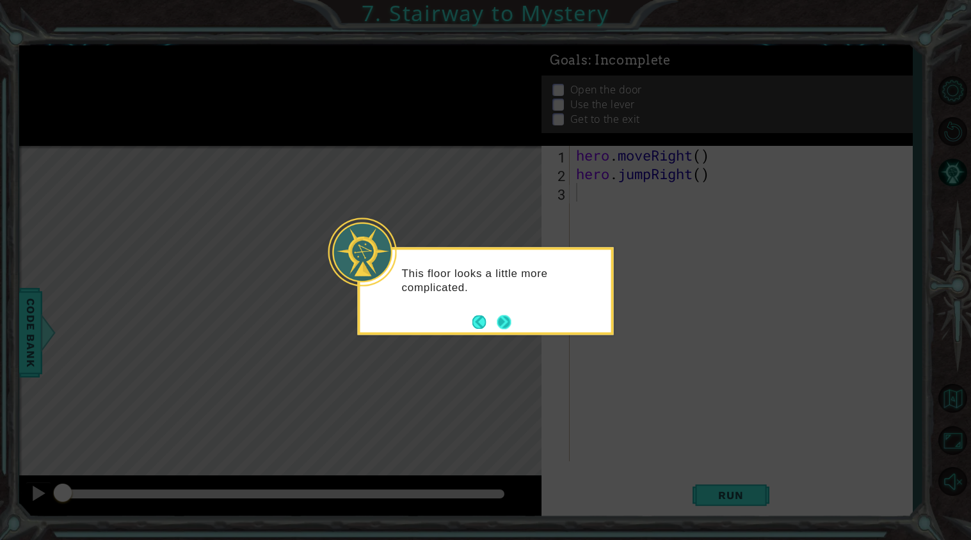
click at [504, 322] on button "Next" at bounding box center [504, 322] width 14 height 14
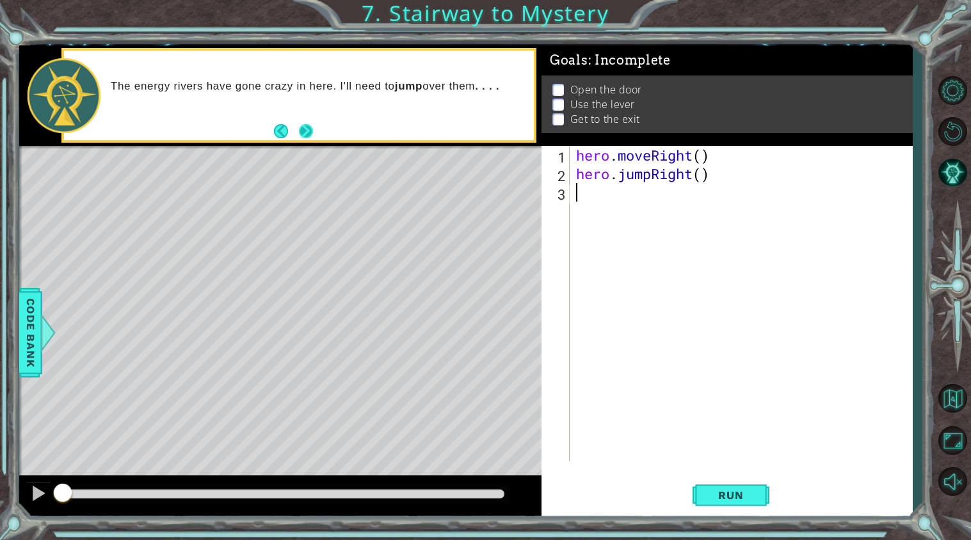
click at [302, 132] on button "Next" at bounding box center [306, 131] width 14 height 14
click at [302, 132] on div "The energy rivers have gone crazy in here. I'll need to jump over them . . . ." at bounding box center [280, 95] width 522 height 101
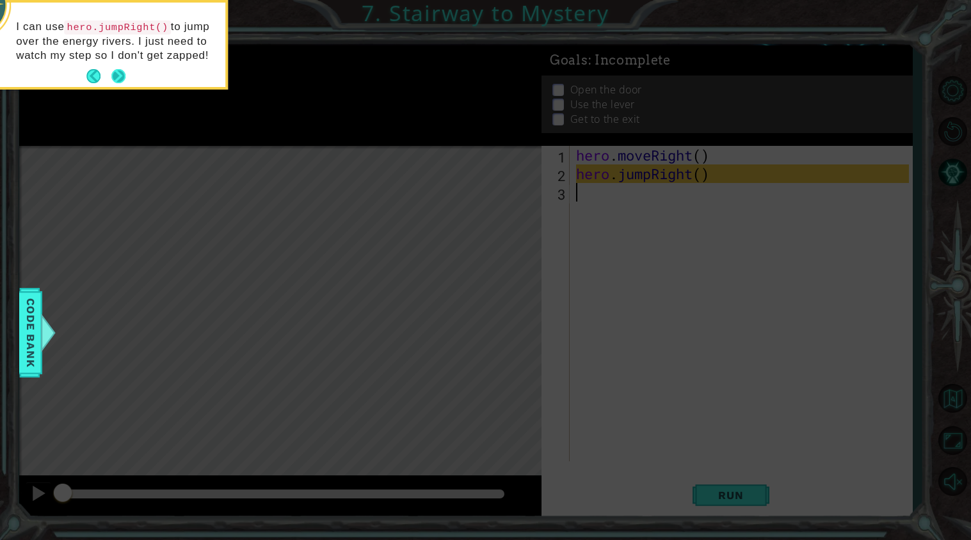
click at [117, 77] on button "Next" at bounding box center [118, 76] width 14 height 14
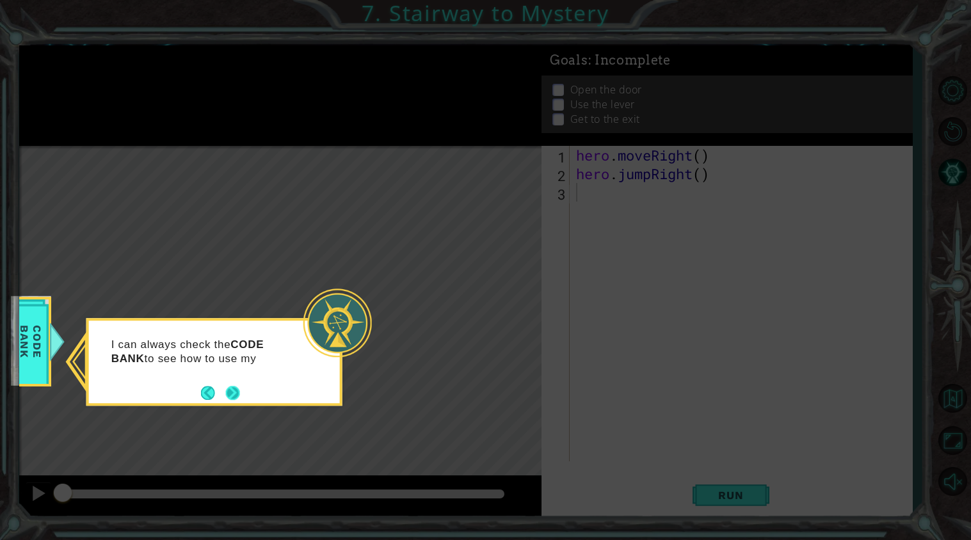
click at [234, 393] on button "Next" at bounding box center [233, 393] width 14 height 14
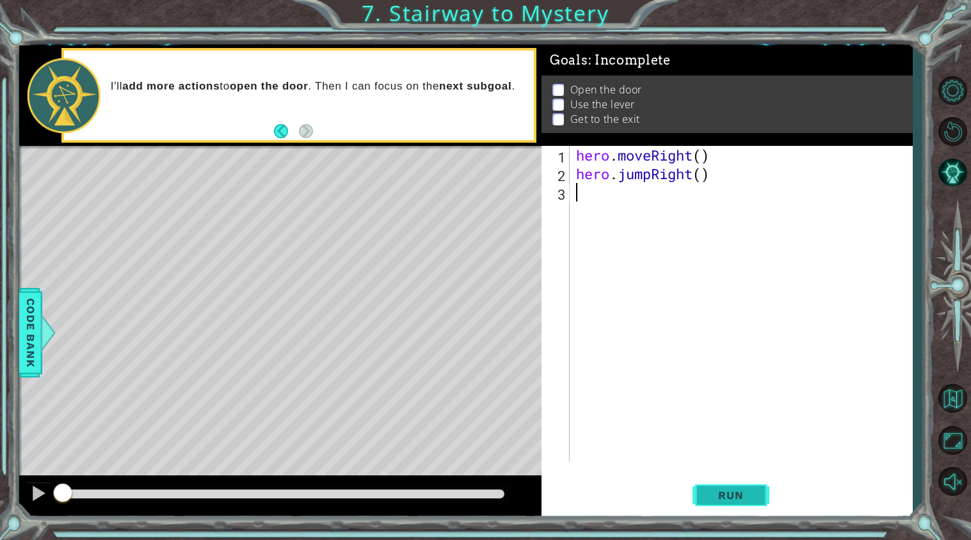
click at [707, 494] on span "Run" at bounding box center [731, 495] width 51 height 13
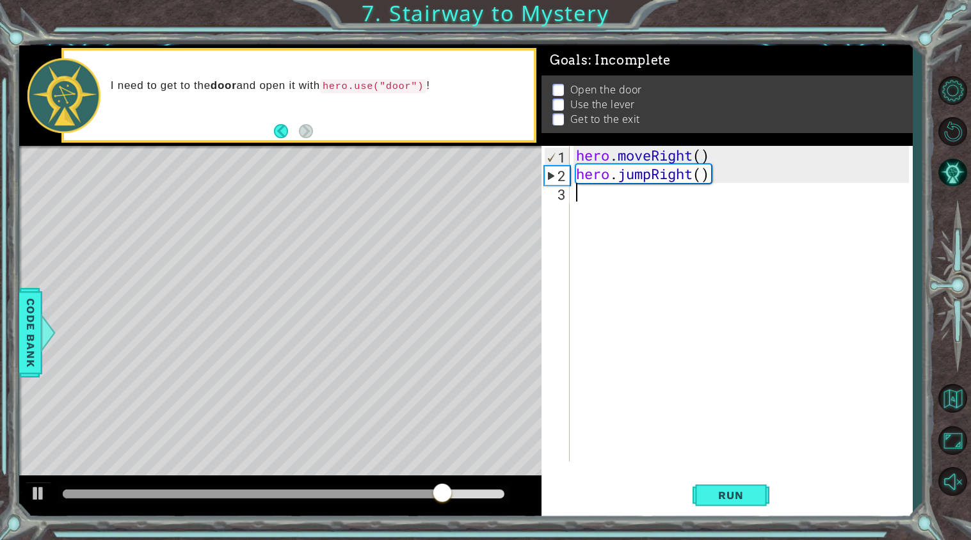
click at [593, 202] on div "hero . moveRight ( ) hero . jumpRight ( )" at bounding box center [745, 322] width 342 height 353
type textarea "h"
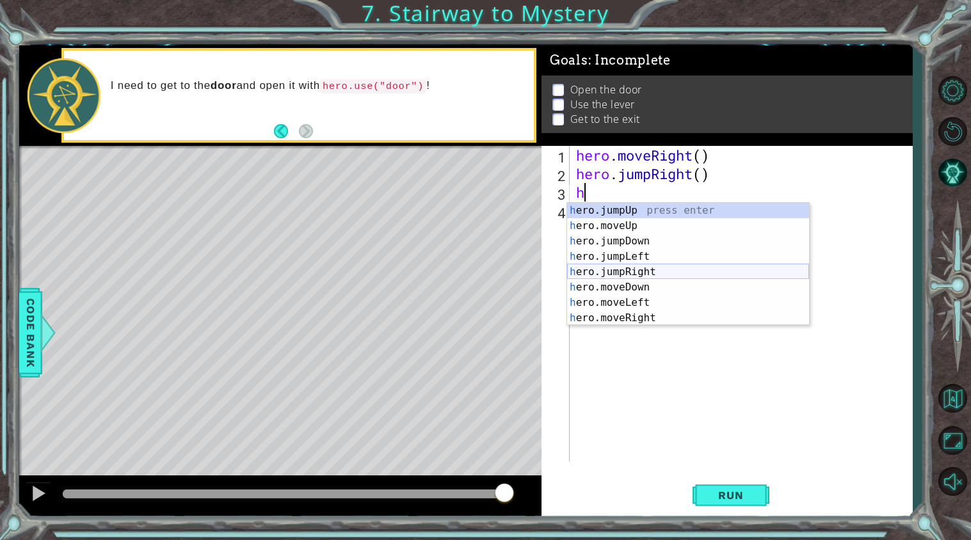
click at [604, 273] on div "h ero.jumpUp press enter h ero.moveUp press enter h ero.jumpDown press enter h …" at bounding box center [688, 280] width 242 height 154
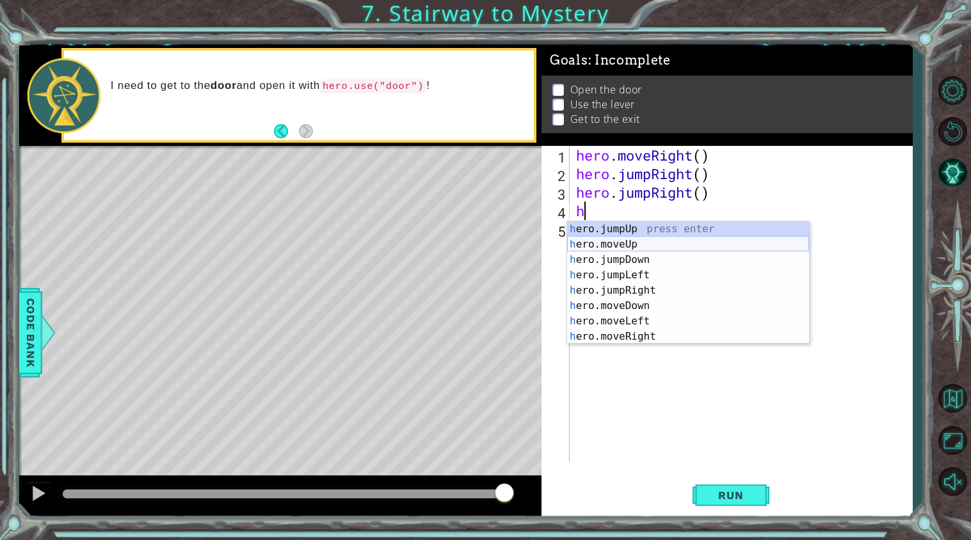
click at [601, 243] on div "h ero.jumpUp press enter h ero.moveUp press enter h ero.jumpDown press enter h …" at bounding box center [688, 299] width 242 height 154
type textarea "hero.moveUp(1)"
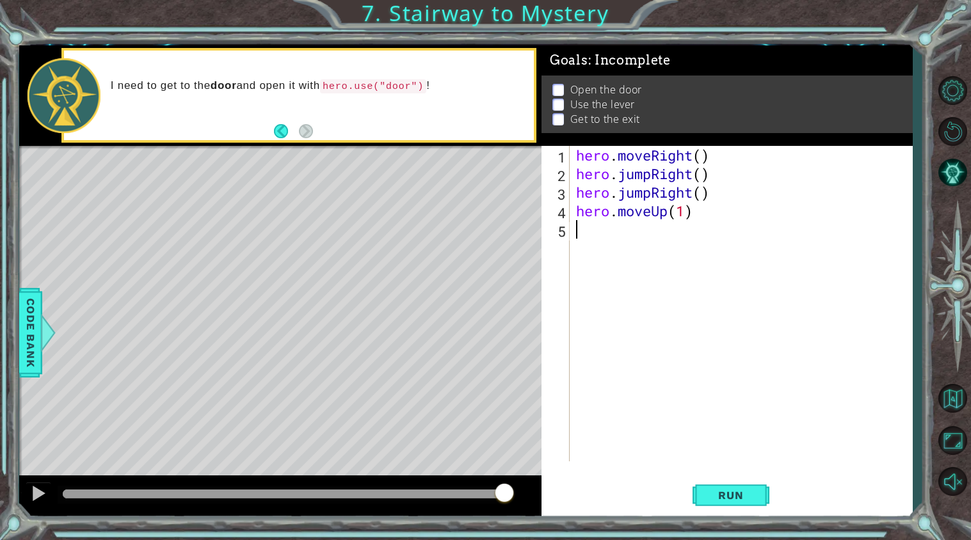
click at [613, 244] on div "hero . moveRight ( ) hero . jumpRight ( ) hero . jumpRight ( ) hero . moveUp ( …" at bounding box center [745, 322] width 342 height 353
type textarea "n"
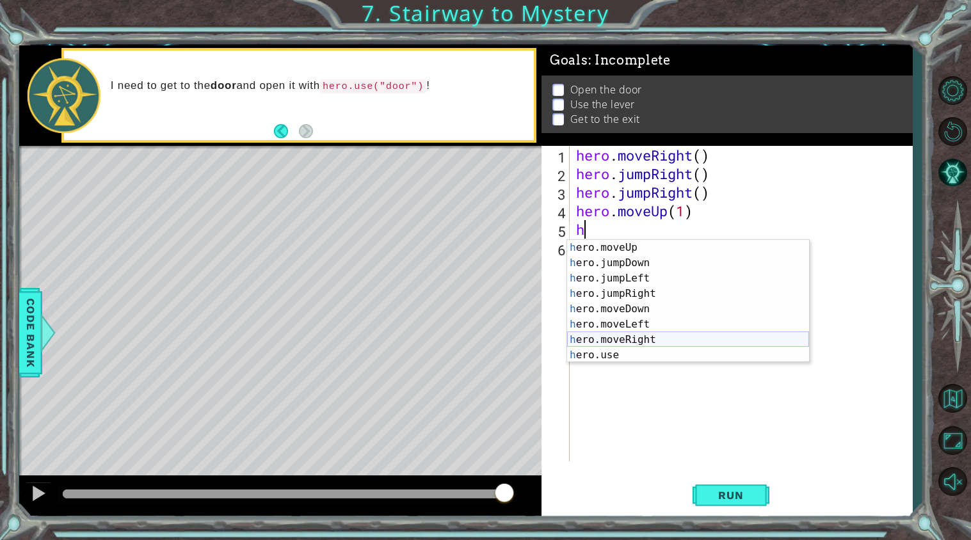
scroll to position [15, 0]
click at [671, 359] on div "h ero.moveUp press enter h ero.jumpDown press enter h ero.jumpLeft press enter …" at bounding box center [688, 317] width 242 height 154
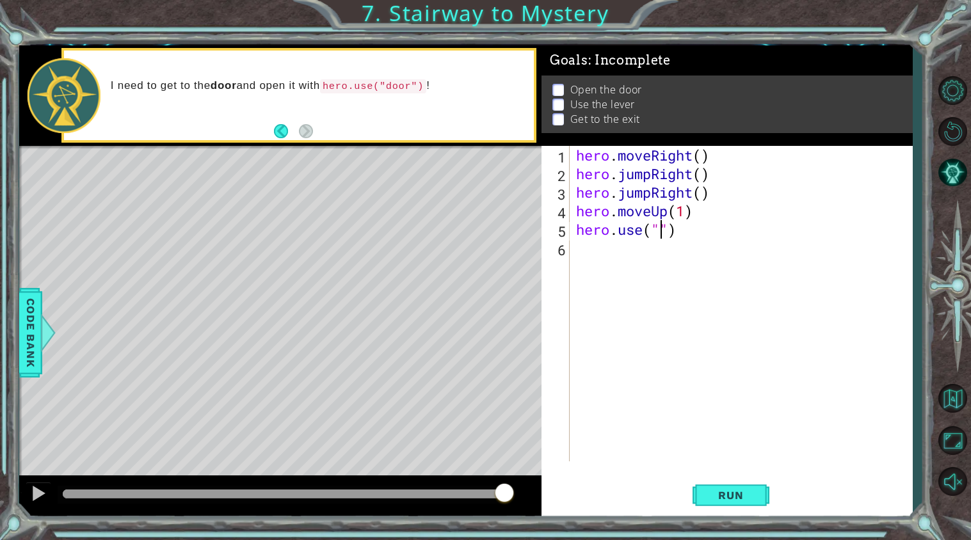
scroll to position [0, 4]
type textarea "hero.use("door")"
click at [599, 246] on div "hero . moveRight ( ) hero . jumpRight ( ) hero . jumpRight ( ) hero . moveUp ( …" at bounding box center [745, 322] width 342 height 353
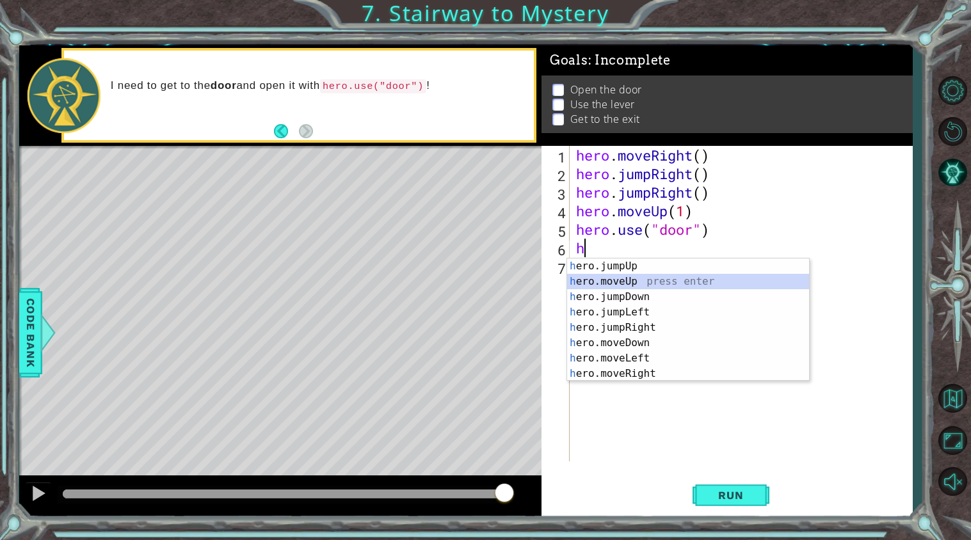
click at [631, 276] on div "h ero.jumpUp press enter h ero.moveUp press enter h ero.jumpDown press enter h …" at bounding box center [688, 336] width 242 height 154
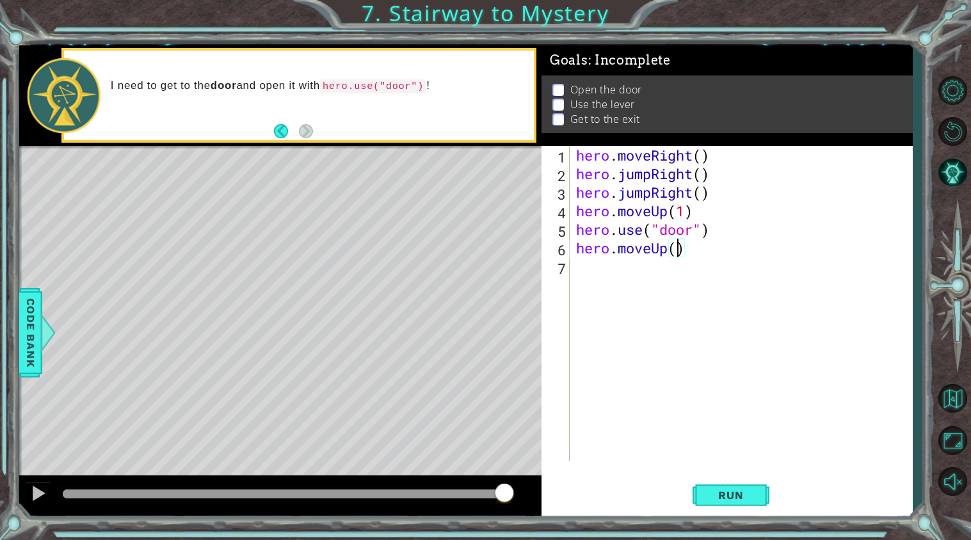
type textarea "hero.moveUp(2)"
click at [601, 276] on div "hero . moveRight ( ) hero . jumpRight ( ) hero . jumpRight ( ) hero . moveUp ( …" at bounding box center [745, 322] width 342 height 353
type textarea "h"
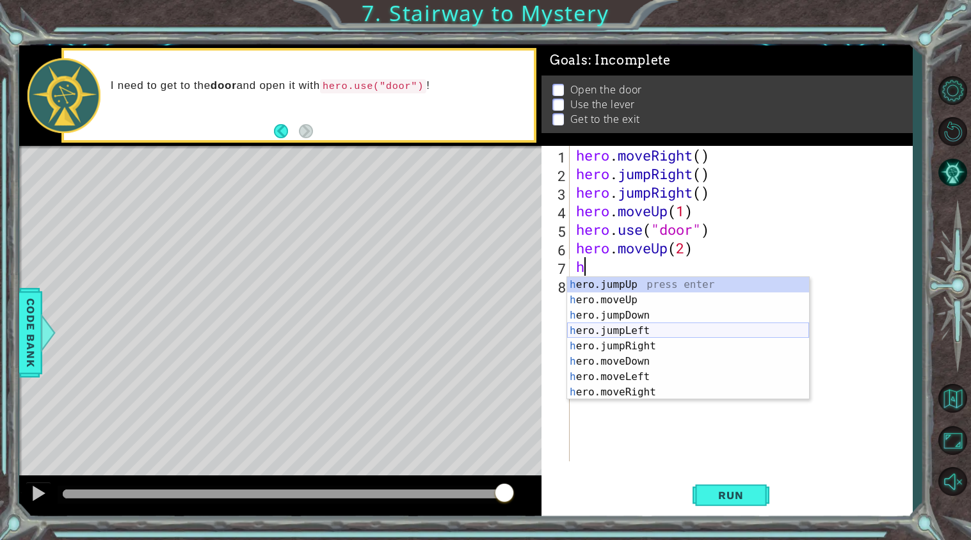
click at [627, 328] on div "h ero.jumpUp press enter h ero.moveUp press enter h ero.jumpDown press enter h …" at bounding box center [688, 354] width 242 height 154
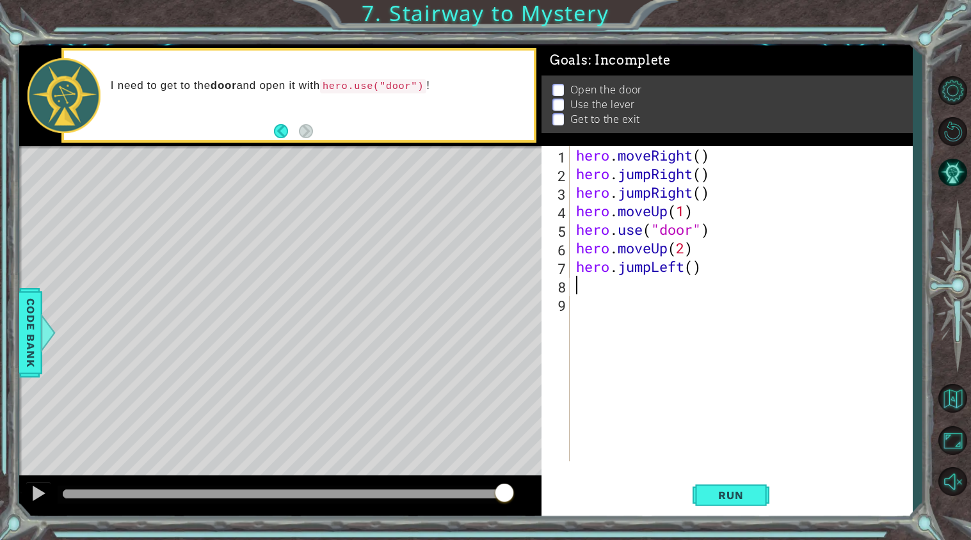
click at [686, 268] on div "hero . moveRight ( ) hero . jumpRight ( ) hero . jumpRight ( ) hero . moveUp ( …" at bounding box center [745, 322] width 342 height 353
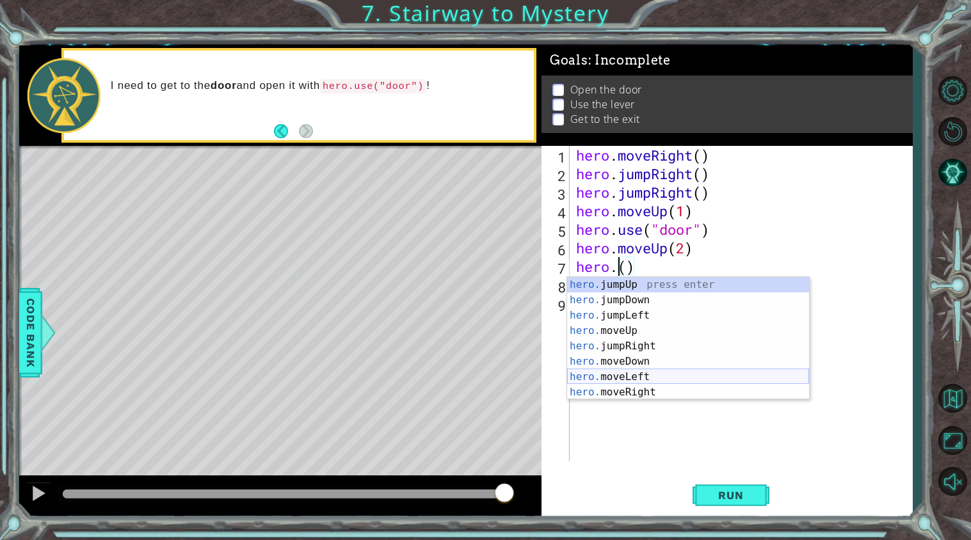
click at [622, 376] on div "hero. jumpUp press enter hero. jumpDown press enter hero. jumpLeft press enter …" at bounding box center [688, 354] width 242 height 154
type textarea "hero.moveLeft(1)"
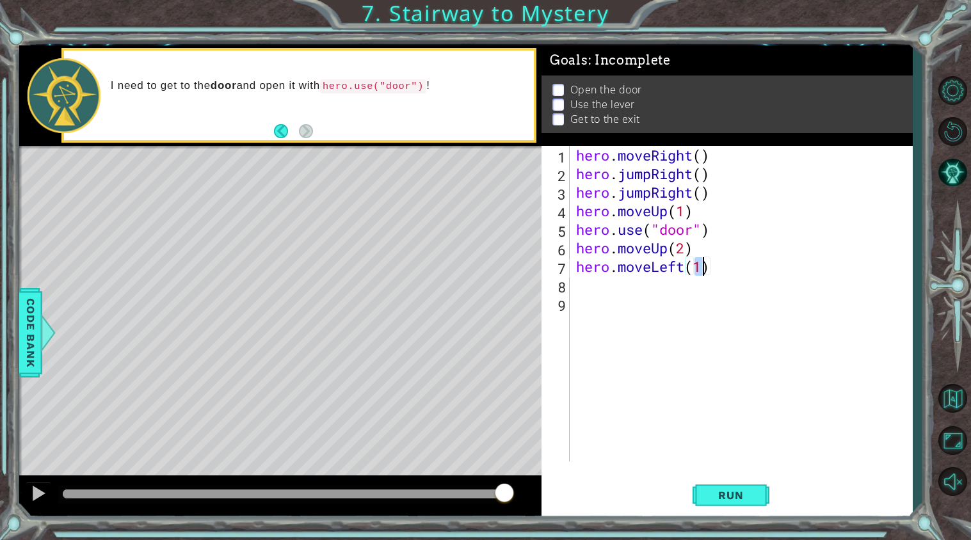
click at [597, 289] on div "hero . moveRight ( ) hero . jumpRight ( ) hero . jumpRight ( ) hero . moveUp ( …" at bounding box center [745, 322] width 342 height 353
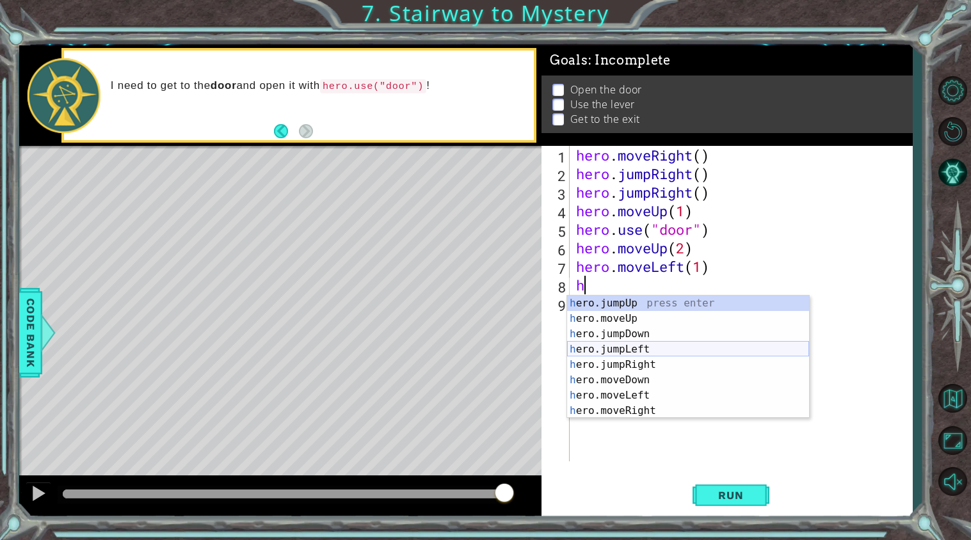
scroll to position [15, 0]
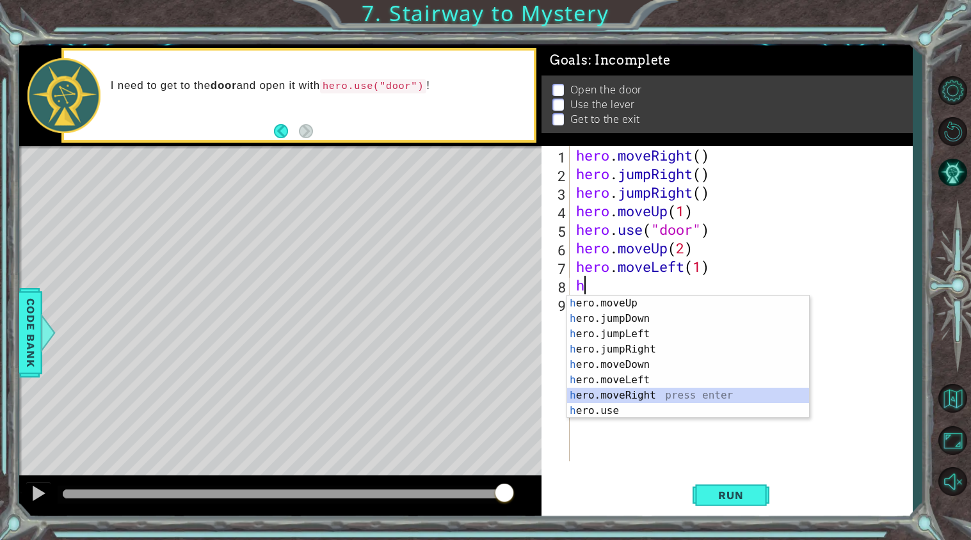
click at [645, 401] on div "h ero.moveUp press enter h ero.jumpDown press enter h ero.jumpLeft press enter …" at bounding box center [688, 373] width 242 height 154
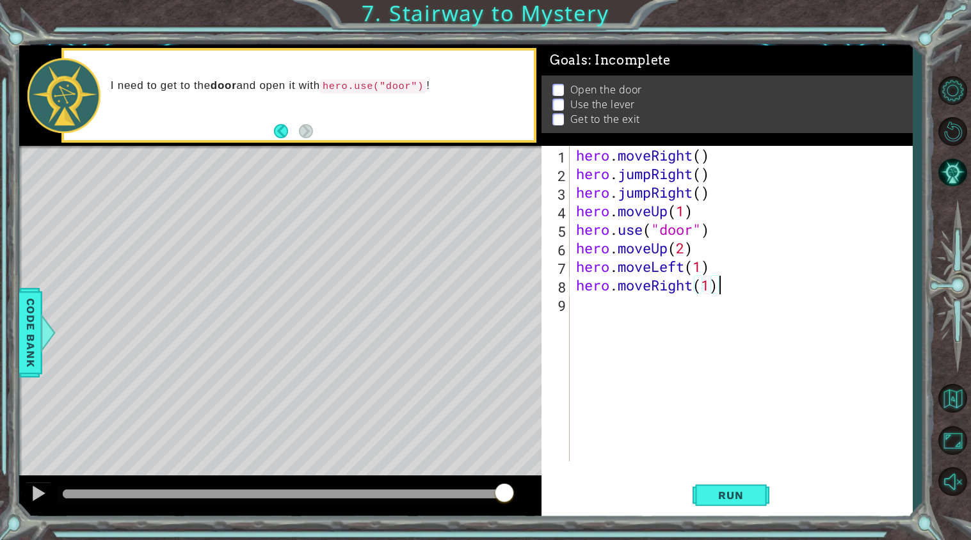
click at [725, 286] on div "hero . moveRight ( ) hero . jumpRight ( ) hero . jumpRight ( ) hero . moveUp ( …" at bounding box center [745, 322] width 342 height 353
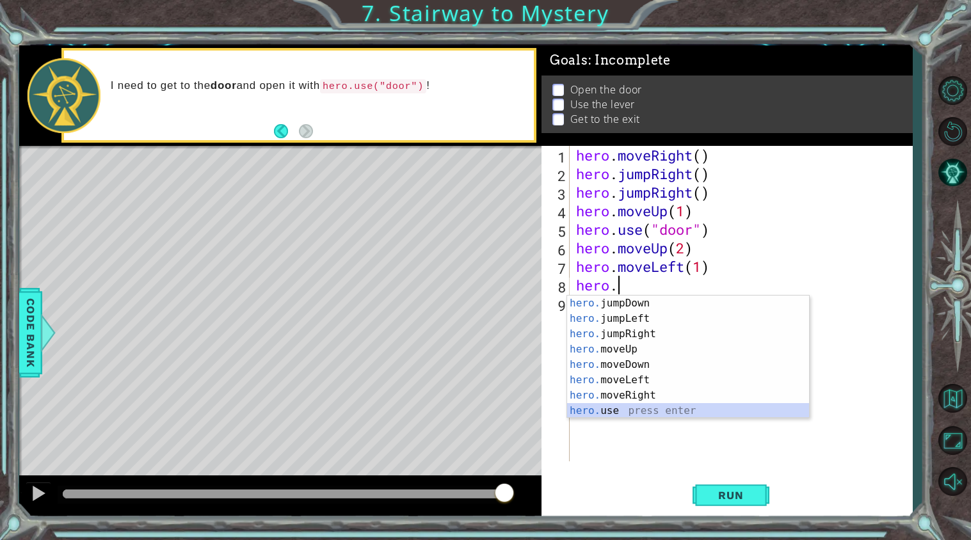
click at [713, 413] on div "hero. jumpDown press enter hero. jumpLeft press enter hero. jumpRight press ent…" at bounding box center [688, 373] width 242 height 154
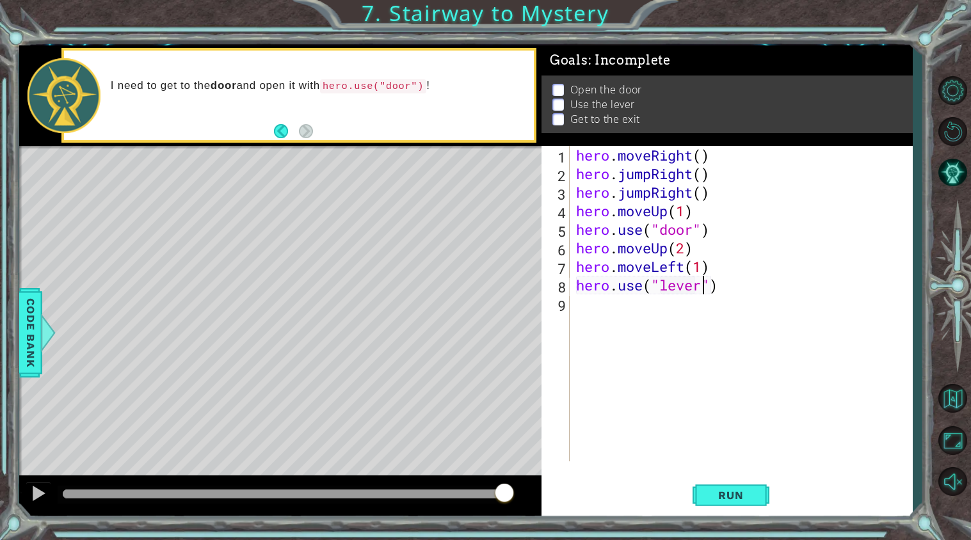
scroll to position [0, 5]
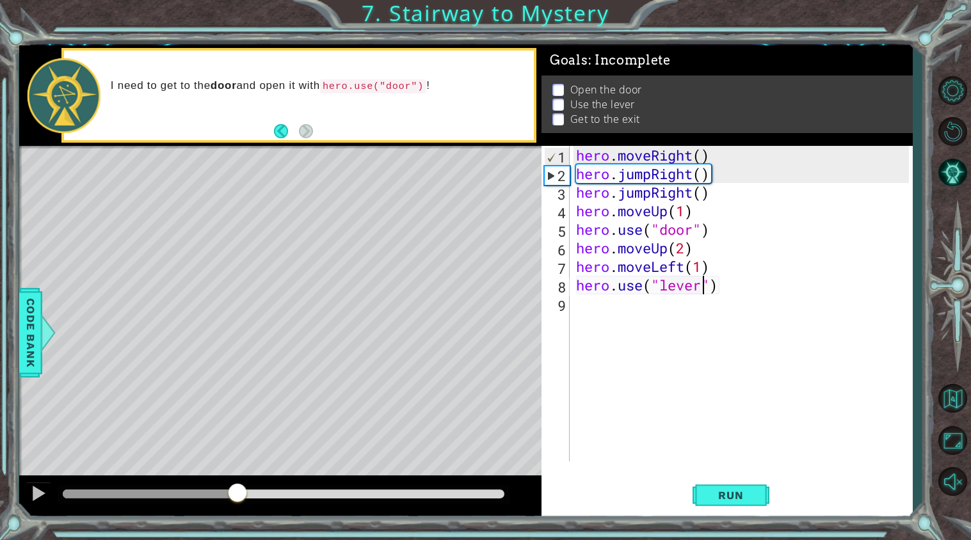
drag, startPoint x: 500, startPoint y: 492, endPoint x: 239, endPoint y: 468, distance: 261.7
click at [239, 468] on div "methods hero moveDown(steps) moveUp(steps) moveLeft(steps) moveRight(steps) use…" at bounding box center [466, 280] width 894 height 471
drag, startPoint x: 245, startPoint y: 496, endPoint x: 77, endPoint y: 506, distance: 168.1
click at [77, 506] on div at bounding box center [280, 496] width 522 height 41
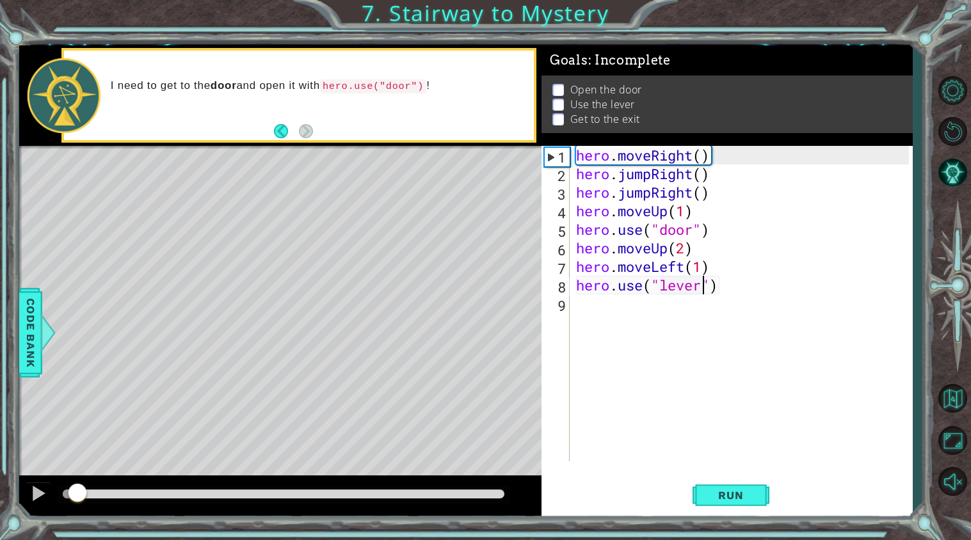
type textarea "hero.use("lever")"
drag, startPoint x: 78, startPoint y: 506, endPoint x: 120, endPoint y: 513, distance: 42.2
click at [120, 513] on div at bounding box center [280, 496] width 522 height 41
click at [120, 499] on div at bounding box center [284, 495] width 452 height 18
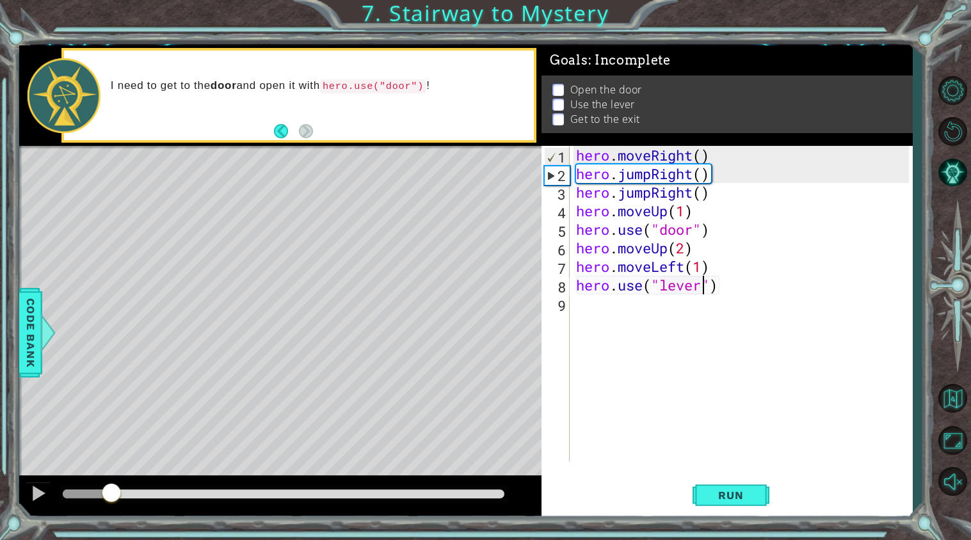
click at [112, 497] on div at bounding box center [284, 494] width 442 height 9
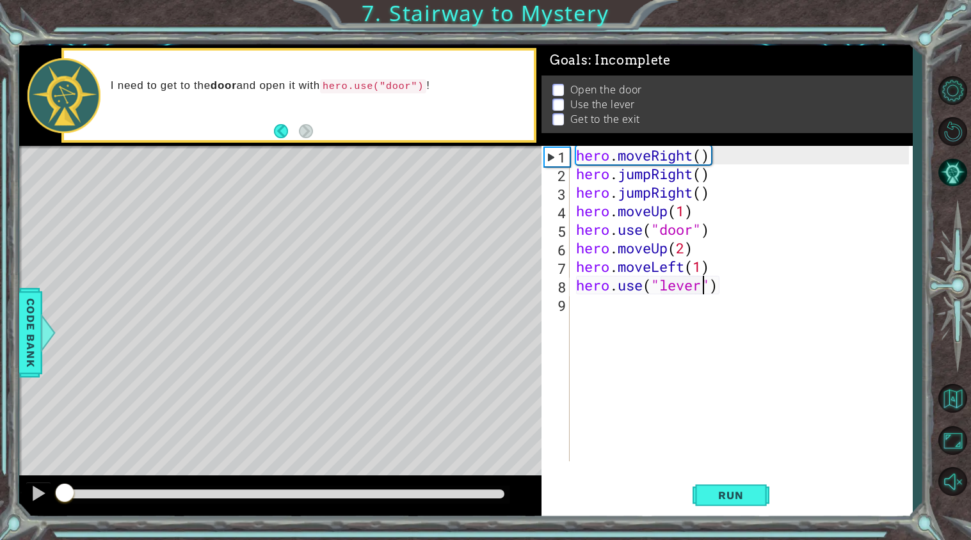
drag, startPoint x: 114, startPoint y: 496, endPoint x: 0, endPoint y: 490, distance: 114.1
click at [0, 490] on div "1 ההההההההההההההההההההההההההההההההההההההההההההההההההההההההההההההההההההההההההההה…" at bounding box center [485, 270] width 971 height 540
click at [526, 495] on div at bounding box center [280, 496] width 522 height 41
click at [583, 303] on div "hero . moveRight ( ) hero . jumpRight ( ) hero . jumpRight ( ) hero . moveUp ( …" at bounding box center [745, 322] width 342 height 353
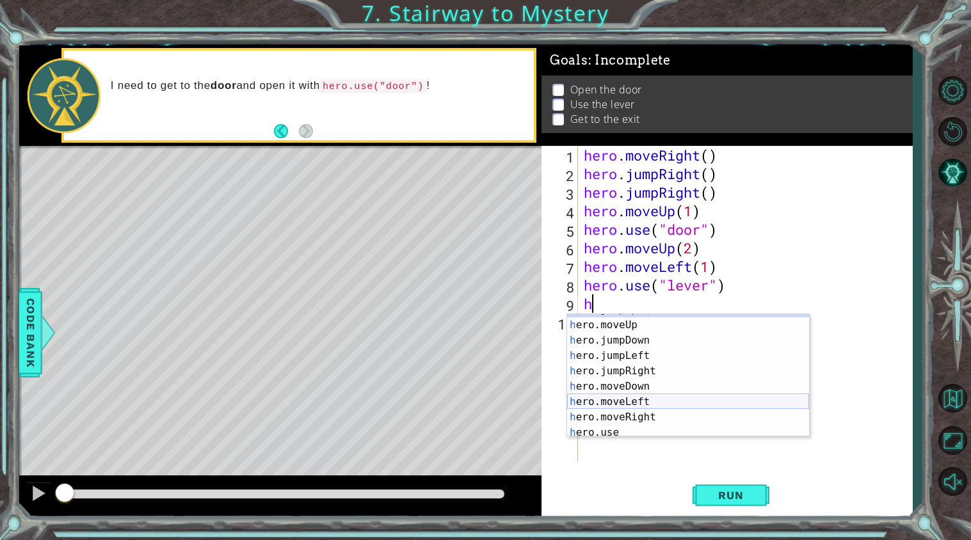
scroll to position [15, 0]
click at [624, 398] on div "h ero.moveUp press enter h ero.jumpDown press enter h ero.jumpLeft press enter …" at bounding box center [688, 391] width 242 height 154
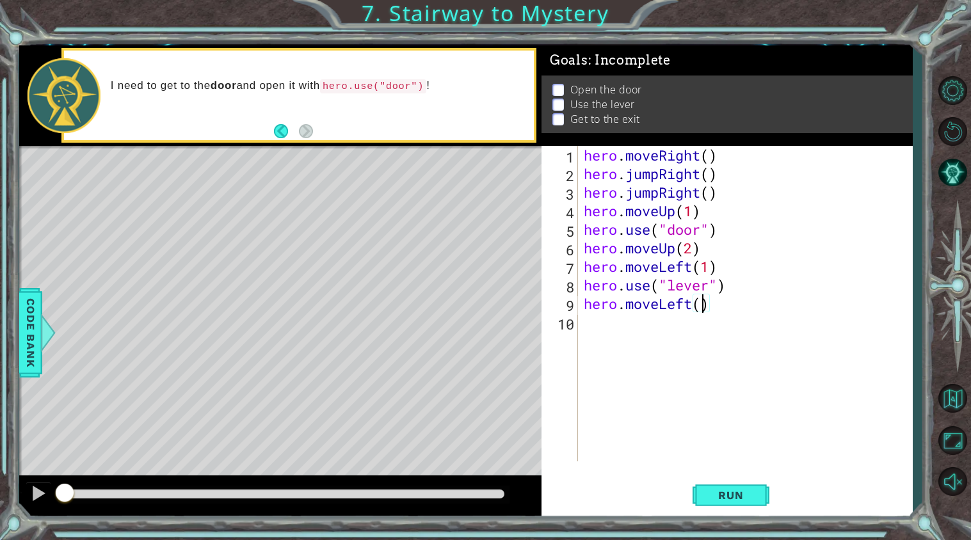
type textarea "hero.moveLeft(2)"
click at [598, 325] on div "hero . moveRight ( ) hero . jumpRight ( ) hero . jumpRight ( ) hero . moveUp ( …" at bounding box center [748, 322] width 334 height 353
click at [598, 327] on div "hero . moveRight ( ) hero . jumpRight ( ) hero . jumpRight ( ) hero . moveUp ( …" at bounding box center [748, 322] width 334 height 353
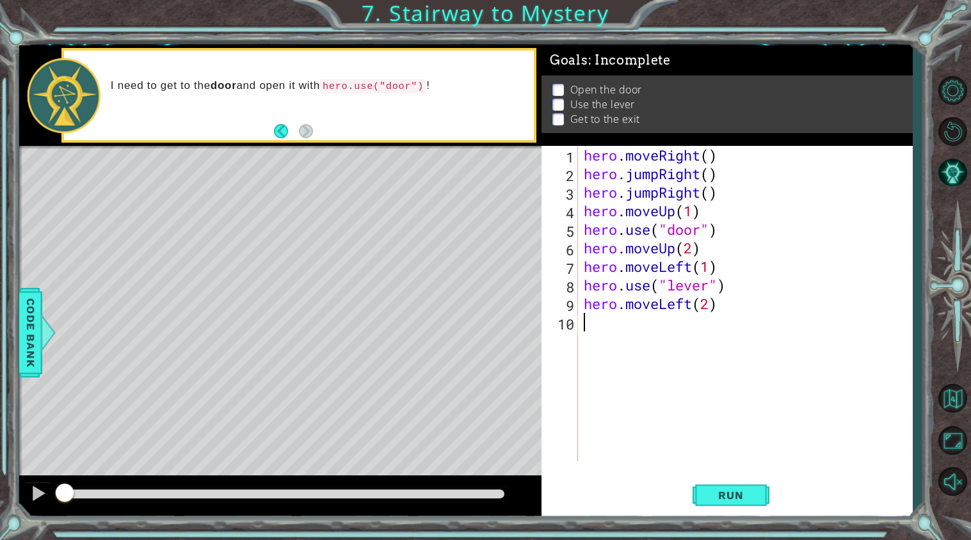
type textarea "h"
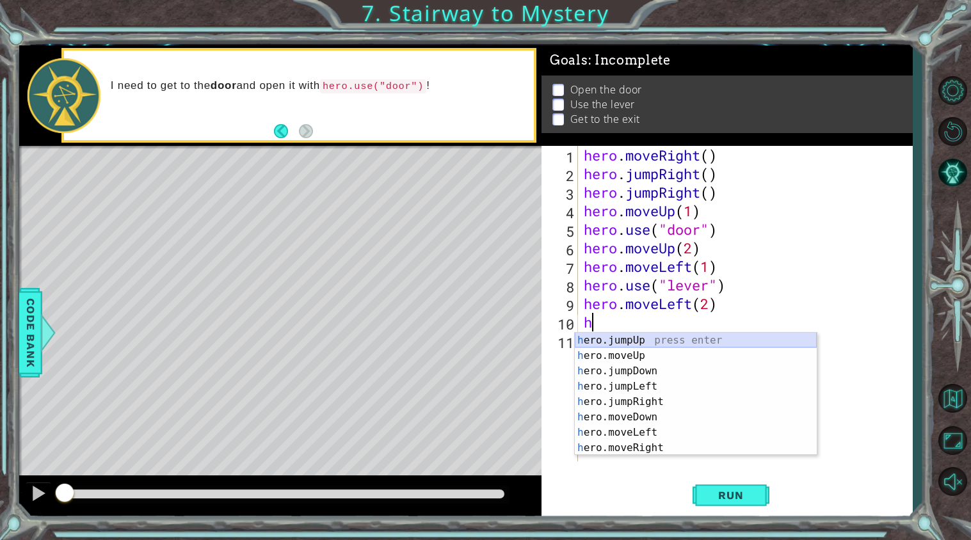
click at [627, 341] on div "h ero.jumpUp press enter h ero.moveUp press enter h ero.jumpDown press enter h …" at bounding box center [696, 410] width 242 height 154
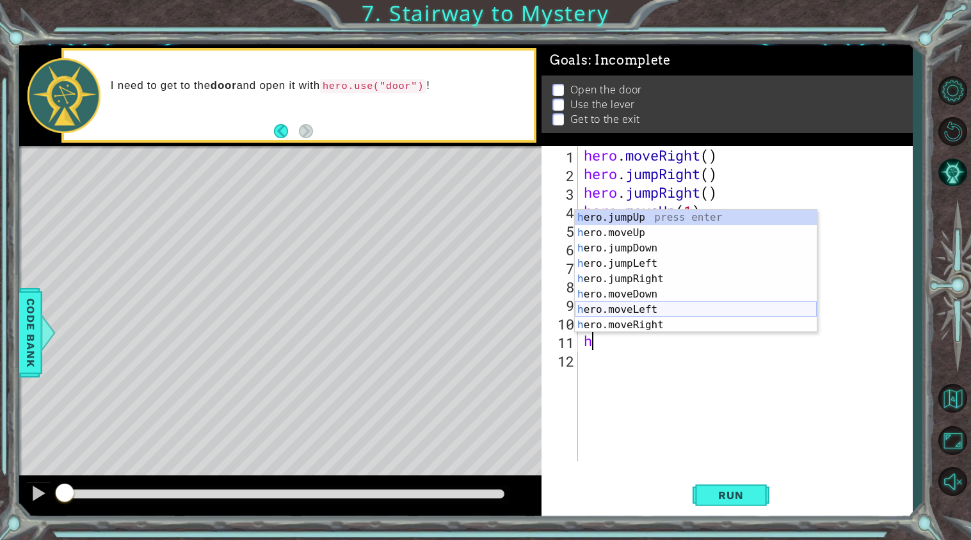
click at [674, 304] on div "h ero.jumpUp press enter h ero.moveUp press enter h ero.jumpDown press enter h …" at bounding box center [696, 287] width 242 height 154
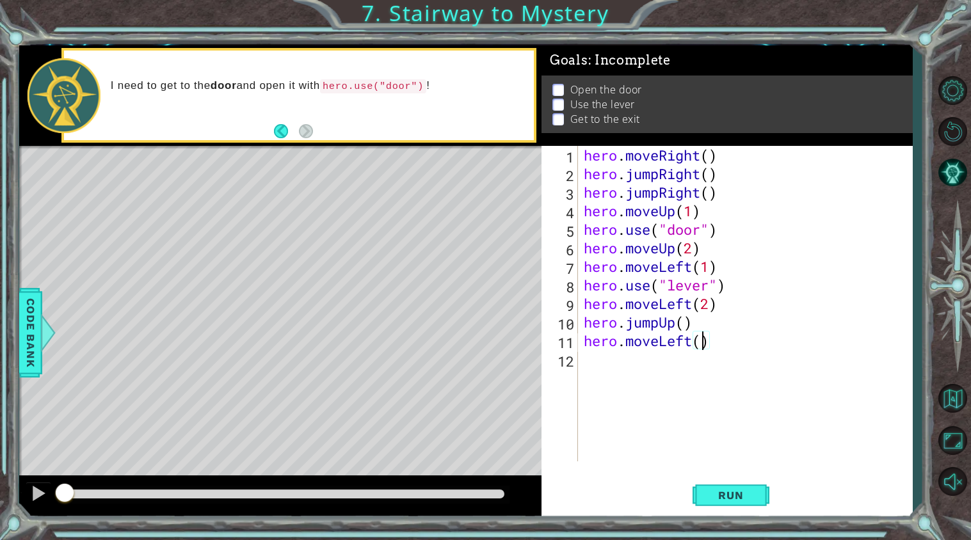
click at [738, 344] on div "hero . moveRight ( ) hero . jumpRight ( ) hero . jumpRight ( ) hero . moveUp ( …" at bounding box center [748, 322] width 334 height 353
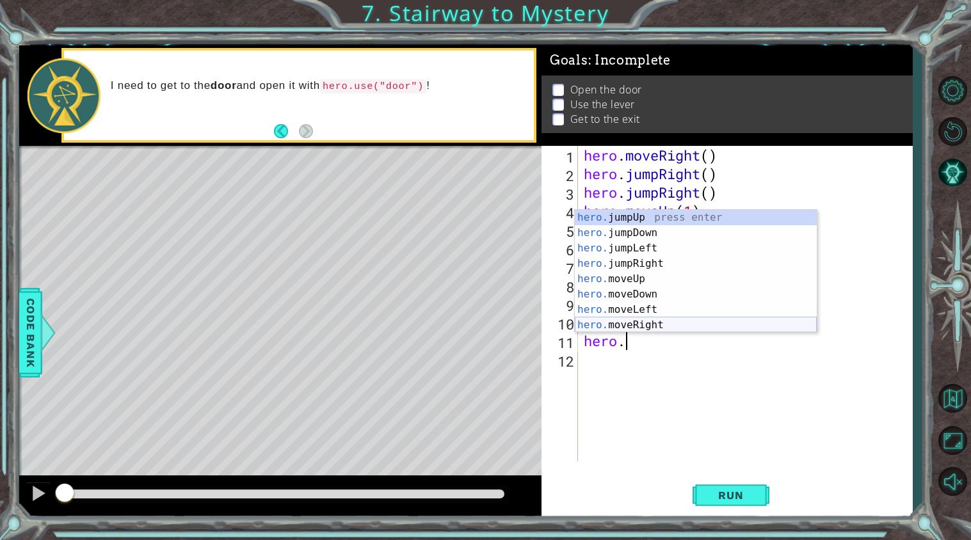
click at [646, 327] on div "hero. jumpUp press enter hero. jumpDown press enter hero. jumpLeft press enter …" at bounding box center [696, 287] width 242 height 154
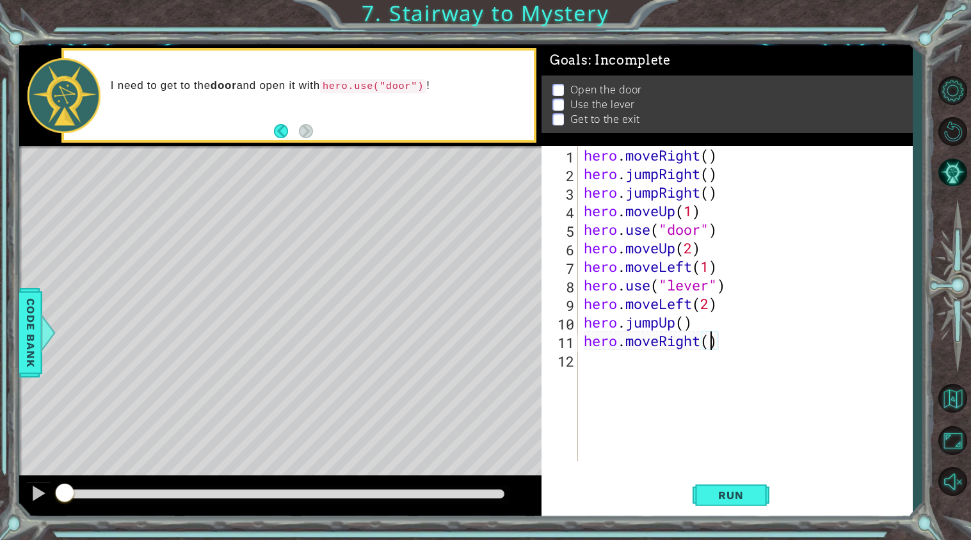
type textarea "hero.moveRight(2)"
click at [725, 496] on span "Run" at bounding box center [731, 495] width 51 height 13
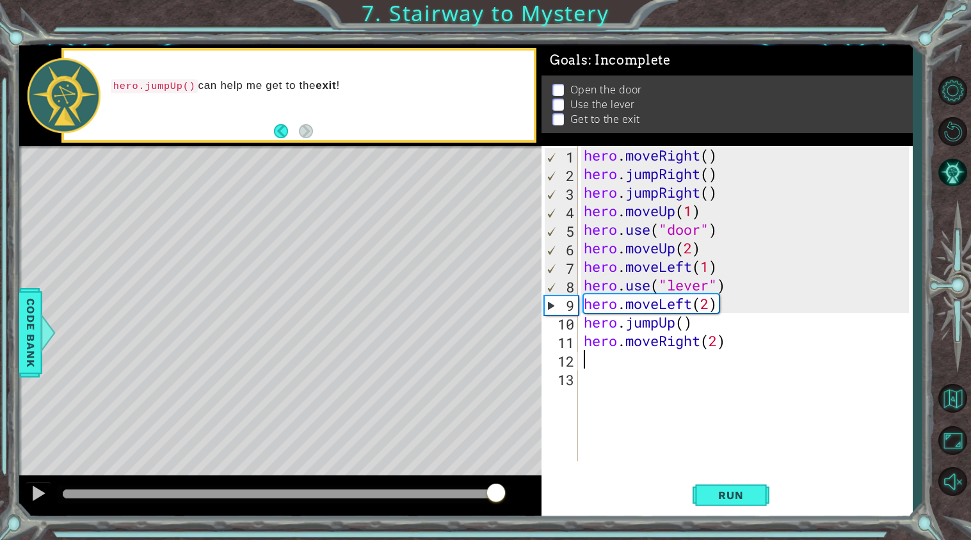
drag, startPoint x: 225, startPoint y: 493, endPoint x: 495, endPoint y: 517, distance: 271.2
click at [495, 517] on div "1 ההההההההההההההההההההההההההההההההההההההההההההההההההההההההההההההההההההההההההההה…" at bounding box center [466, 282] width 894 height 476
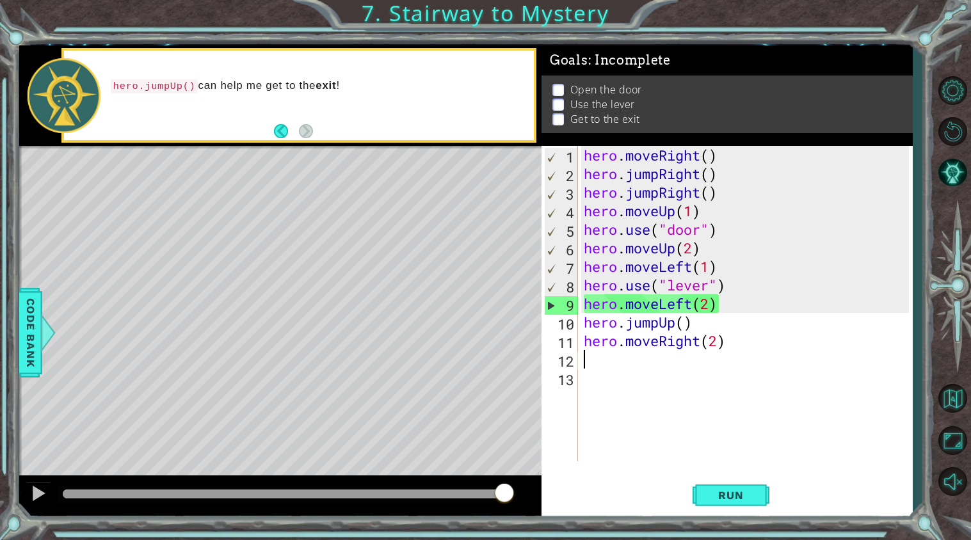
click at [744, 197] on div "hero . moveRight ( ) hero . jumpRight ( ) hero . jumpRight ( ) hero . moveUp ( …" at bounding box center [748, 322] width 334 height 353
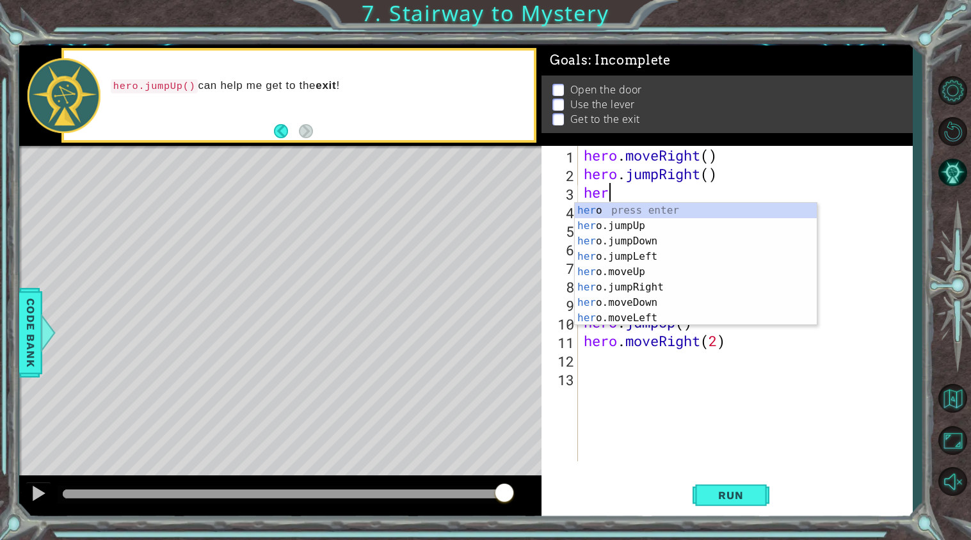
type textarea "h"
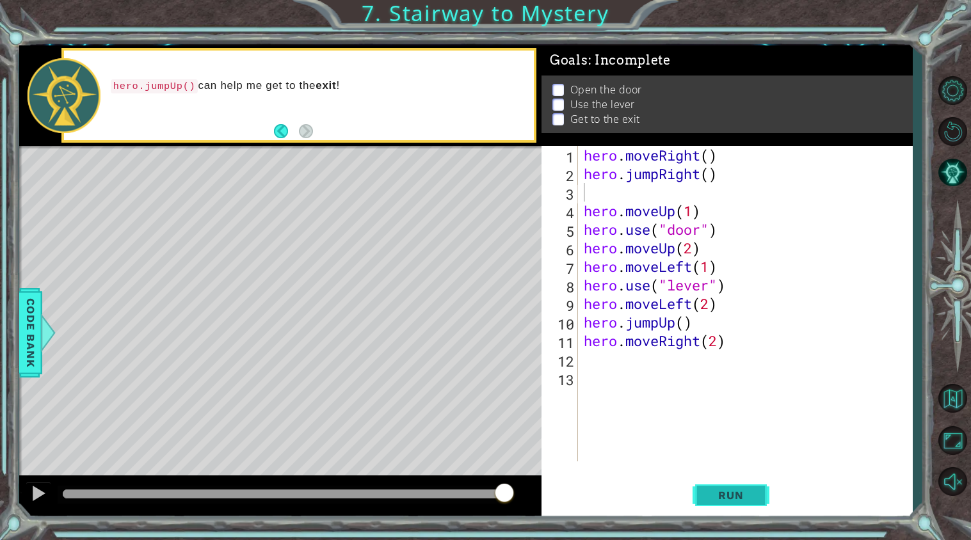
click at [734, 497] on span "Run" at bounding box center [731, 495] width 51 height 13
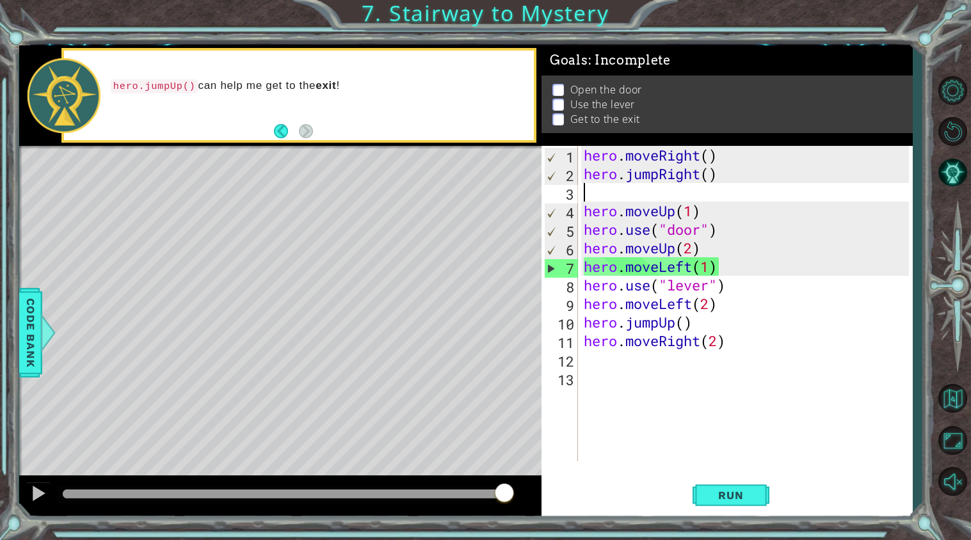
click at [652, 198] on div "hero . moveRight ( ) hero . jumpRight ( ) hero . moveUp ( 1 ) hero . use ( "doo…" at bounding box center [748, 322] width 334 height 353
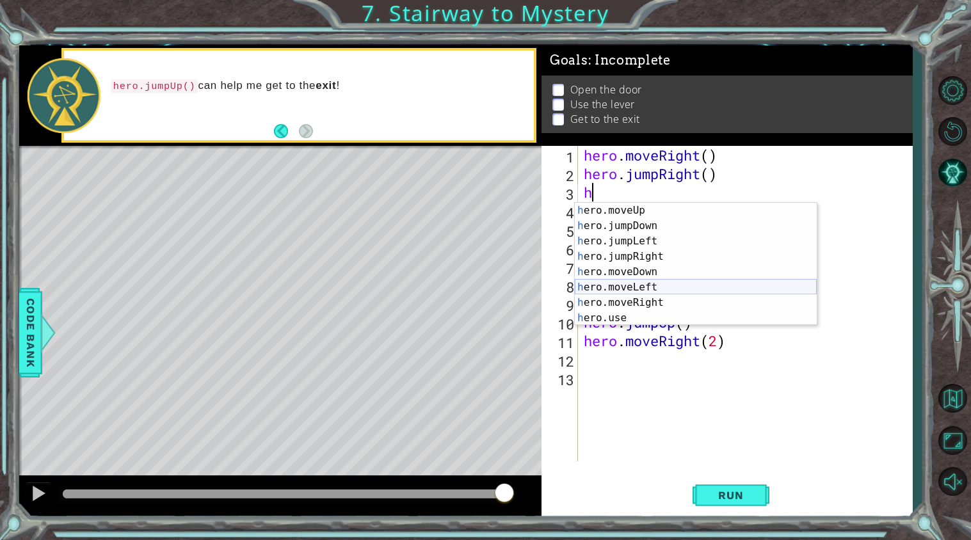
scroll to position [30, 0]
click at [686, 298] on div "h ero.jumpUp press enter h ero.moveUp press enter h ero.jumpDown press enter h …" at bounding box center [696, 265] width 242 height 154
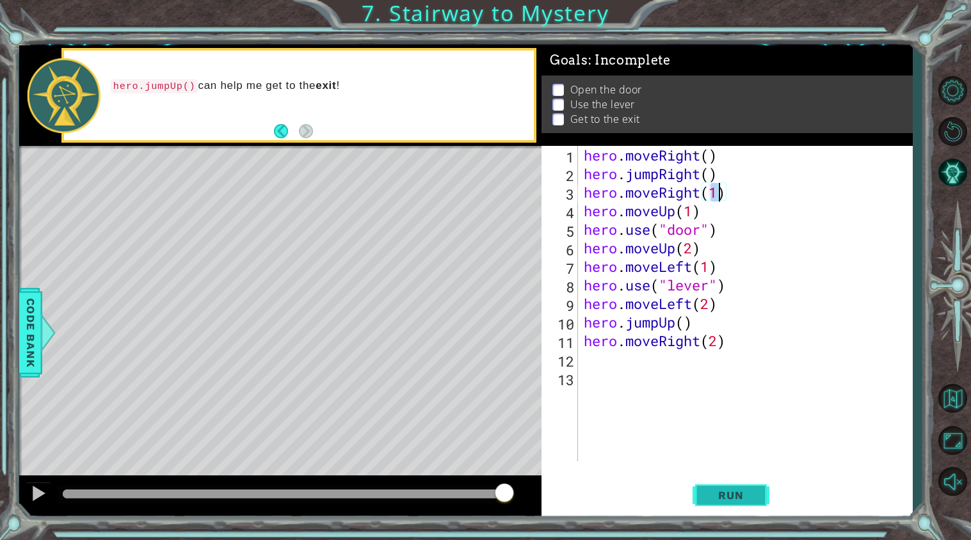
type textarea "hero.moveRight(1)"
click at [720, 493] on span "Run" at bounding box center [731, 495] width 51 height 13
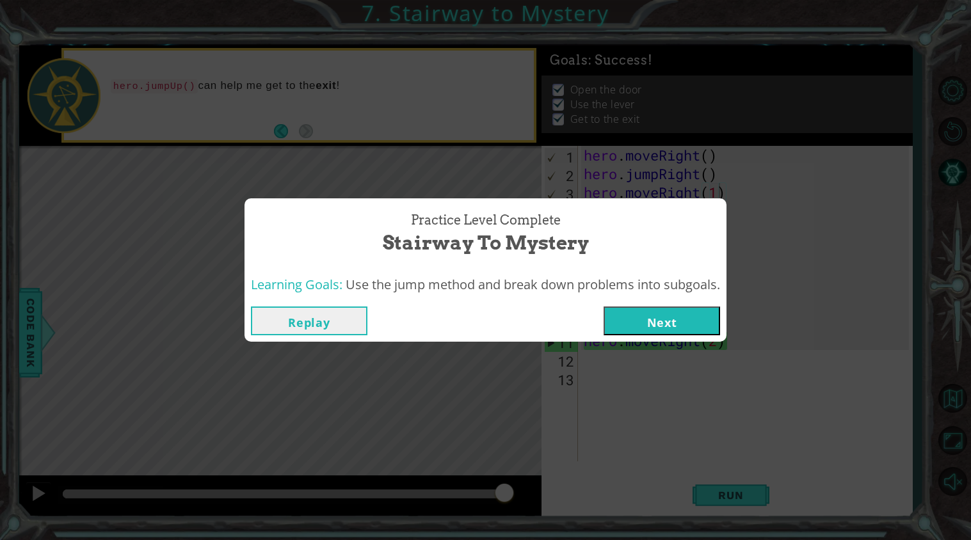
click at [666, 323] on button "Next" at bounding box center [662, 321] width 117 height 29
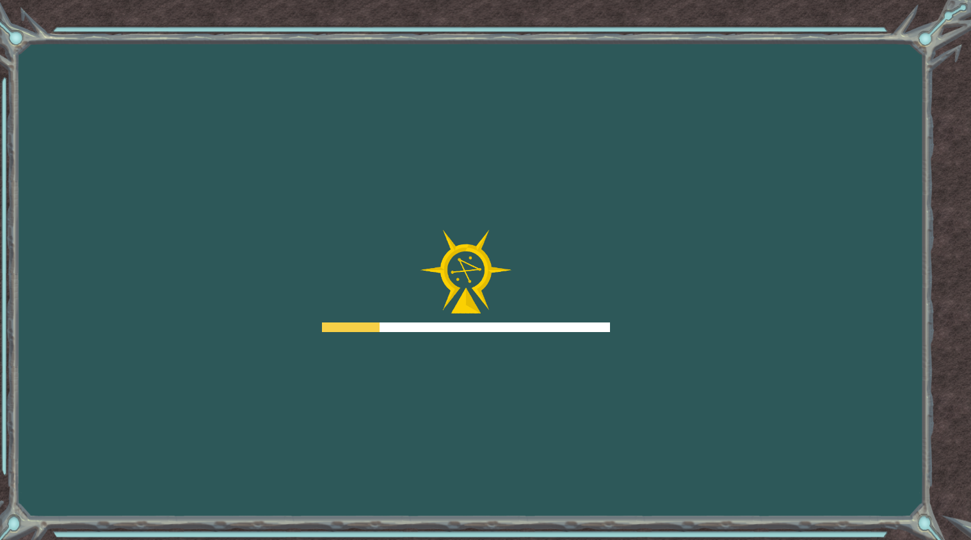
click at [666, 323] on div "Goals Error loading from server. Try refreshing the page. You'll need to join a…" at bounding box center [485, 270] width 971 height 540
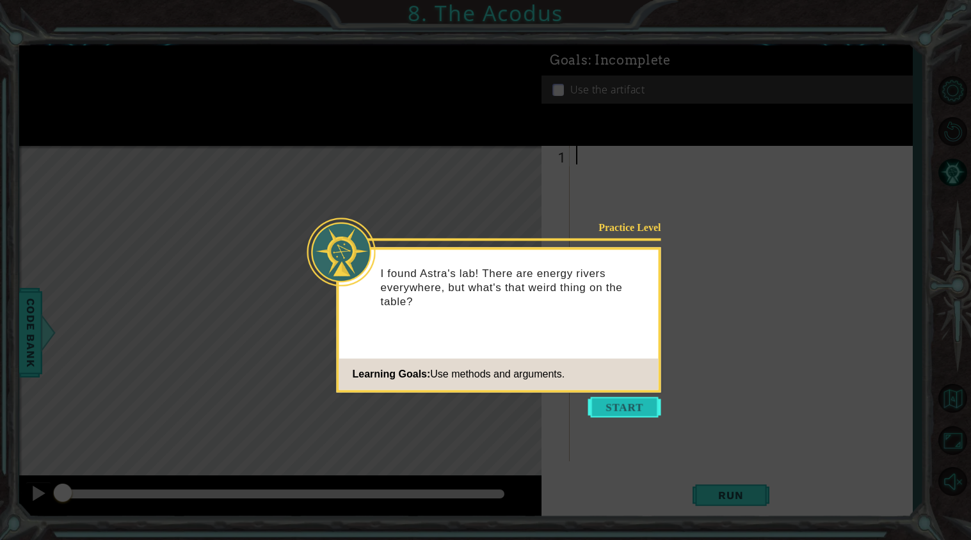
click at [621, 408] on button "Start" at bounding box center [624, 407] width 73 height 20
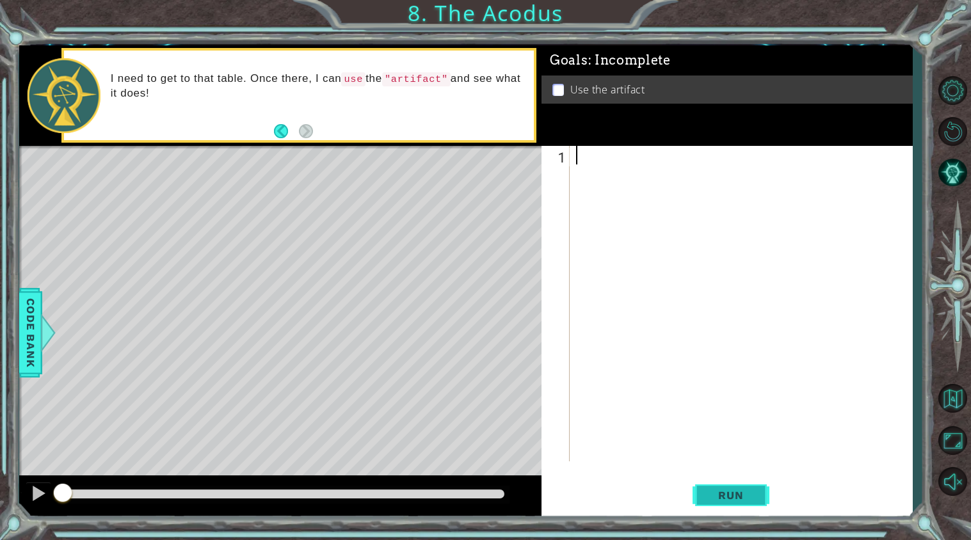
click at [725, 498] on span "Run" at bounding box center [731, 495] width 51 height 13
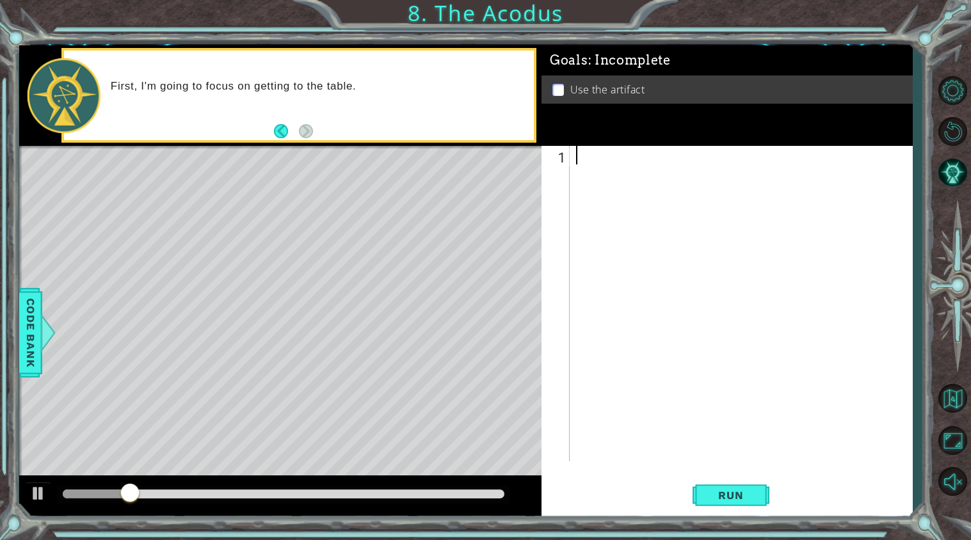
click at [655, 176] on div at bounding box center [745, 322] width 342 height 353
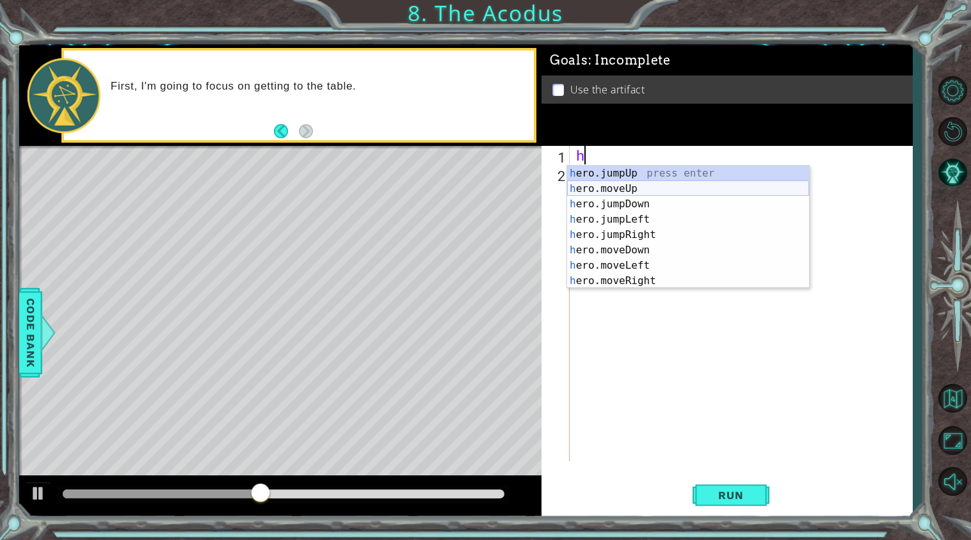
click at [642, 191] on div "h ero.jumpUp press enter h ero.moveUp press enter h ero.jumpDown press enter h …" at bounding box center [688, 243] width 242 height 154
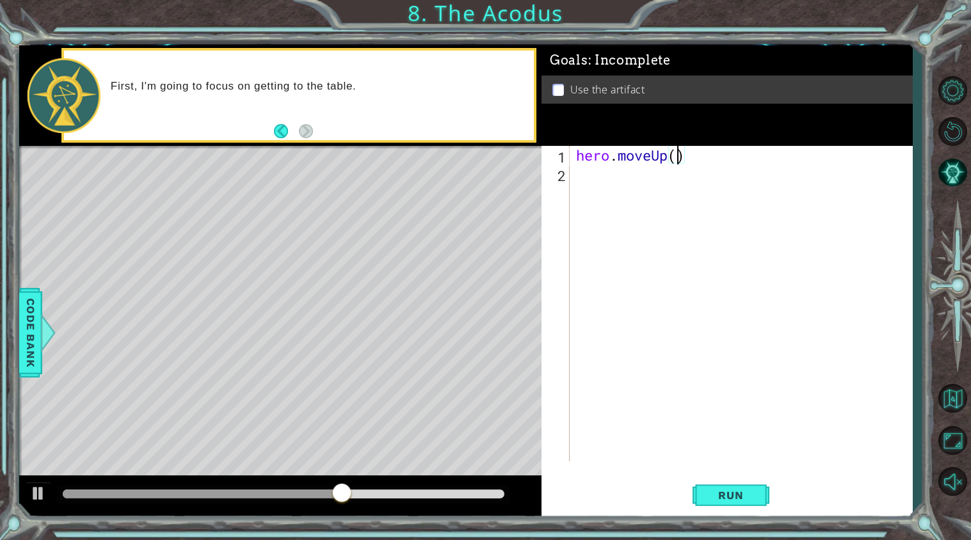
type textarea "hero.moveUp(2)"
click at [605, 179] on div "hero . moveUp ( 2 )" at bounding box center [745, 322] width 342 height 353
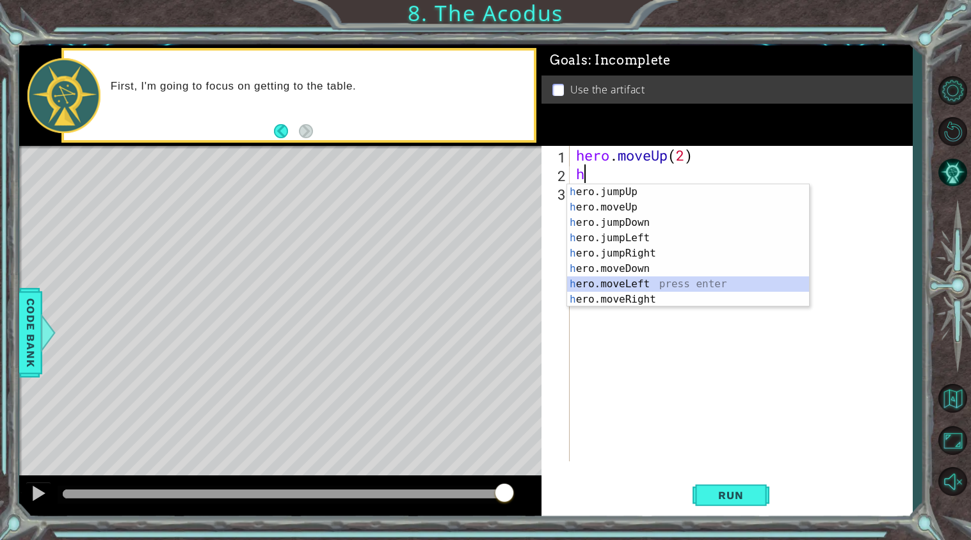
click at [650, 280] on div "h ero.jumpUp press enter h ero.moveUp press enter h ero.jumpDown press enter h …" at bounding box center [688, 261] width 242 height 154
type textarea "hero.moveLeft(1)"
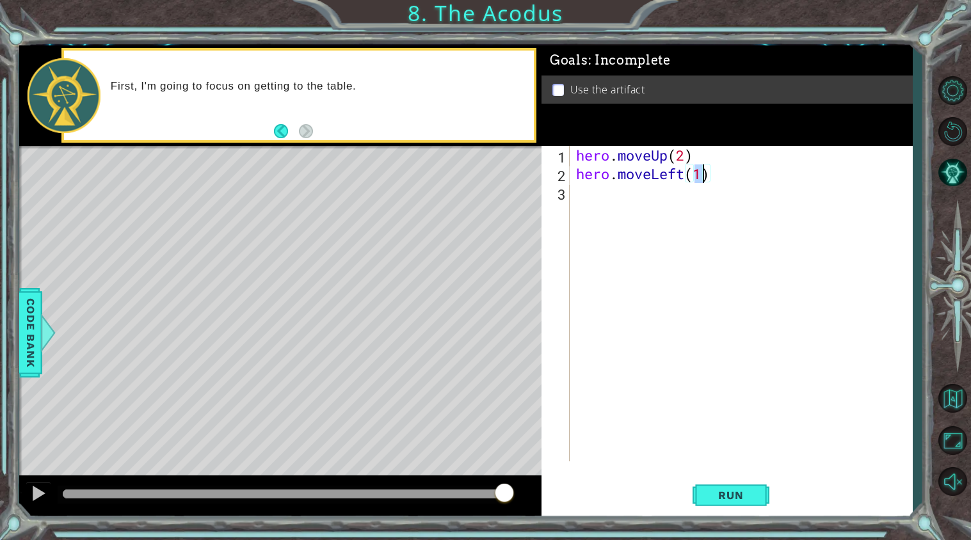
click at [602, 195] on div "hero . moveUp ( 2 ) hero . moveLeft ( 1 )" at bounding box center [745, 322] width 342 height 353
type textarea "h"
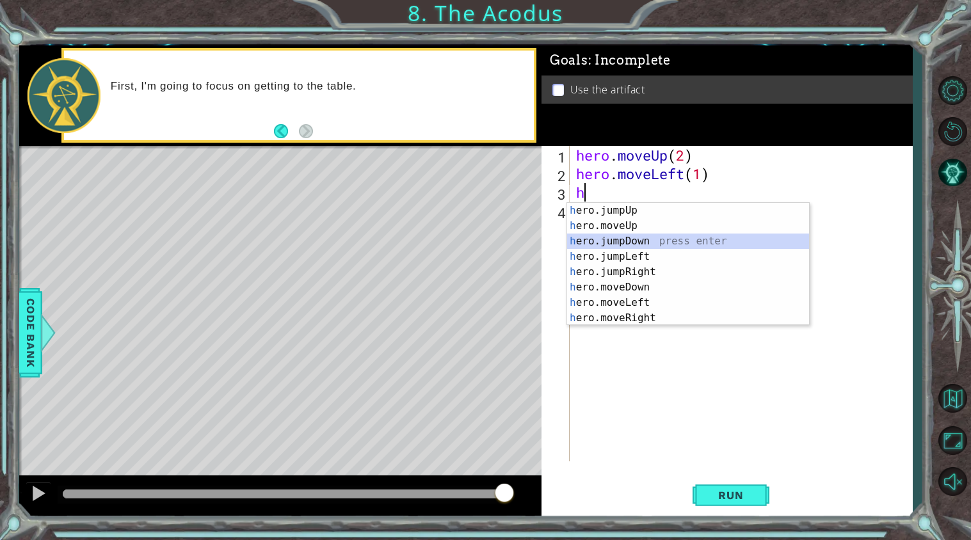
click at [587, 243] on div "h ero.jumpUp press enter h ero.moveUp press enter h ero.jumpDown press enter h …" at bounding box center [688, 280] width 242 height 154
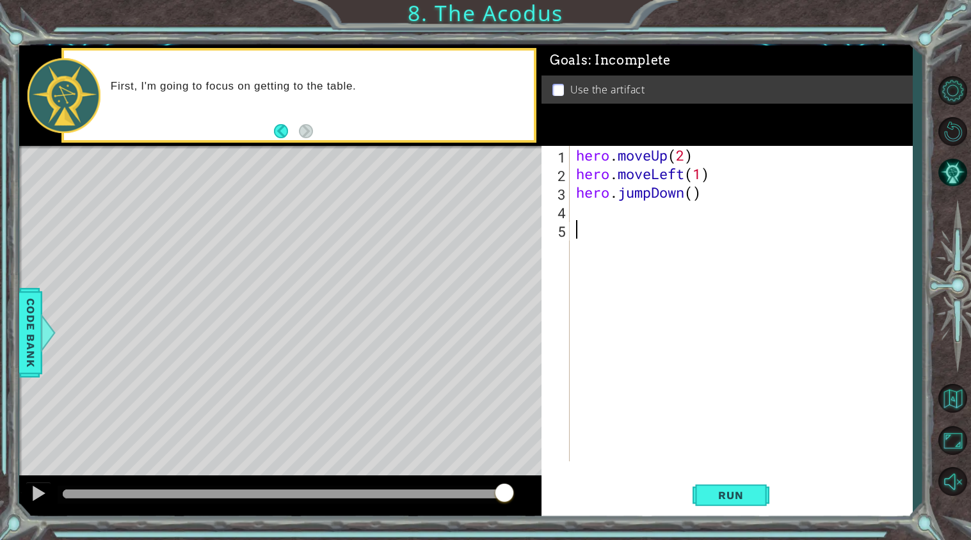
click at [590, 247] on div "hero . moveUp ( 2 ) hero . moveLeft ( 1 ) hero . jumpDown ( )" at bounding box center [745, 322] width 342 height 353
click at [598, 212] on div "hero . moveUp ( 2 ) hero . moveLeft ( 1 ) hero . jumpDown ( )" at bounding box center [745, 322] width 342 height 353
type textarea "h"
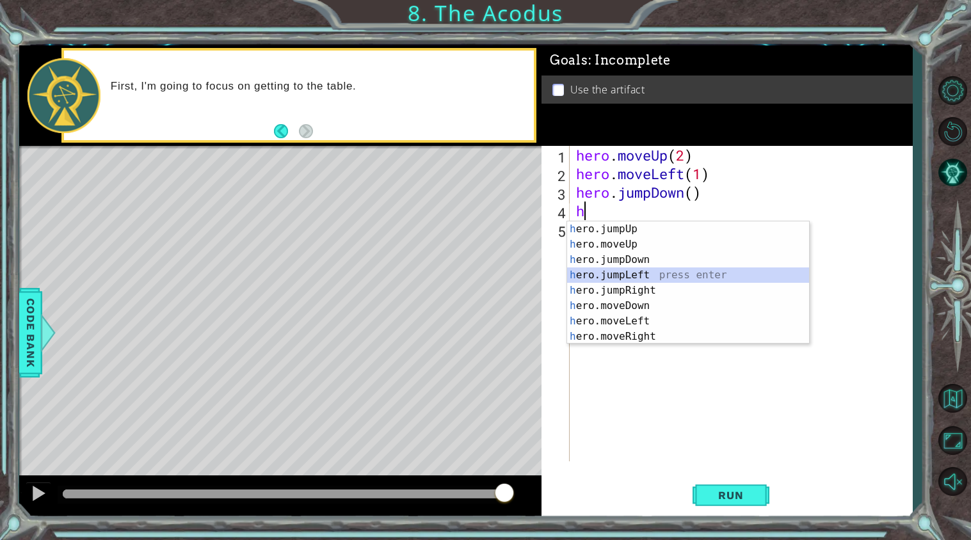
click at [620, 275] on div "h ero.jumpUp press enter h ero.moveUp press enter h ero.jumpDown press enter h …" at bounding box center [688, 299] width 242 height 154
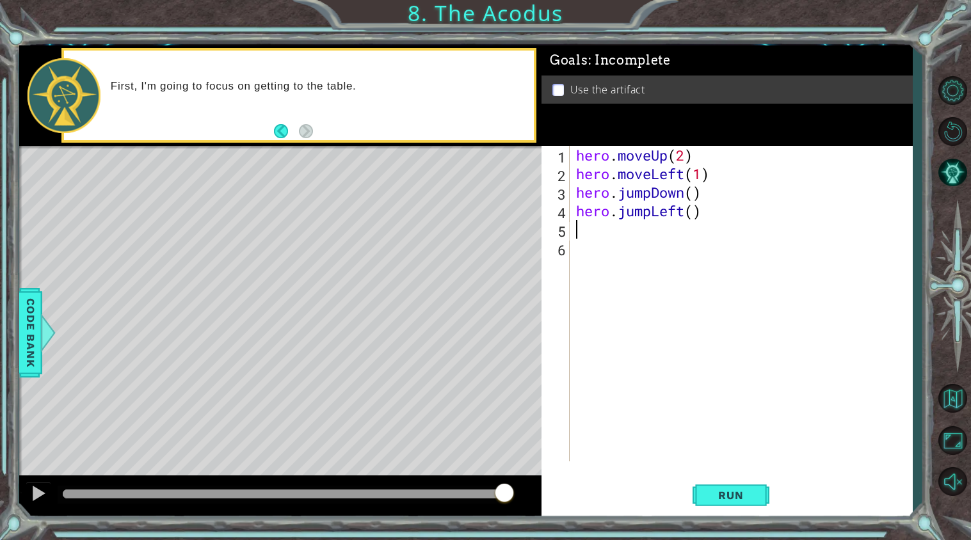
type textarea "h"
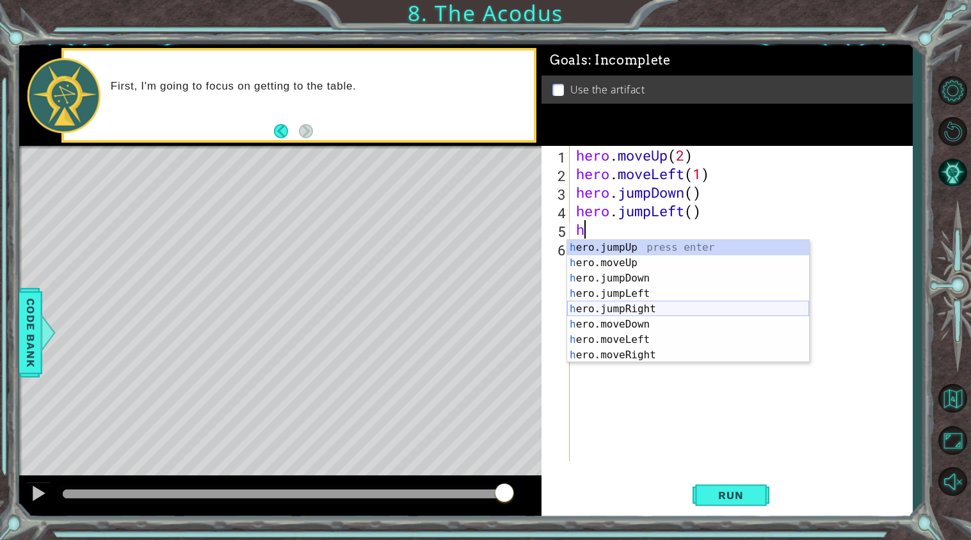
scroll to position [1, 0]
click at [618, 249] on div "h ero.jumpUp press enter h ero.moveUp press enter h ero.jumpDown press enter h …" at bounding box center [688, 316] width 242 height 154
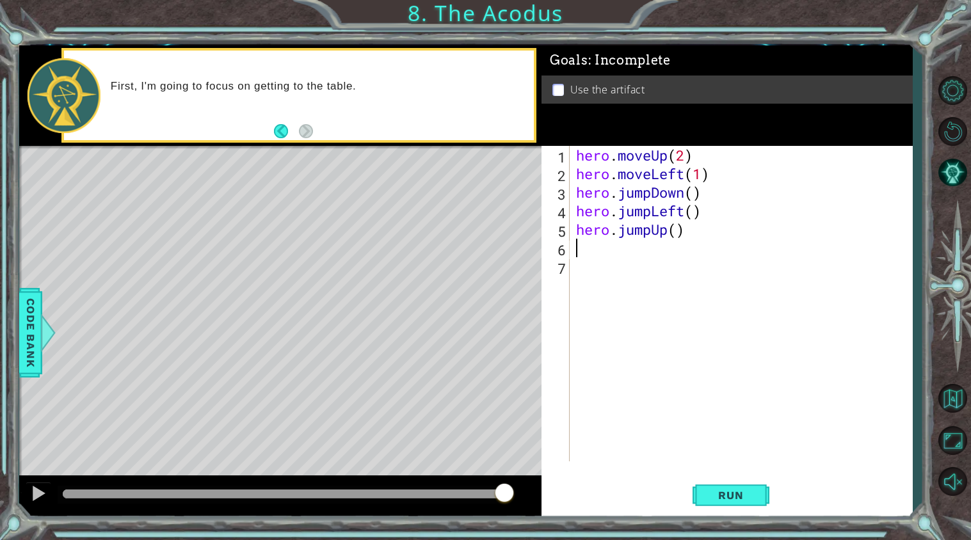
click at [619, 252] on div "hero . moveUp ( 2 ) hero . moveLeft ( 1 ) hero . jumpDown ( ) hero . jumpLeft (…" at bounding box center [745, 322] width 342 height 353
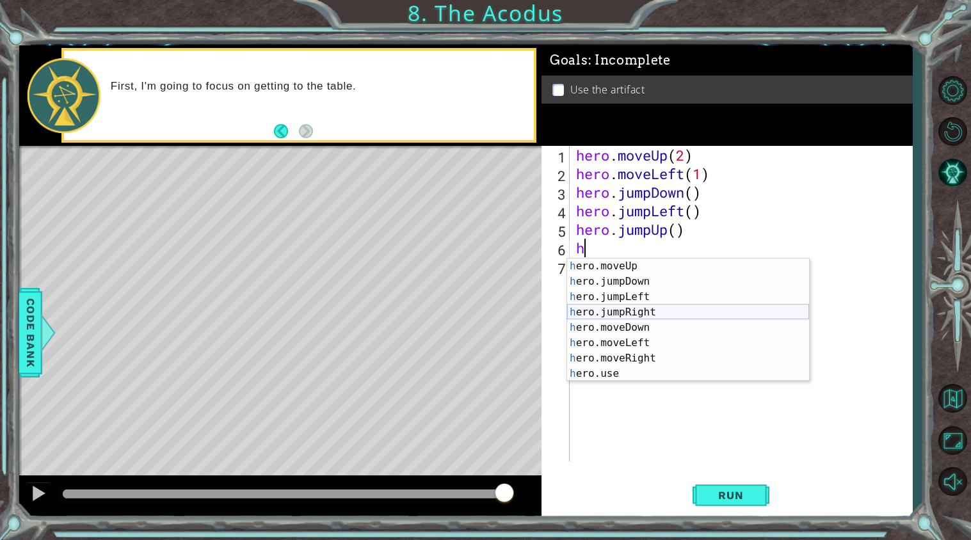
scroll to position [15, 0]
click at [657, 353] on div "h ero.moveUp press enter h ero.jumpDown press enter h ero.jumpLeft press enter …" at bounding box center [688, 336] width 242 height 154
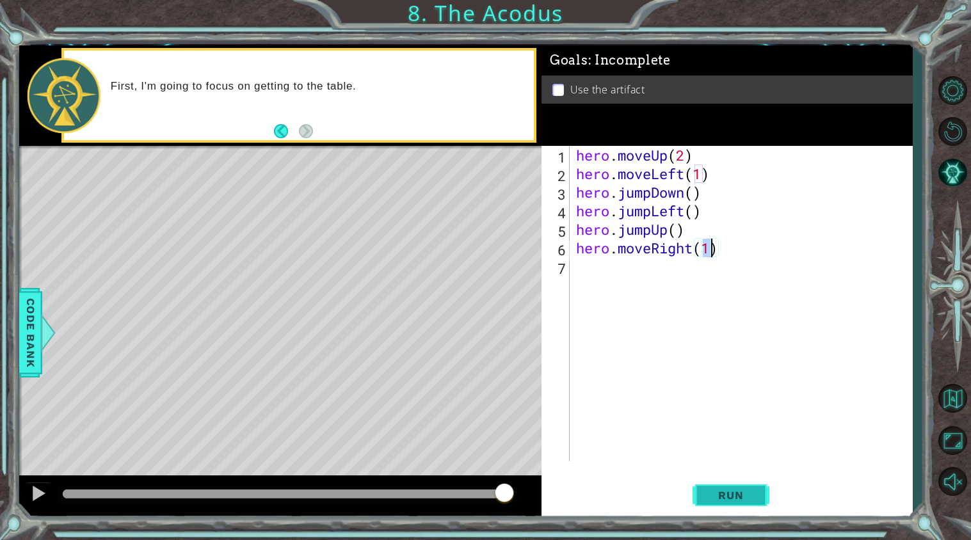
type textarea "hero.moveRight(1)"
click at [718, 491] on span "Run" at bounding box center [731, 495] width 51 height 13
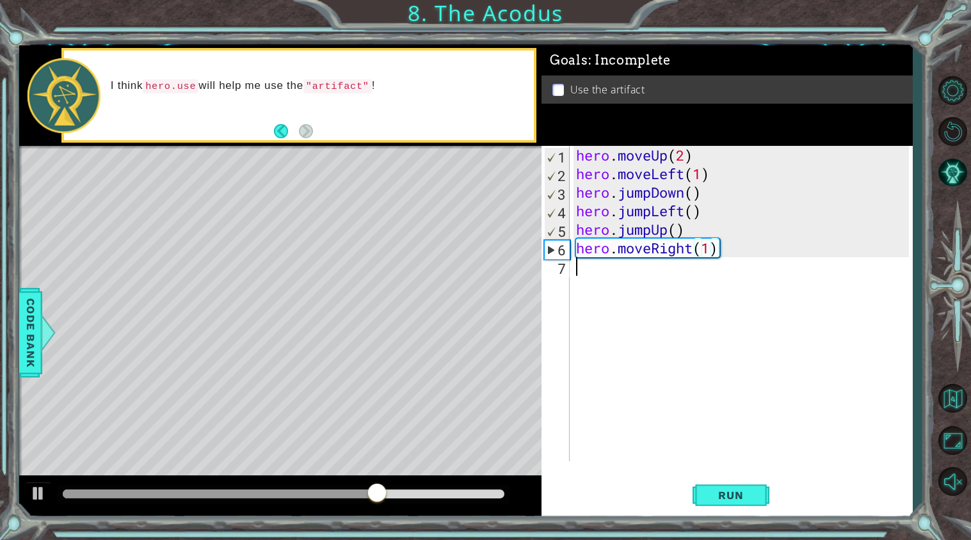
click at [606, 272] on div "hero . moveUp ( 2 ) hero . moveLeft ( 1 ) hero . jumpDown ( ) hero . jumpLeft (…" at bounding box center [745, 322] width 342 height 353
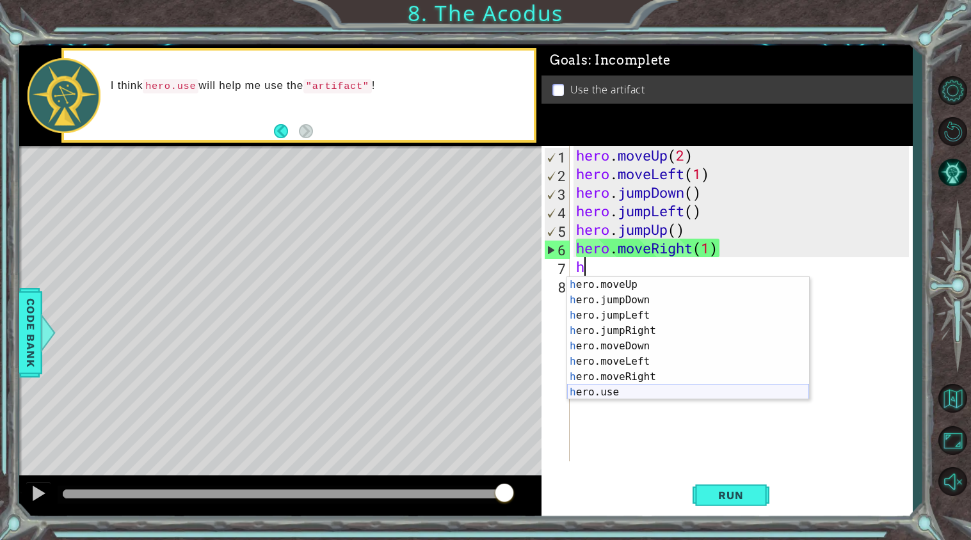
click at [634, 396] on div "h ero.moveUp press enter h ero.jumpDown press enter h ero.jumpLeft press enter …" at bounding box center [688, 354] width 242 height 154
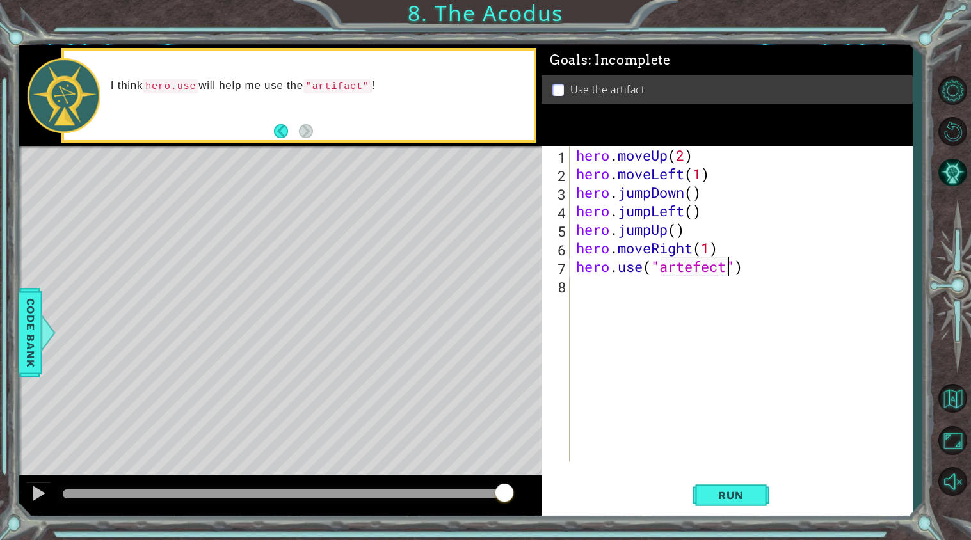
scroll to position [0, 7]
click at [709, 505] on button "Run" at bounding box center [731, 495] width 77 height 37
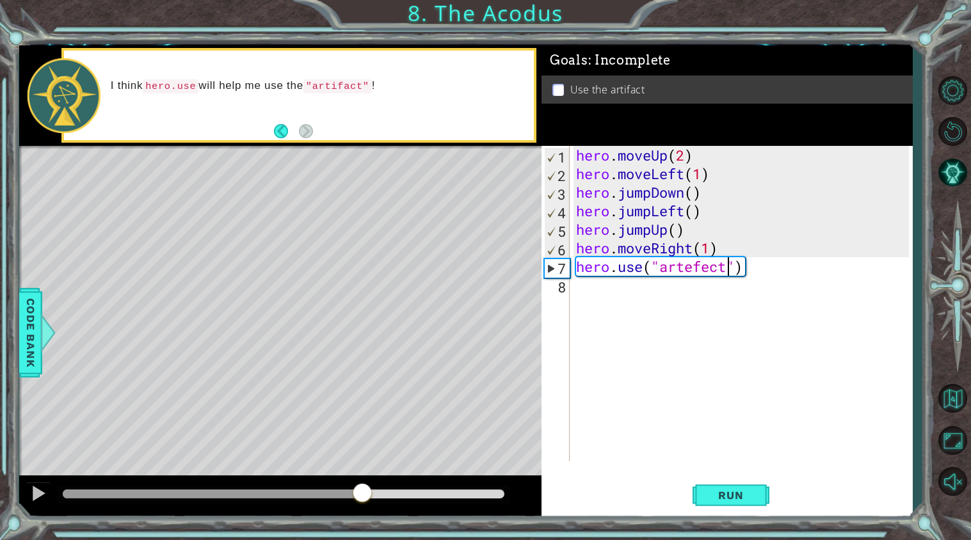
drag, startPoint x: 328, startPoint y: 490, endPoint x: 362, endPoint y: 493, distance: 33.4
click at [362, 493] on div at bounding box center [284, 494] width 442 height 9
click at [340, 490] on div at bounding box center [223, 494] width 320 height 9
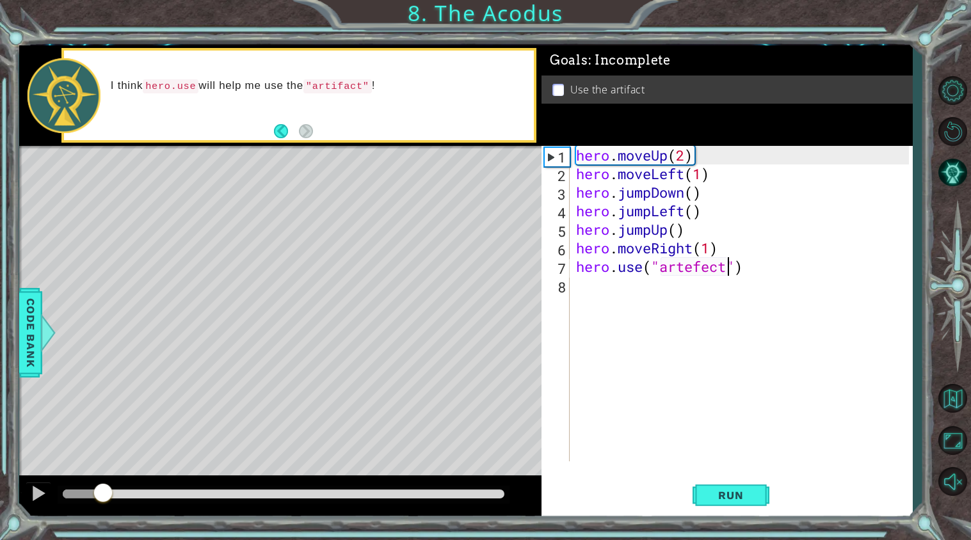
drag, startPoint x: 340, startPoint y: 490, endPoint x: 104, endPoint y: 481, distance: 236.4
click at [37, 492] on div at bounding box center [38, 493] width 17 height 17
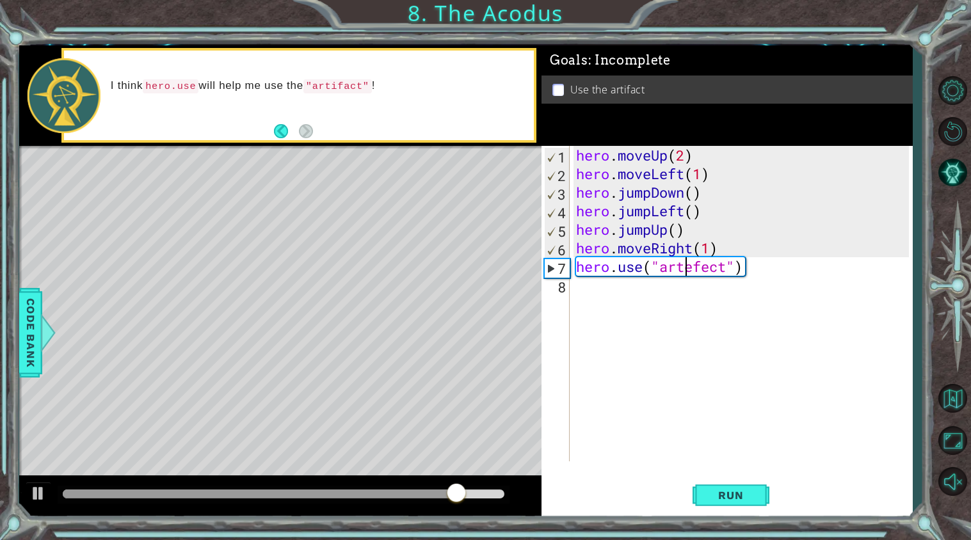
click at [685, 271] on div "hero . moveUp ( 2 ) hero . moveLeft ( 1 ) hero . jumpDown ( ) hero . jumpLeft (…" at bounding box center [745, 322] width 342 height 353
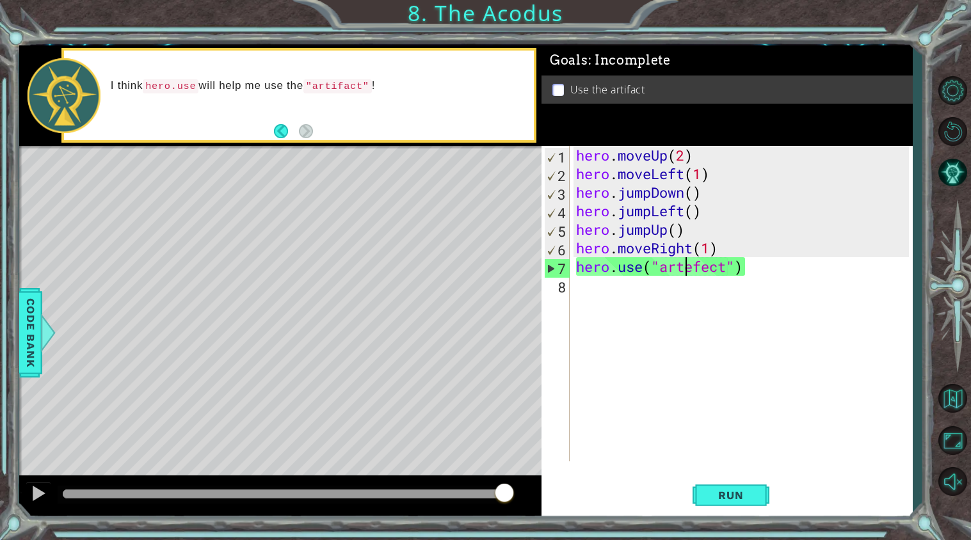
scroll to position [0, 5]
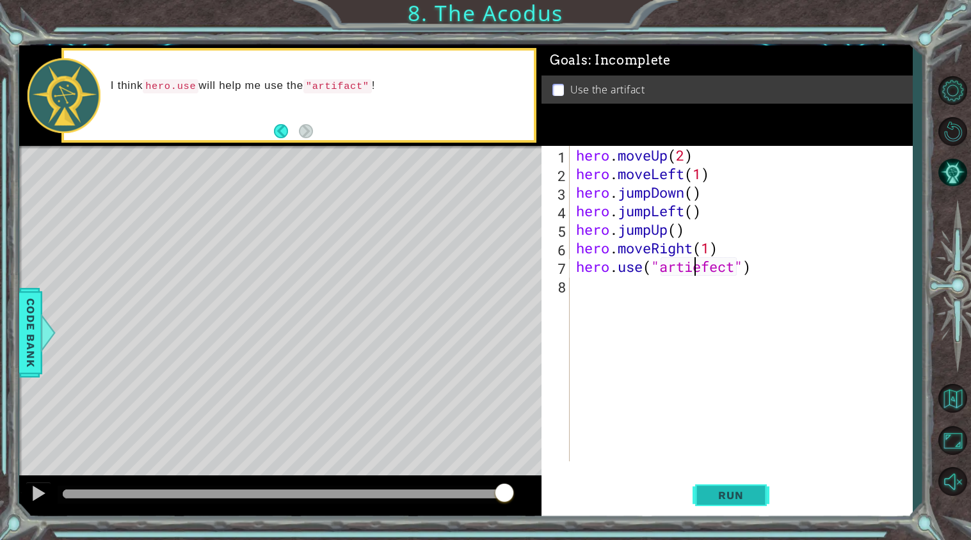
click at [721, 496] on span "Run" at bounding box center [731, 495] width 51 height 13
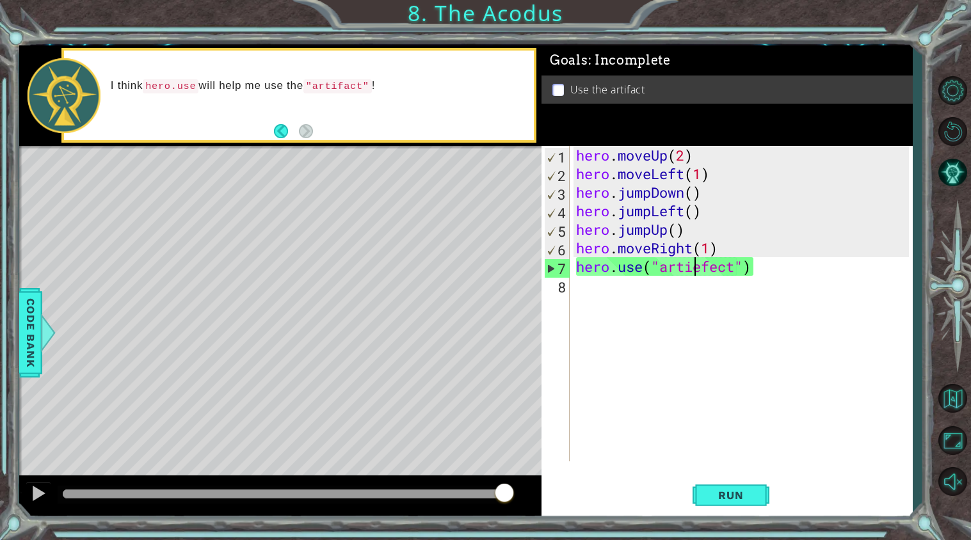
click at [705, 271] on div "hero . moveUp ( 2 ) hero . moveLeft ( 1 ) hero . jumpDown ( ) hero . jumpLeft (…" at bounding box center [745, 322] width 342 height 353
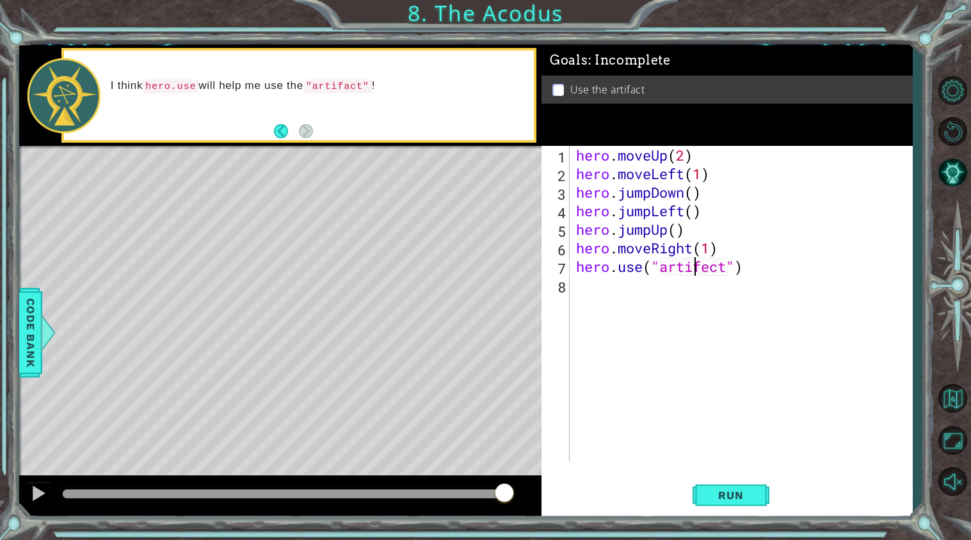
click at [713, 268] on div "hero . moveUp ( 2 ) hero . moveLeft ( 1 ) hero . jumpDown ( ) hero . jumpLeft (…" at bounding box center [745, 322] width 342 height 353
type textarea "hero.use("artifact")"
click at [732, 494] on span "Run" at bounding box center [731, 495] width 51 height 13
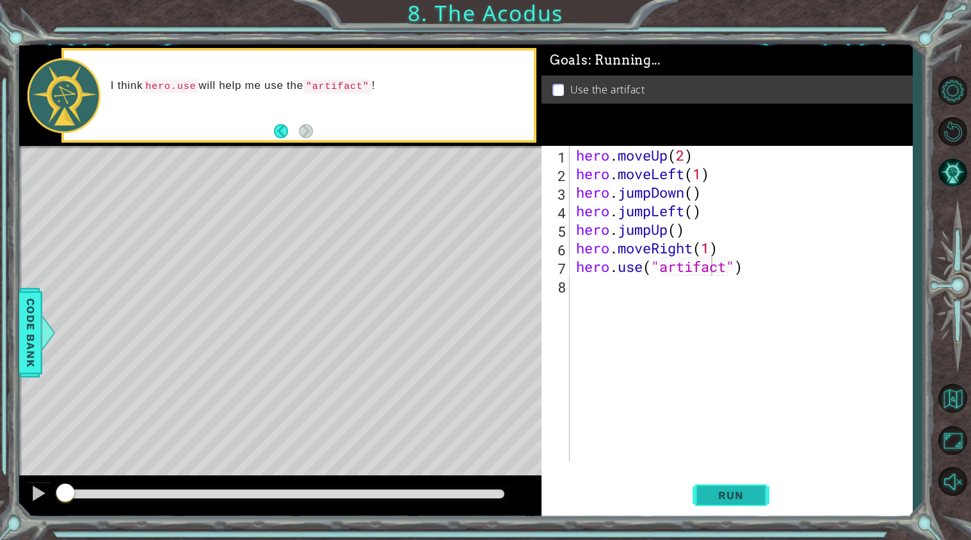
click at [732, 494] on span "Run" at bounding box center [731, 495] width 51 height 13
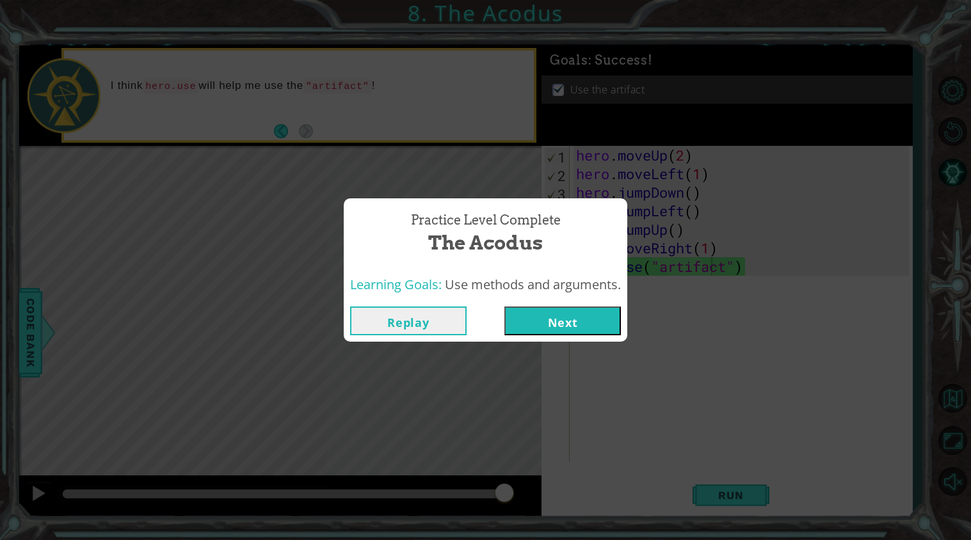
click at [583, 316] on button "Next" at bounding box center [563, 321] width 117 height 29
